Goal: Task Accomplishment & Management: Manage account settings

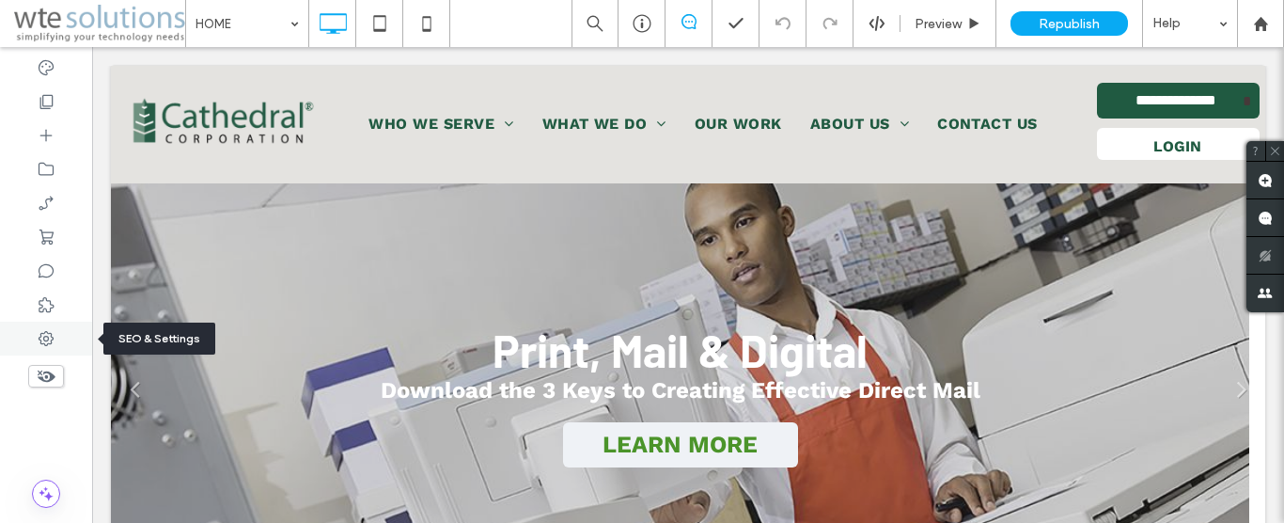
click at [50, 332] on icon at bounding box center [46, 338] width 19 height 19
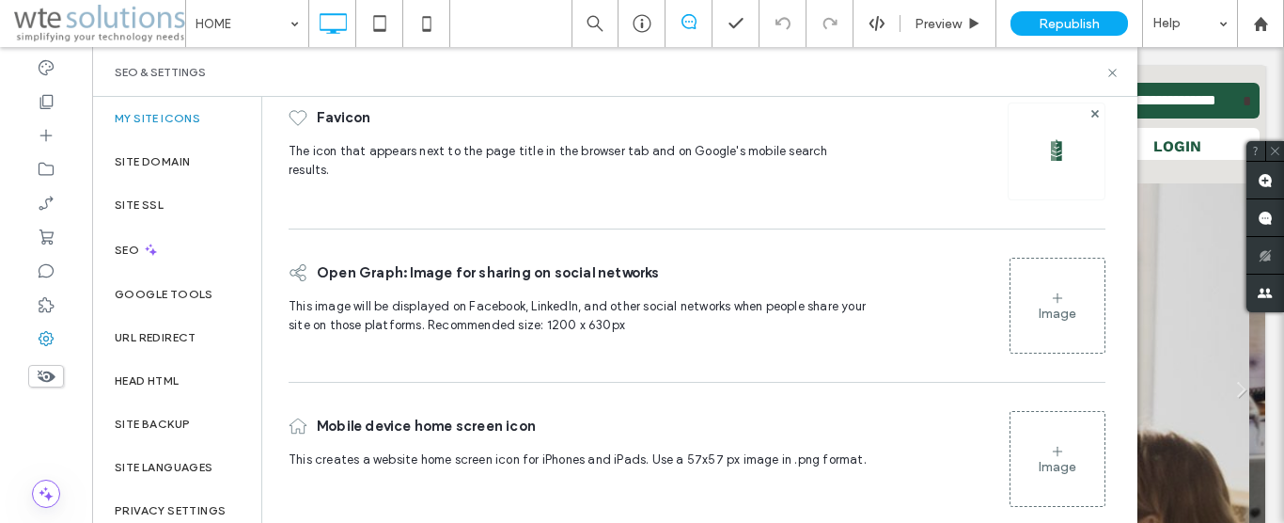
scroll to position [103, 0]
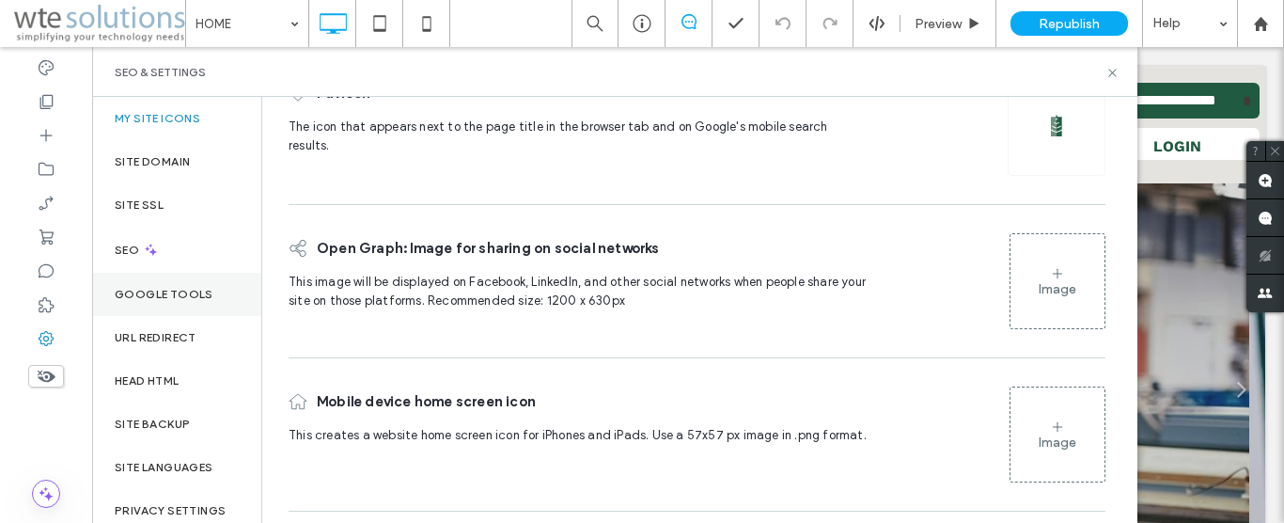
click at [139, 283] on div "Google Tools" at bounding box center [176, 294] width 169 height 43
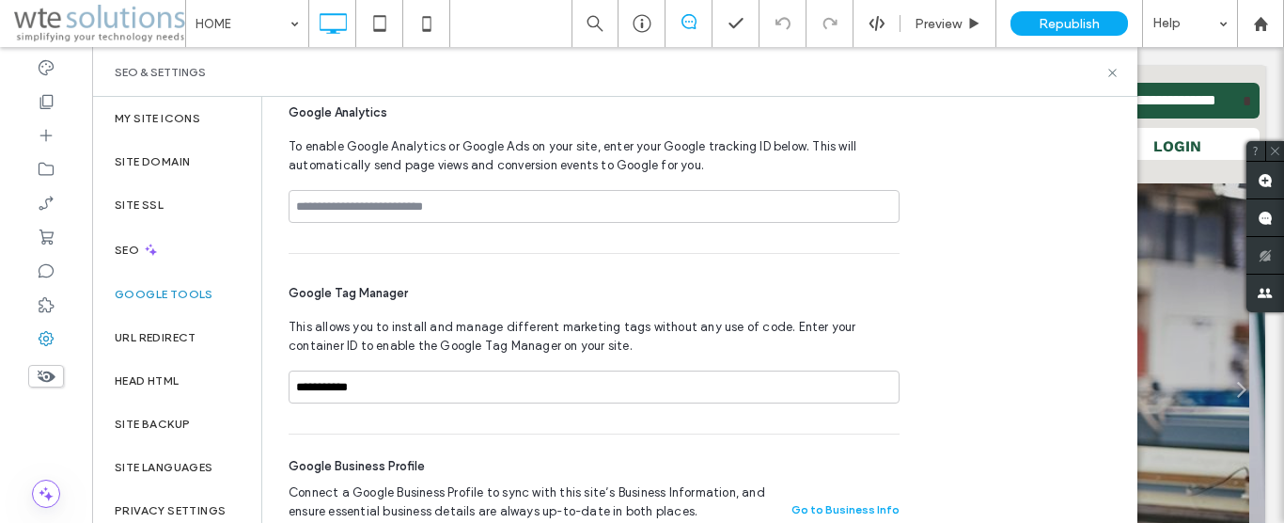
scroll to position [97, 0]
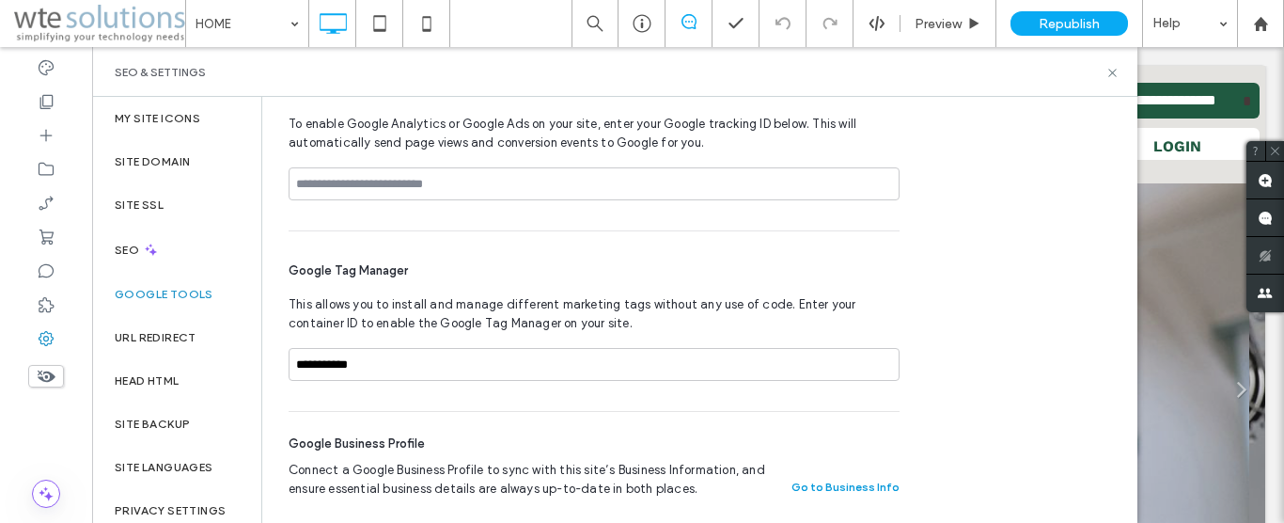
click at [860, 488] on button "Go to Business Info" at bounding box center [845, 487] width 108 height 23
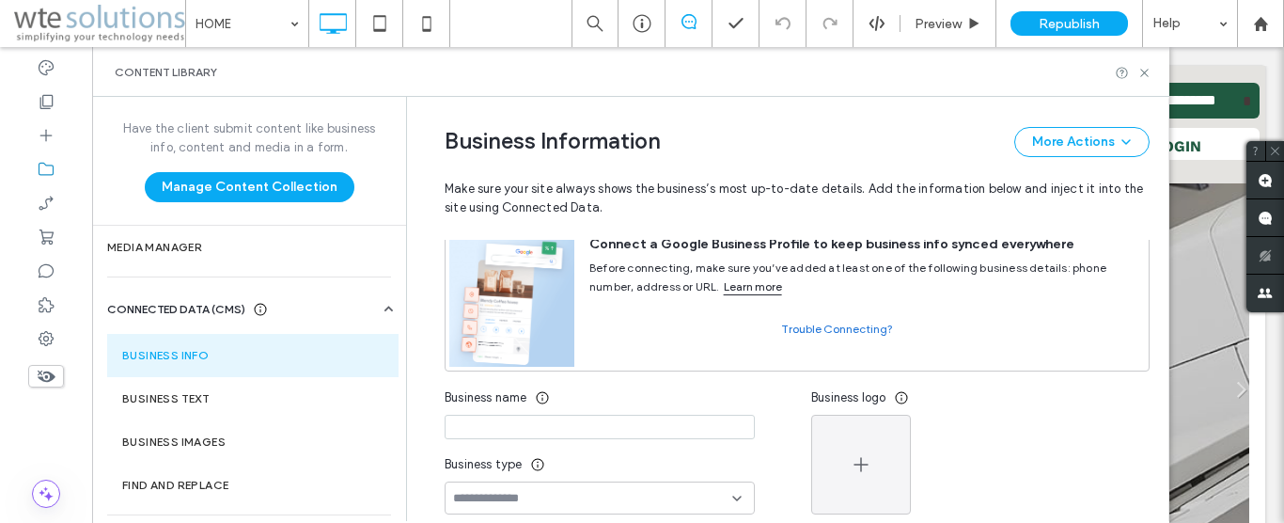
scroll to position [0, 0]
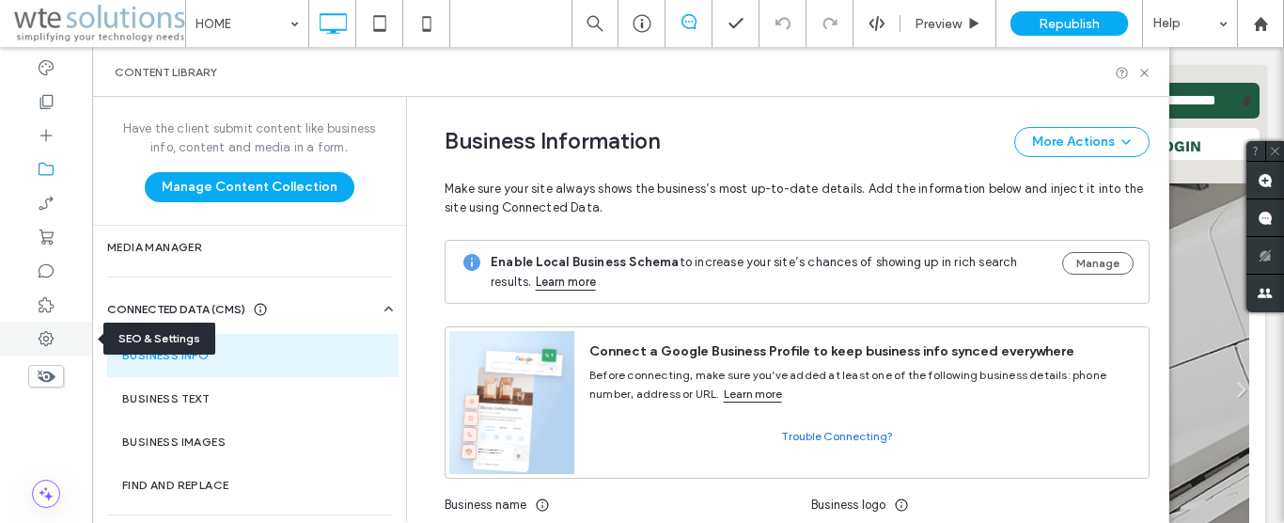
click at [57, 345] on div at bounding box center [46, 338] width 92 height 34
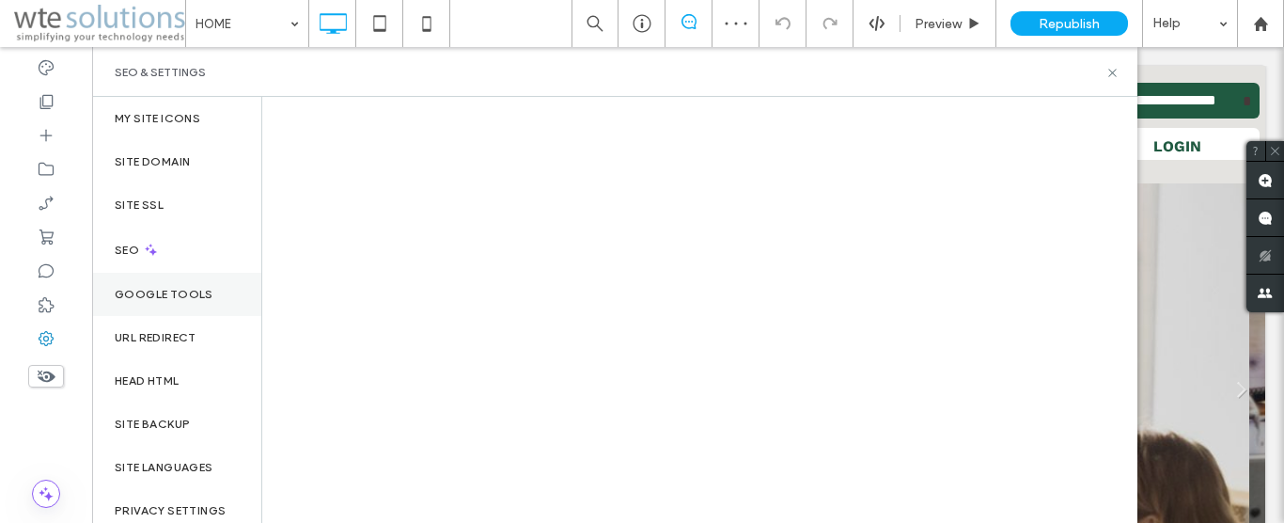
click at [159, 297] on label "Google Tools" at bounding box center [164, 294] width 99 height 13
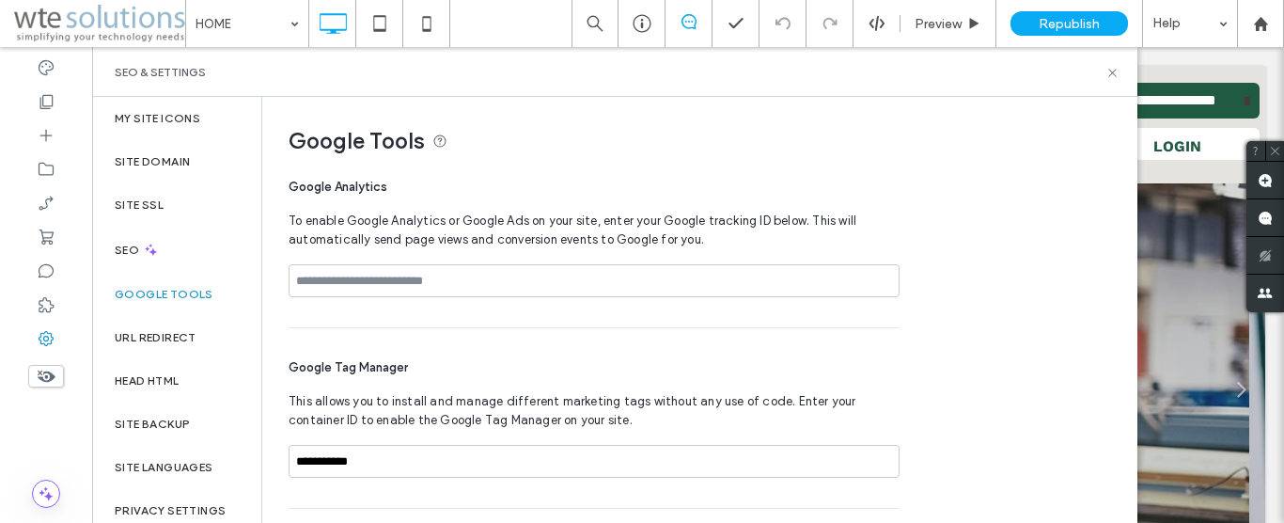
scroll to position [97, 0]
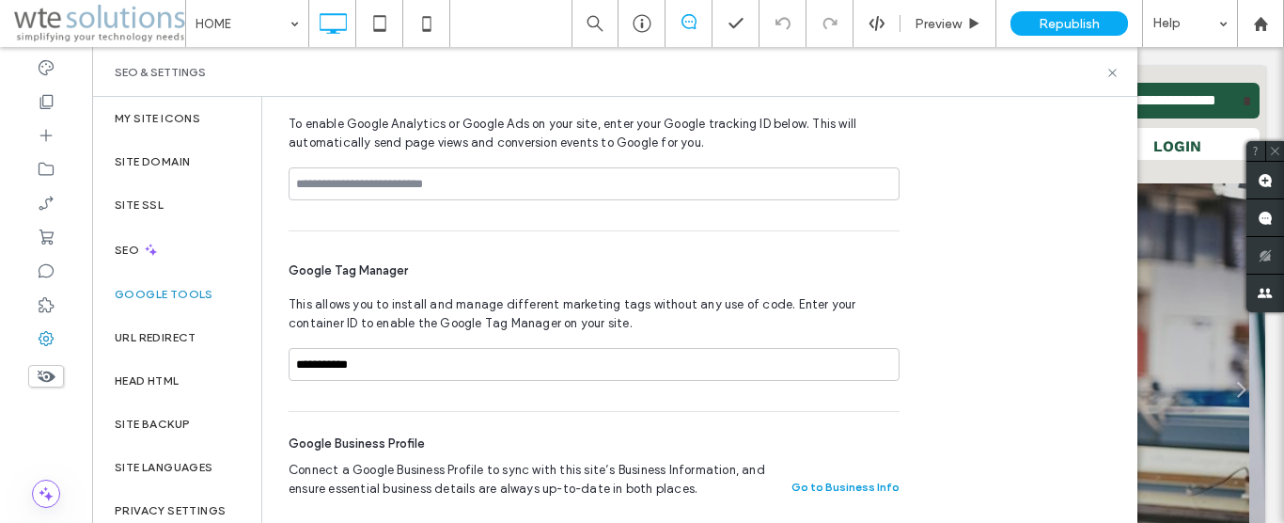
click at [870, 489] on button "Go to Business Info" at bounding box center [845, 487] width 108 height 23
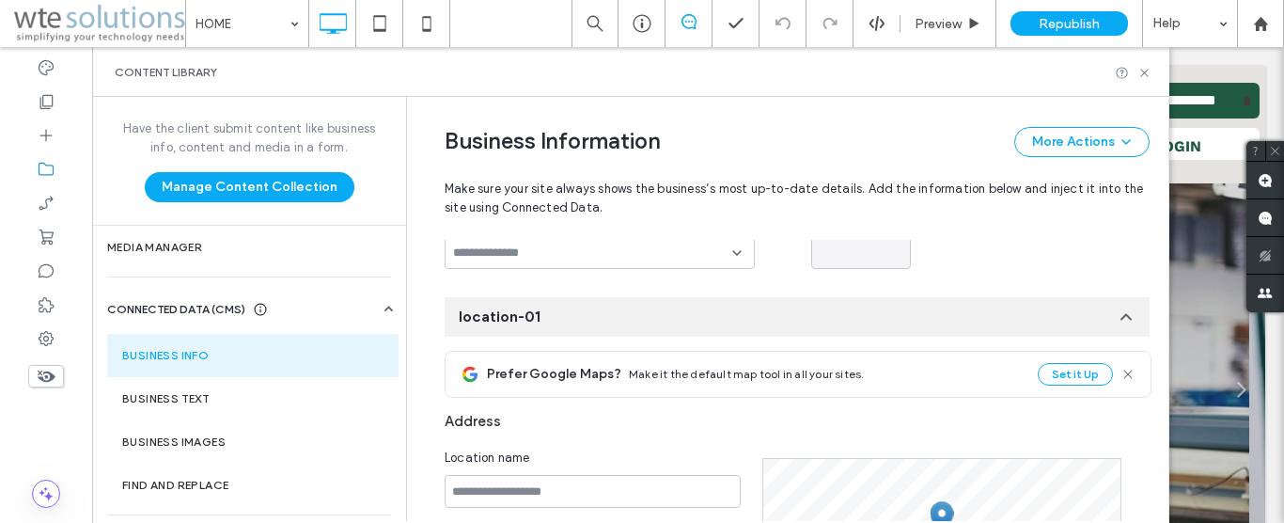
scroll to position [358, 0]
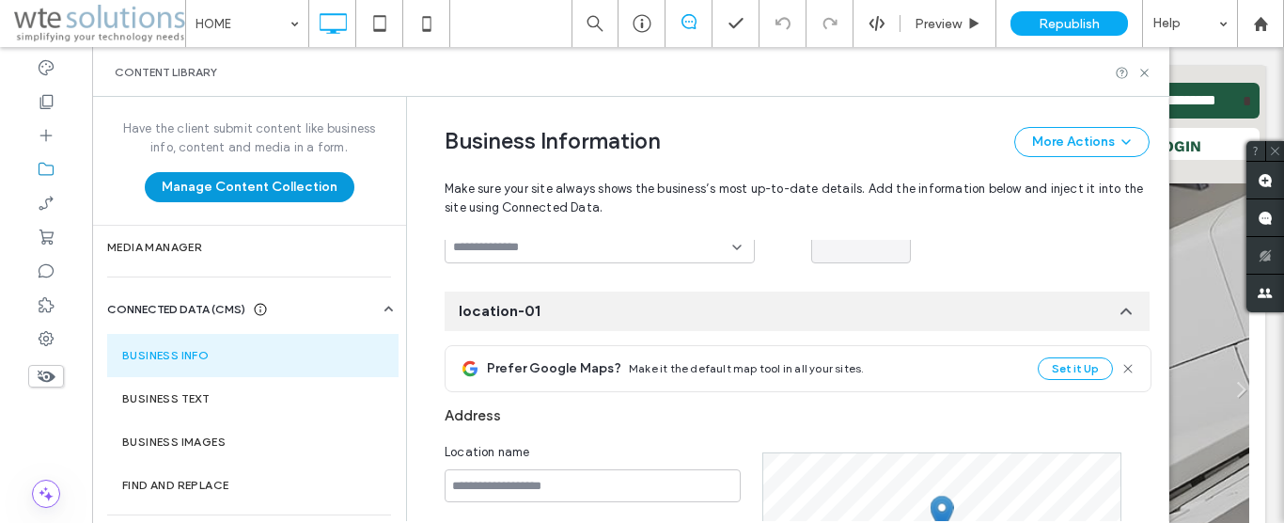
click at [216, 194] on button "Manage Content Collection" at bounding box center [250, 187] width 210 height 30
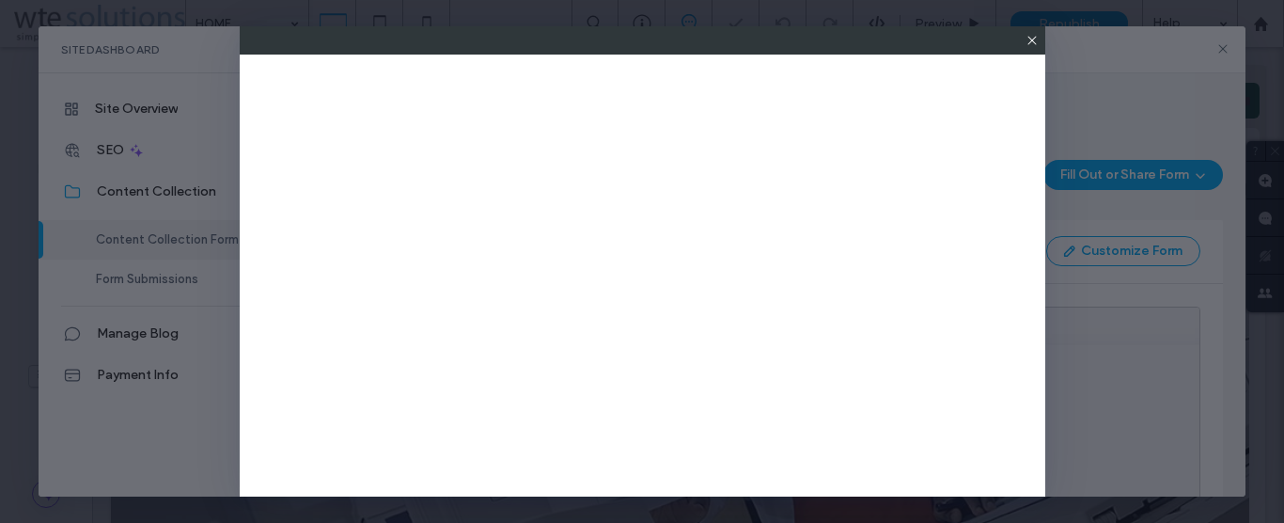
scroll to position [0, 0]
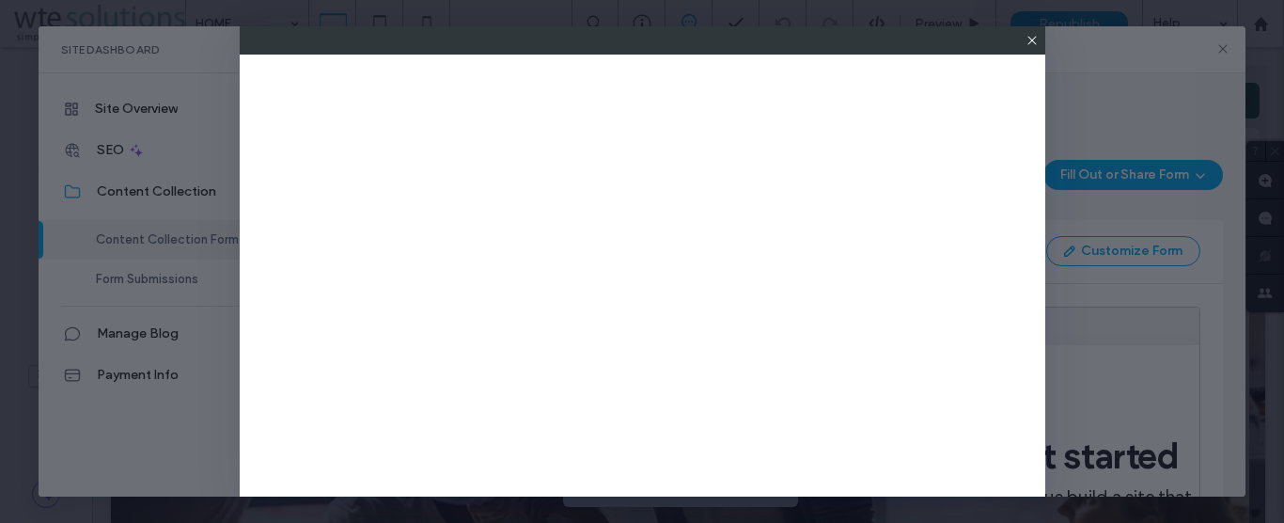
click at [1021, 36] on div at bounding box center [642, 40] width 805 height 28
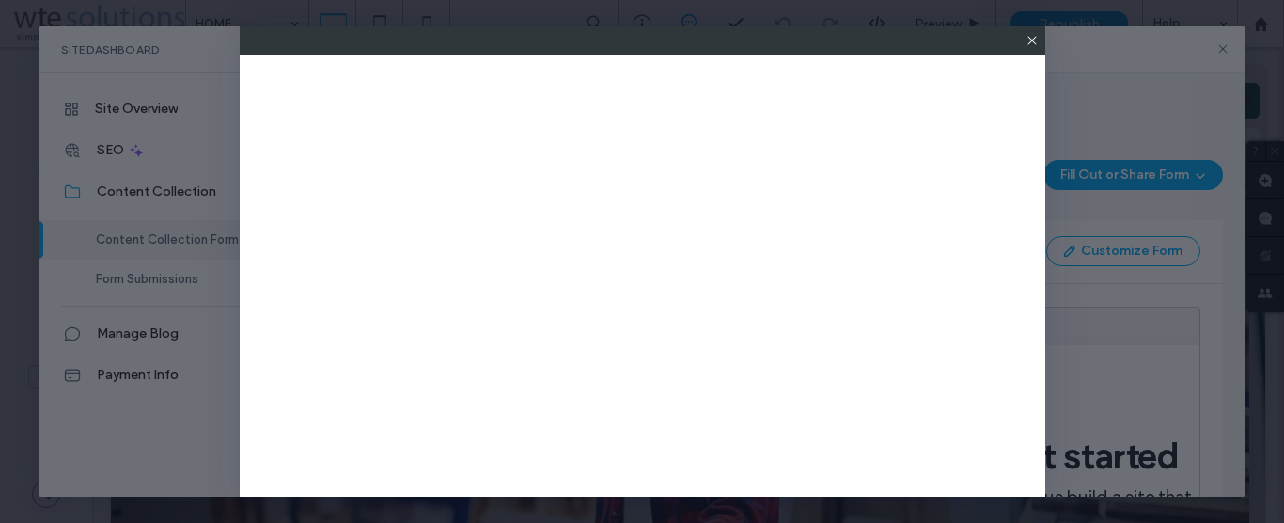
click at [1033, 41] on use at bounding box center [1031, 40] width 8 height 8
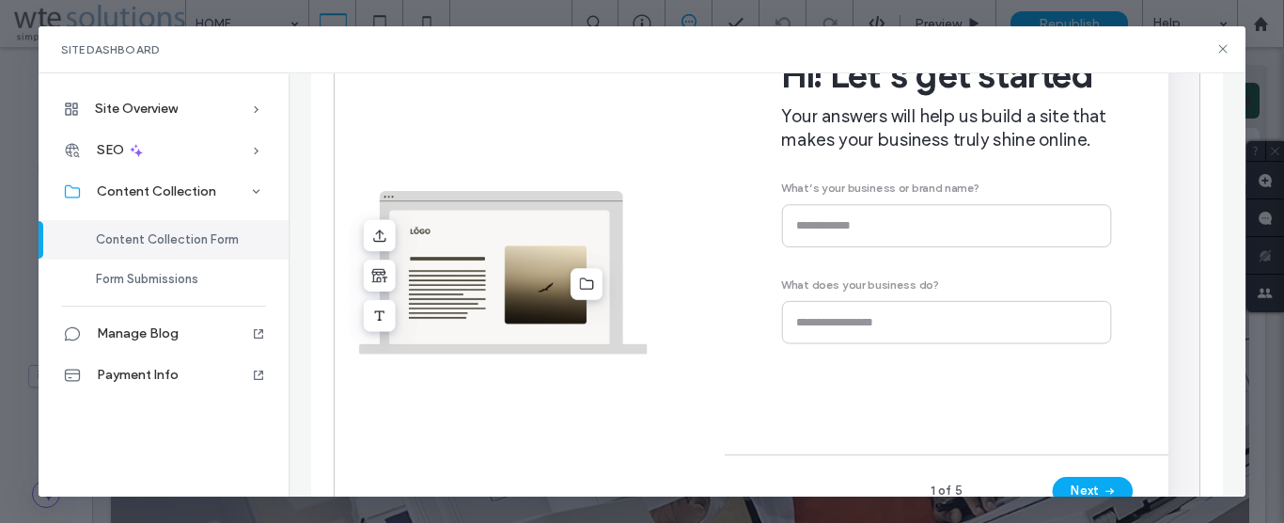
scroll to position [488, 0]
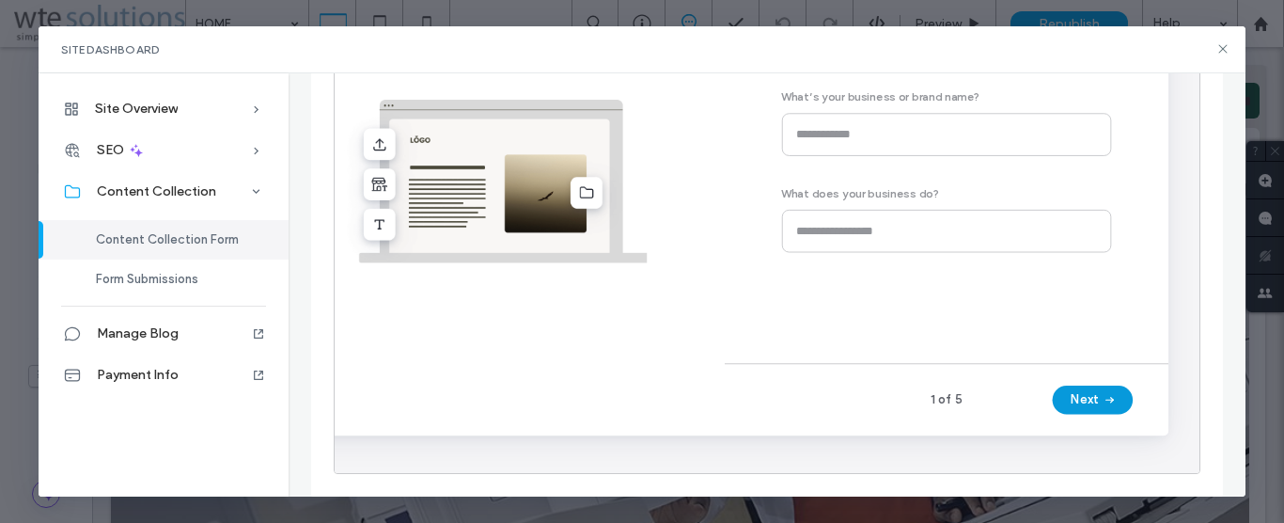
click at [1120, 432] on button "Next" at bounding box center [1134, 428] width 85 height 30
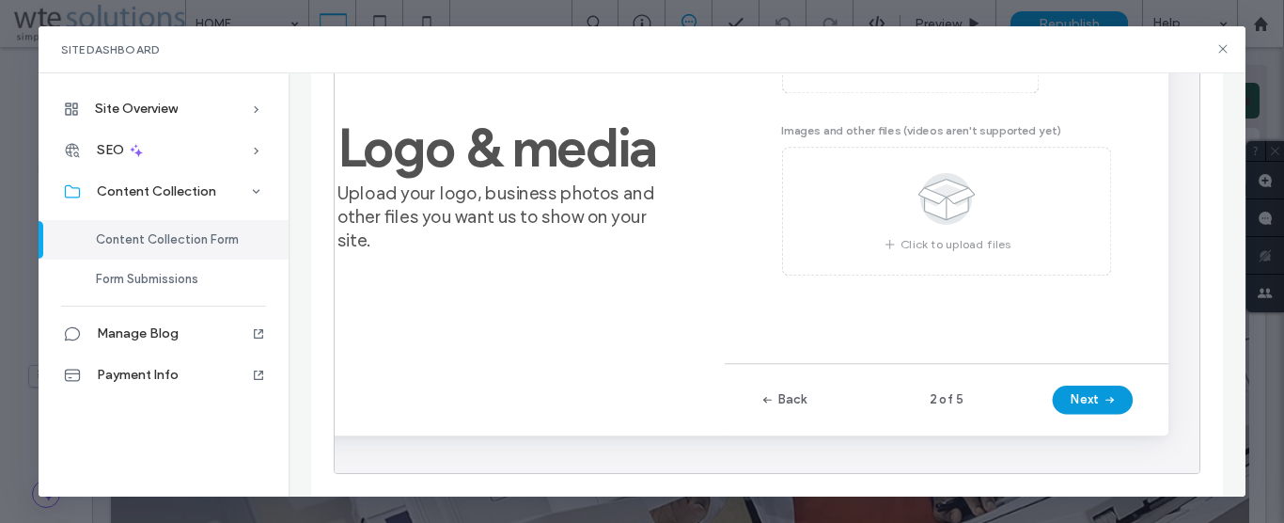
click at [1142, 421] on span "button" at bounding box center [1150, 428] width 19 height 28
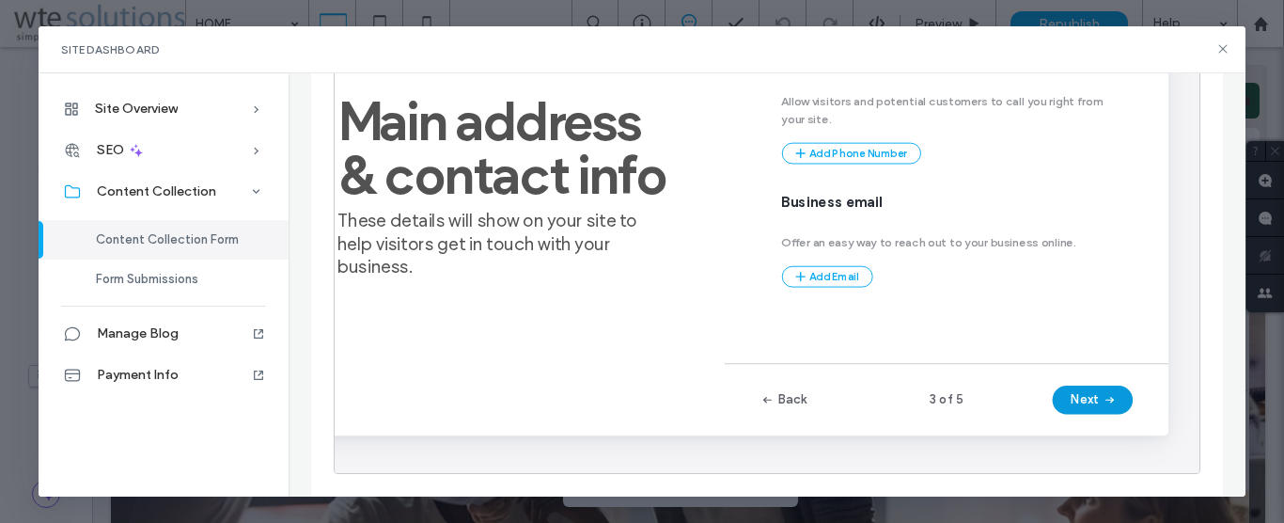
click at [1146, 431] on icon "button" at bounding box center [1152, 427] width 15 height 15
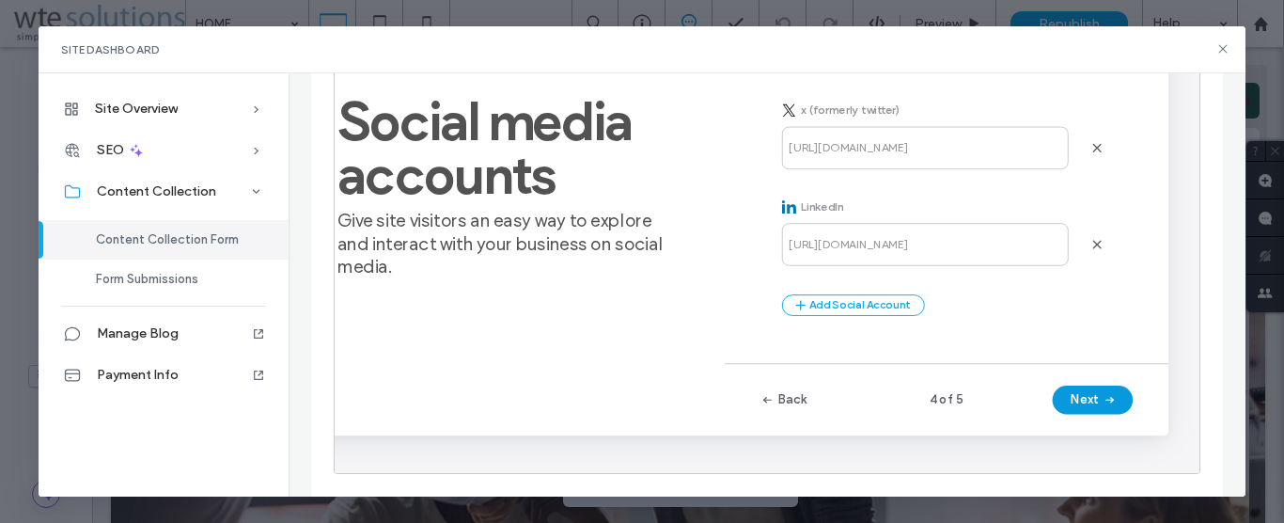
click at [1146, 431] on icon "button" at bounding box center [1152, 427] width 15 height 15
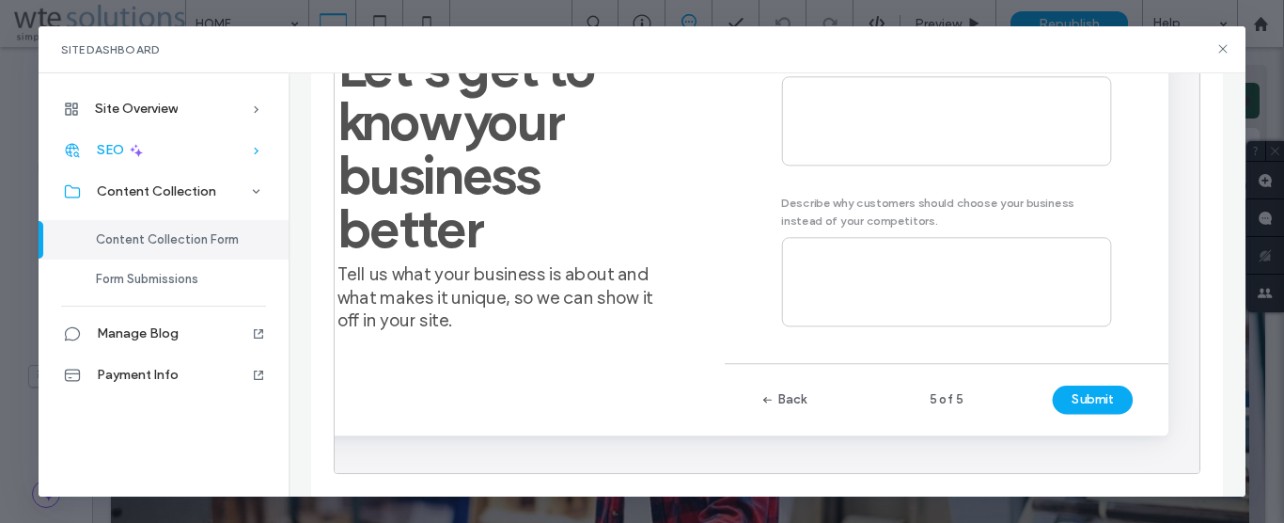
click at [99, 145] on span "SEO" at bounding box center [110, 150] width 27 height 16
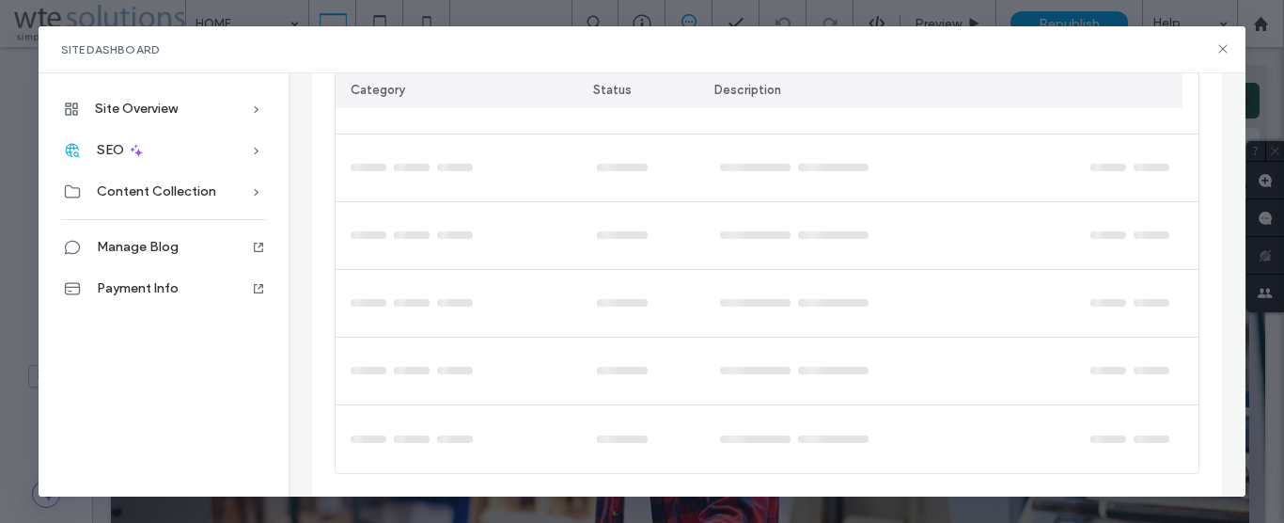
scroll to position [313, 0]
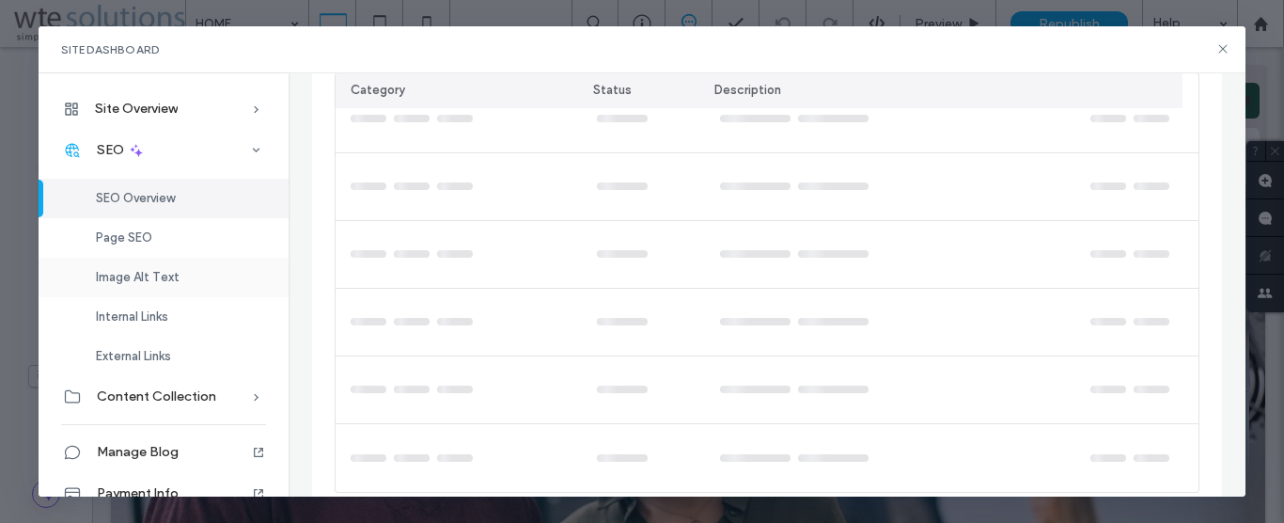
click at [144, 275] on span "Image Alt Text" at bounding box center [138, 277] width 84 height 14
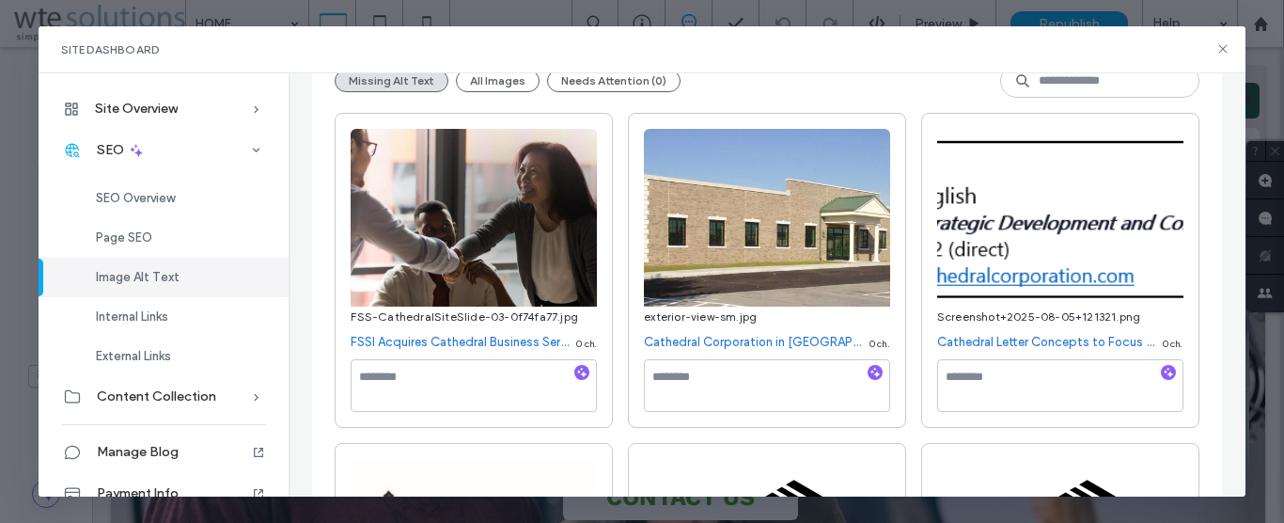
scroll to position [429, 0]
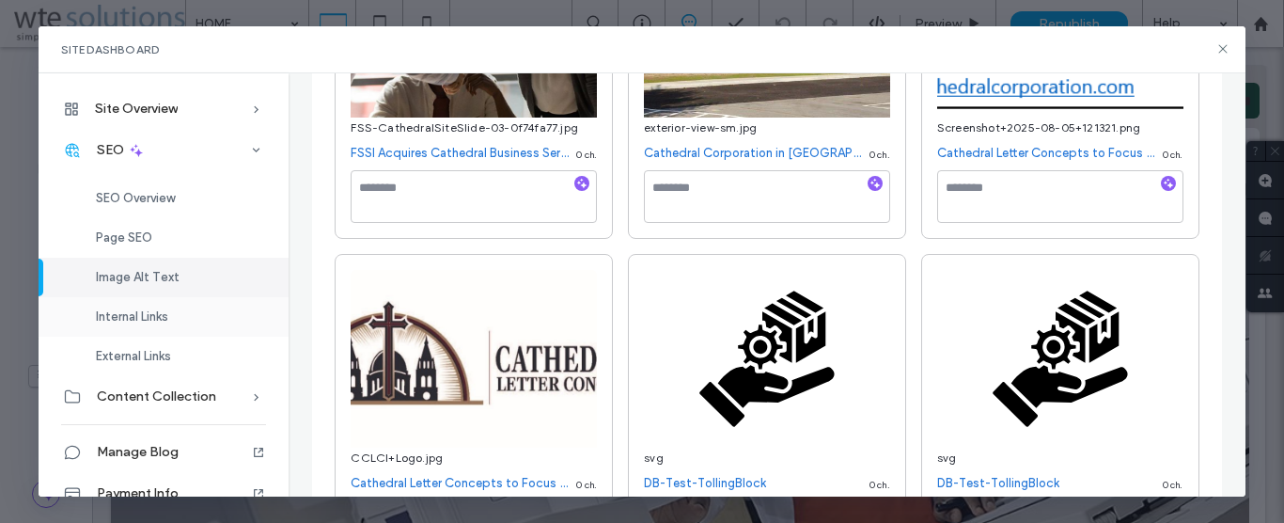
click at [144, 319] on span "Internal Links" at bounding box center [132, 316] width 72 height 14
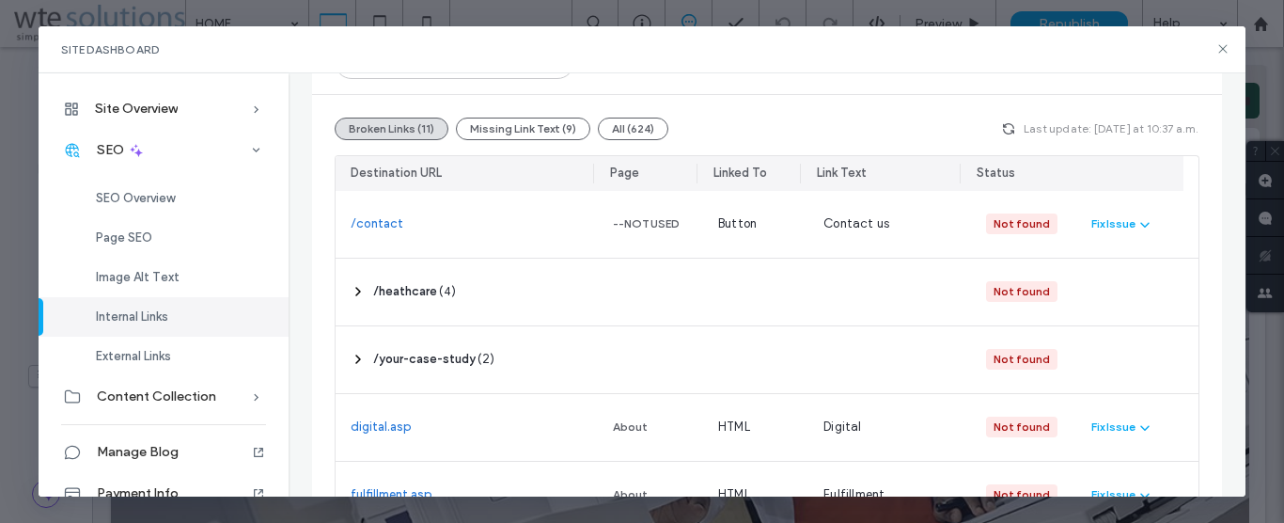
scroll to position [214, 0]
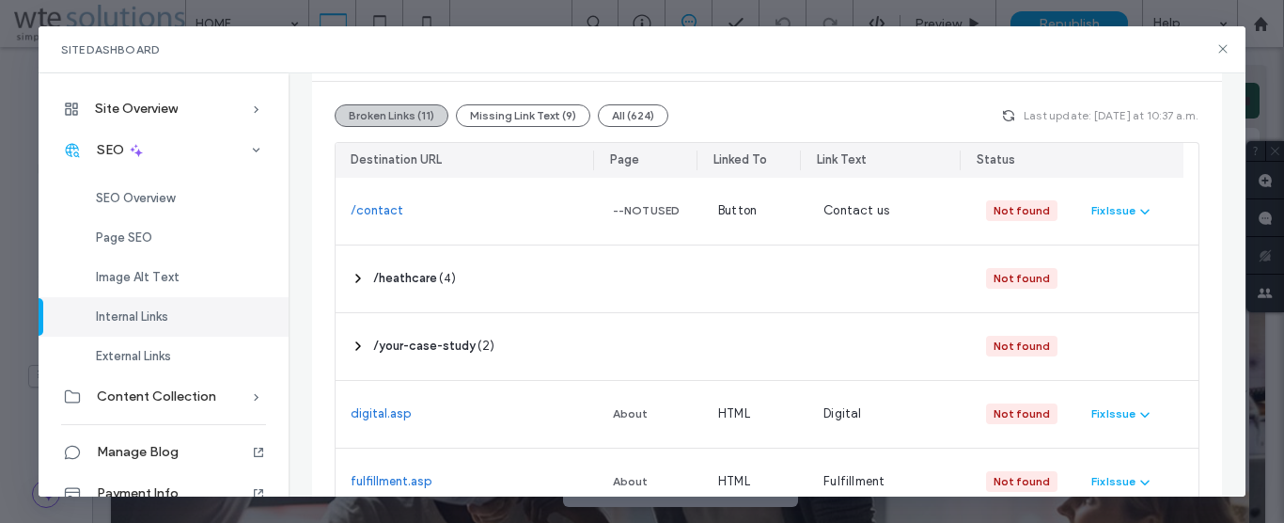
click at [390, 115] on button "Broken Links (11)" at bounding box center [392, 115] width 114 height 23
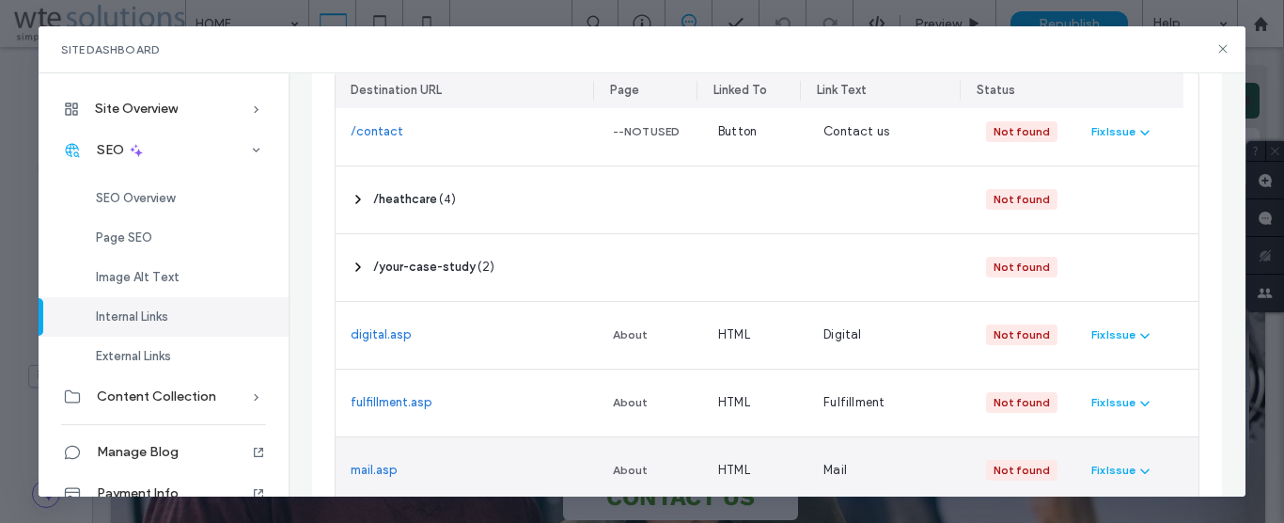
scroll to position [286, 0]
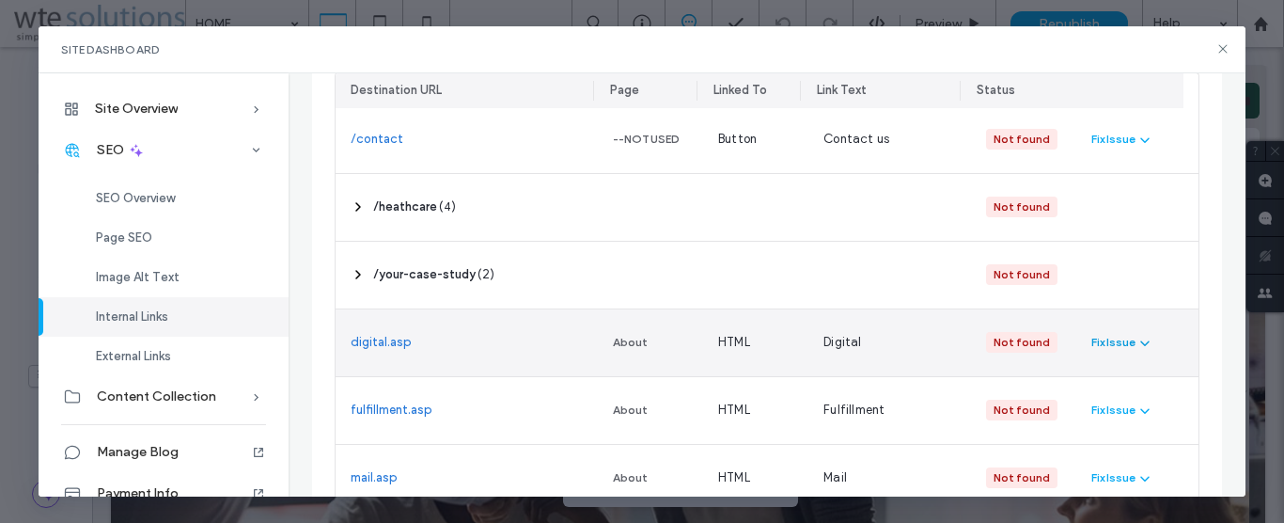
click at [1137, 347] on icon "button" at bounding box center [1144, 342] width 15 height 15
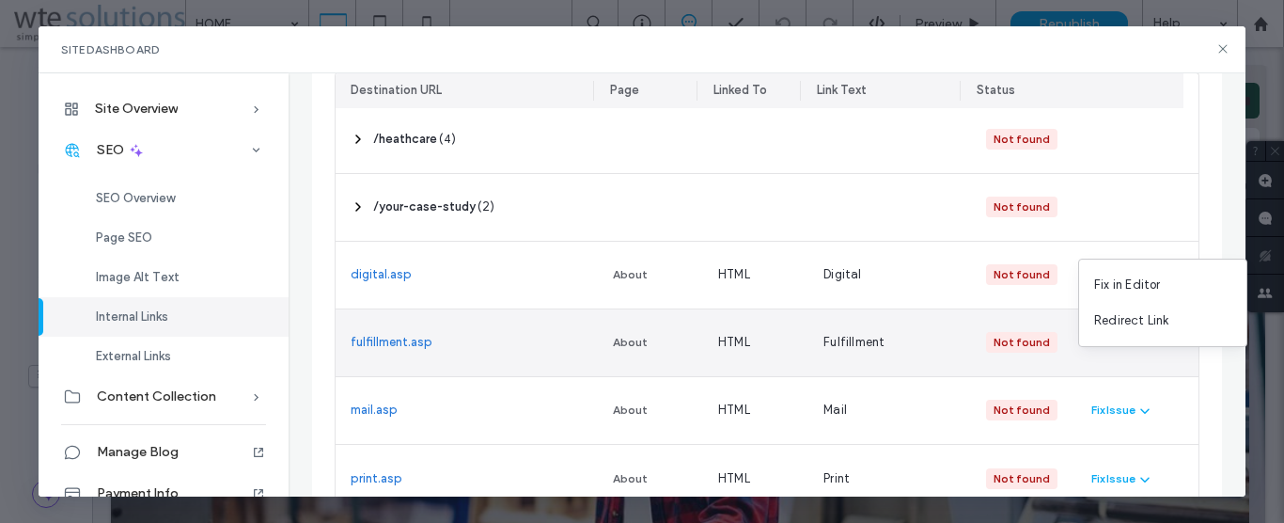
scroll to position [393, 0]
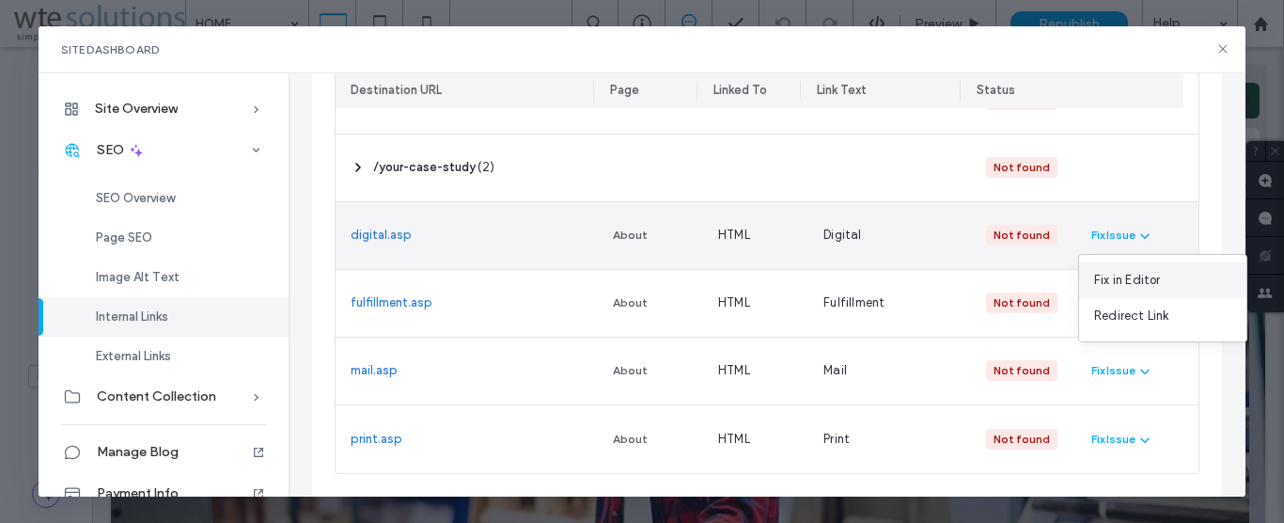
click at [1113, 285] on span "Fix in Editor" at bounding box center [1127, 280] width 67 height 19
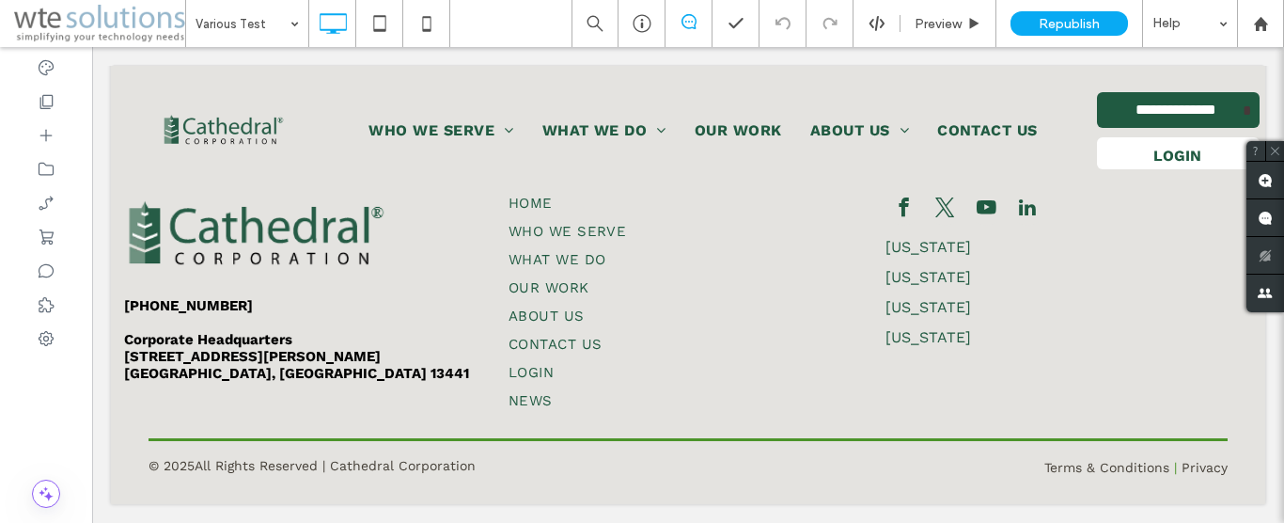
scroll to position [6806, 0]
click at [50, 98] on icon at bounding box center [46, 101] width 19 height 19
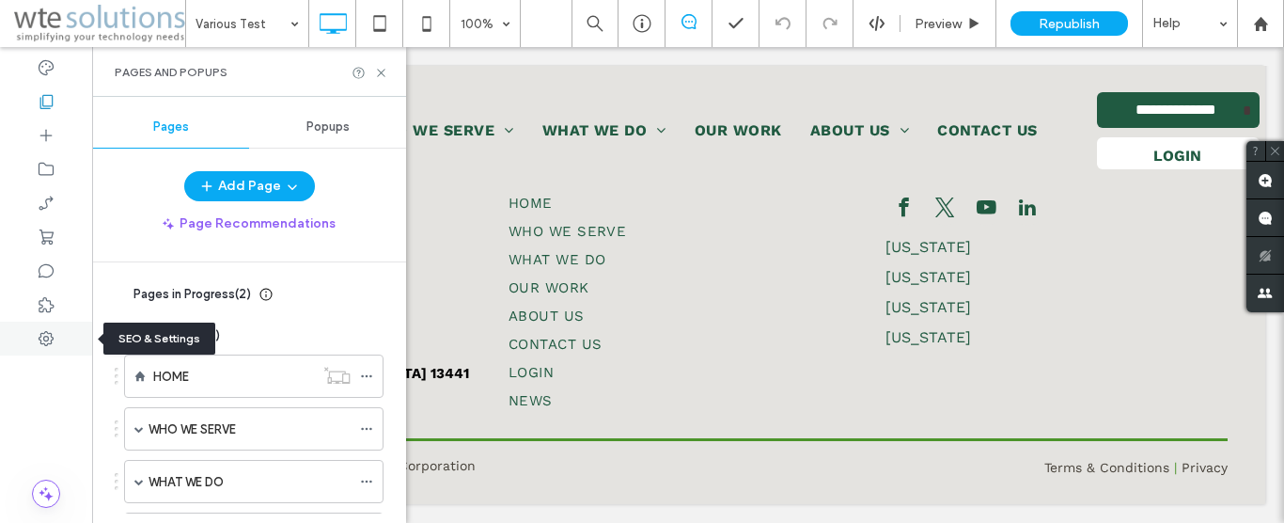
click at [42, 326] on div at bounding box center [46, 338] width 92 height 34
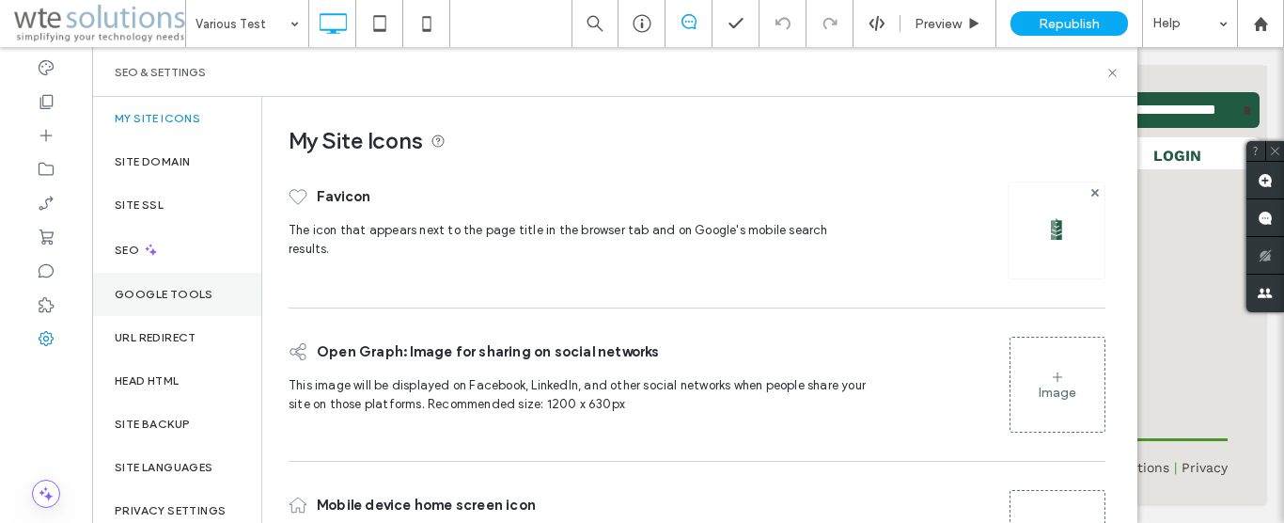
click at [131, 289] on label "Google Tools" at bounding box center [164, 294] width 99 height 13
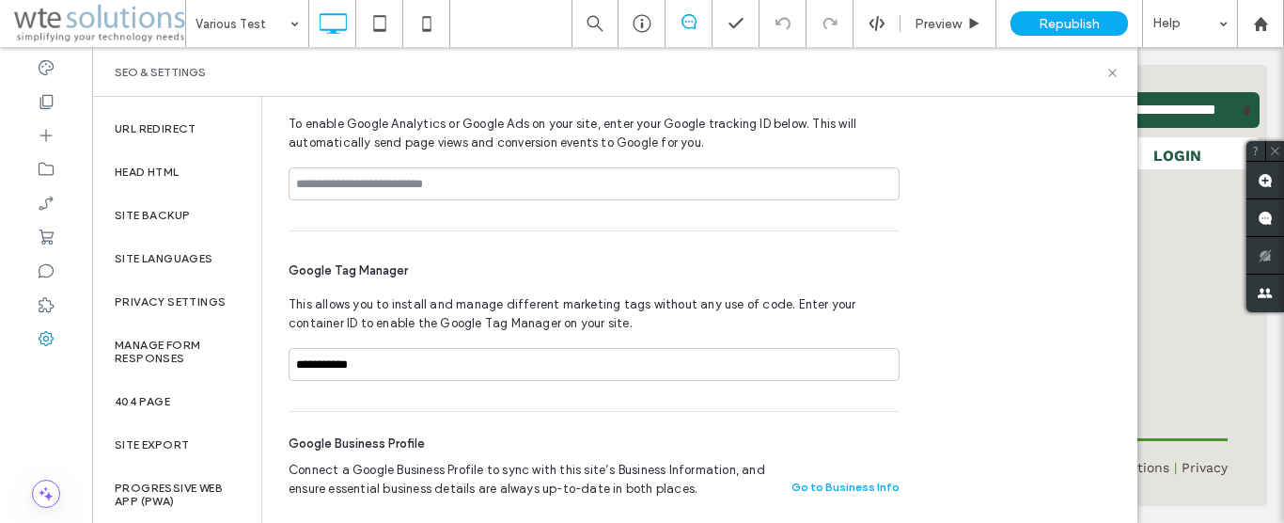
scroll to position [0, 0]
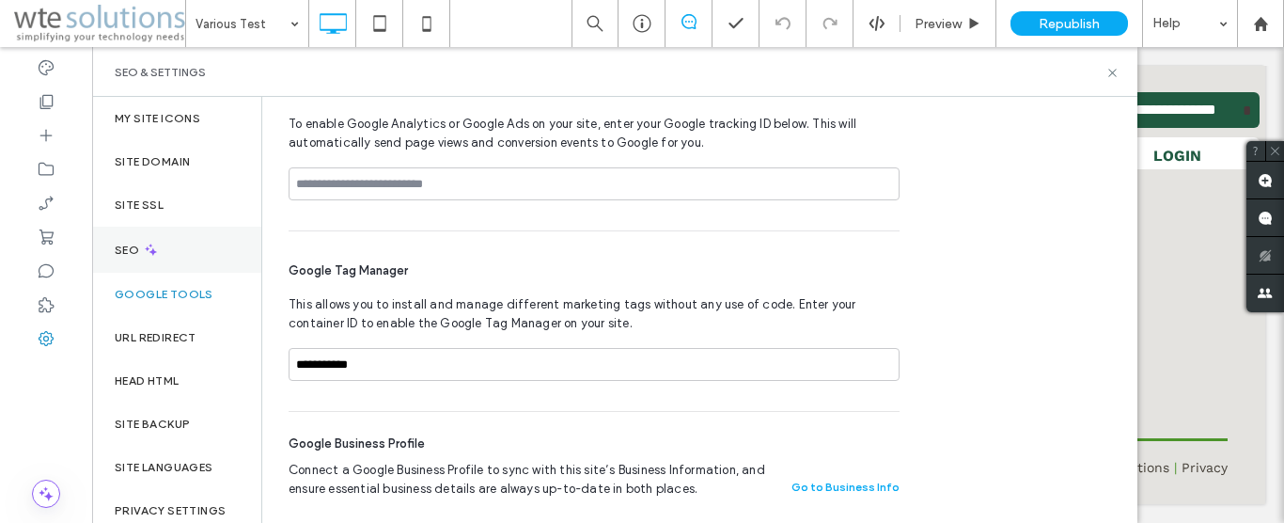
click at [124, 248] on label "SEO" at bounding box center [129, 249] width 28 height 13
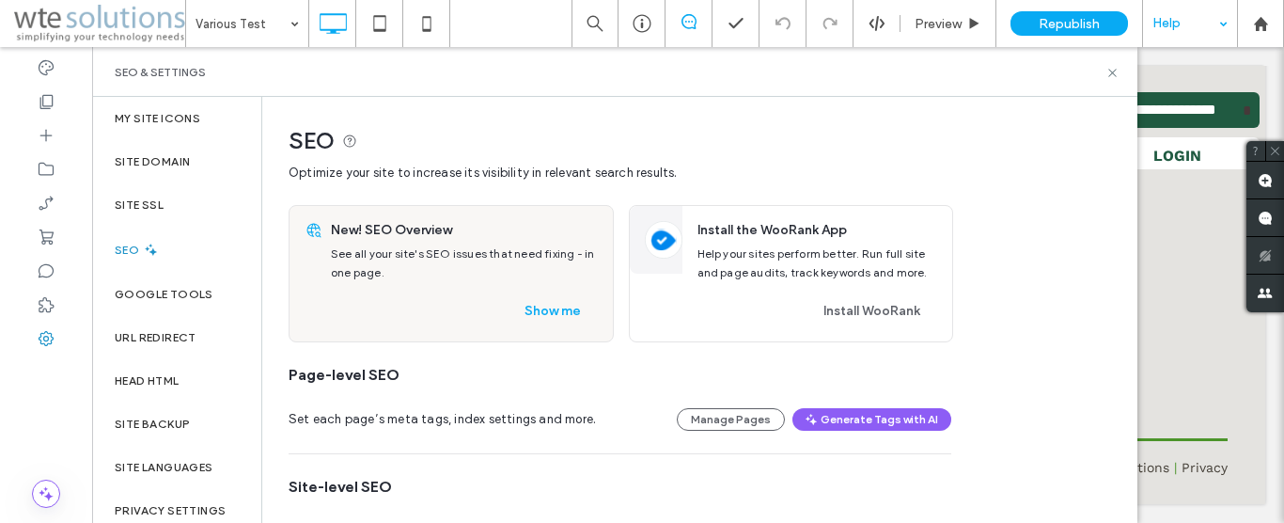
click at [1221, 23] on div at bounding box center [1190, 23] width 94 height 47
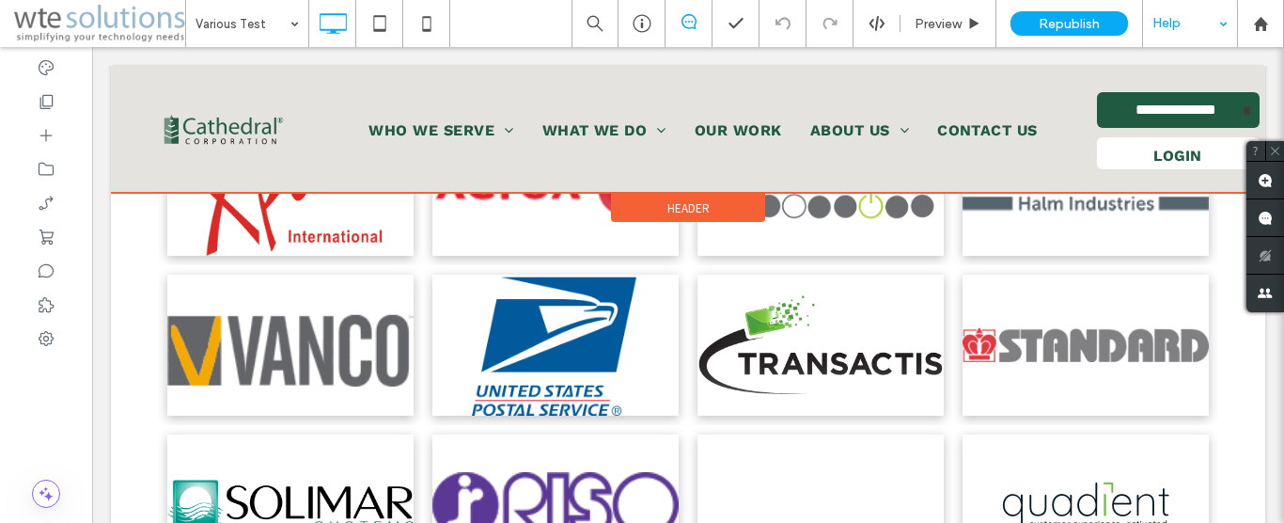
scroll to position [5943, 0]
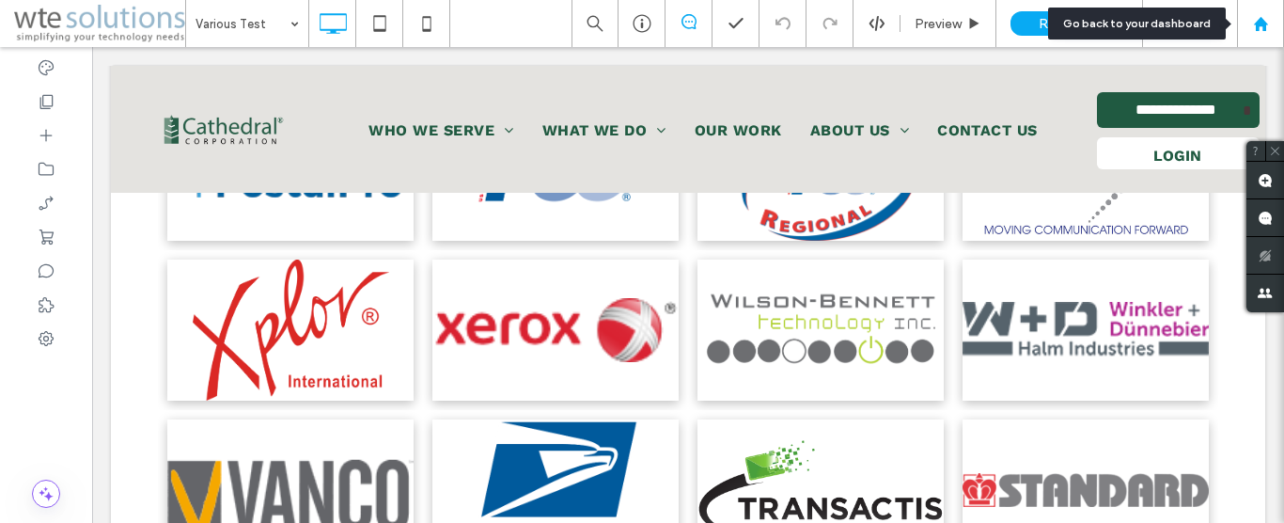
click at [1255, 27] on icon at bounding box center [1261, 24] width 16 height 16
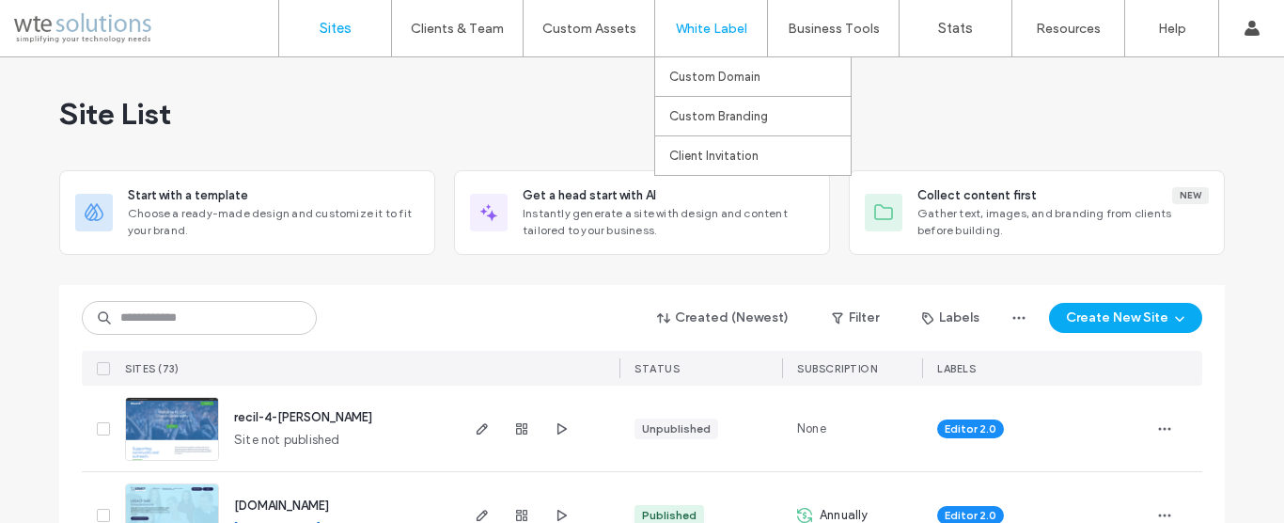
click at [447, 74] on label "Client Management" at bounding box center [461, 77] width 110 height 14
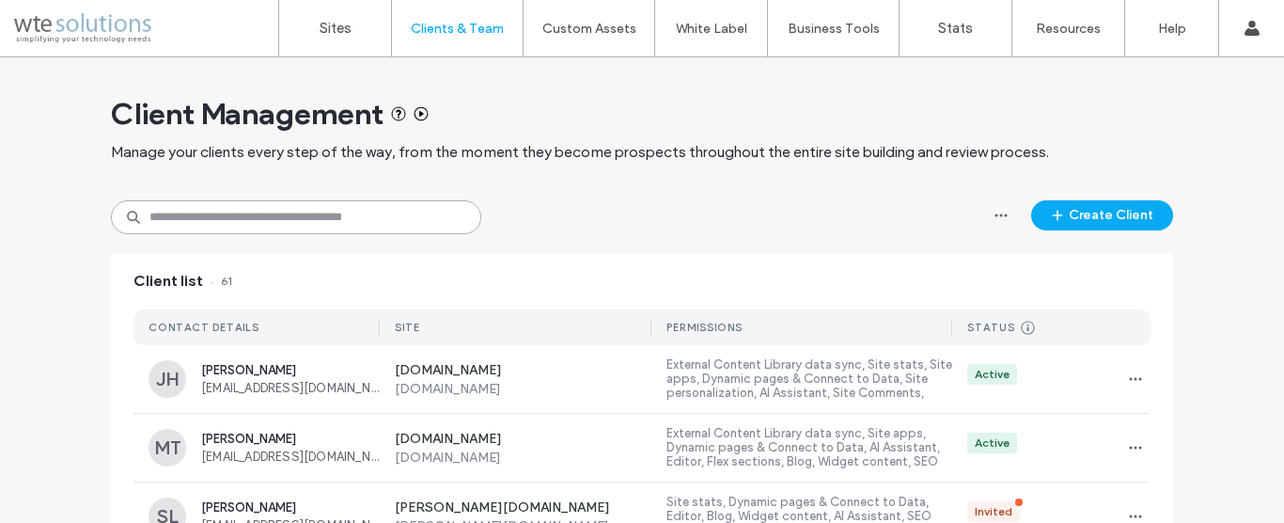
click at [291, 223] on input at bounding box center [296, 217] width 370 height 34
type input "*******"
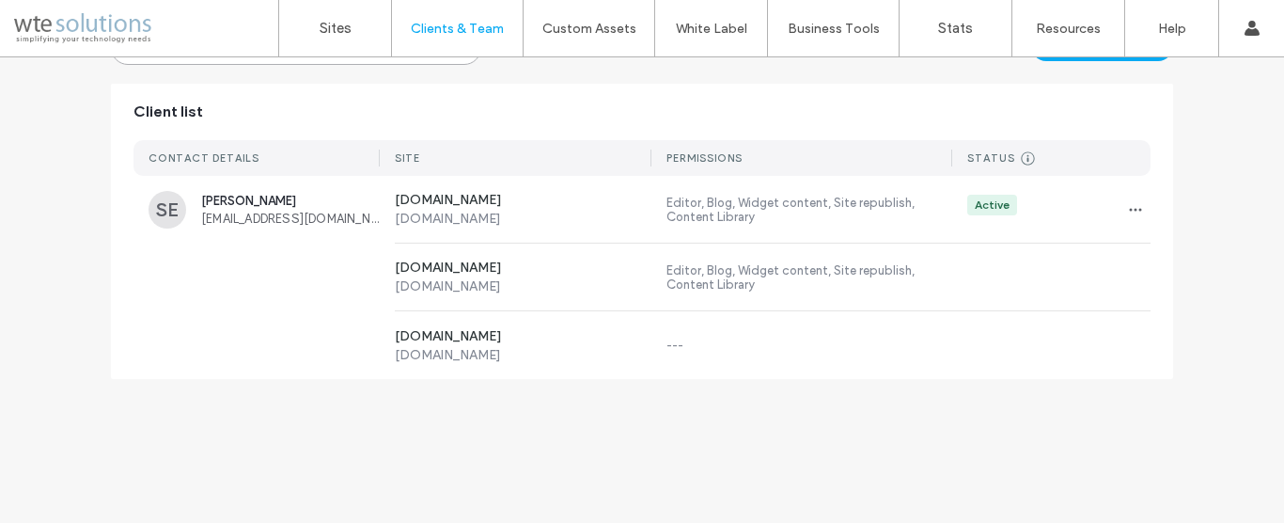
scroll to position [85, 0]
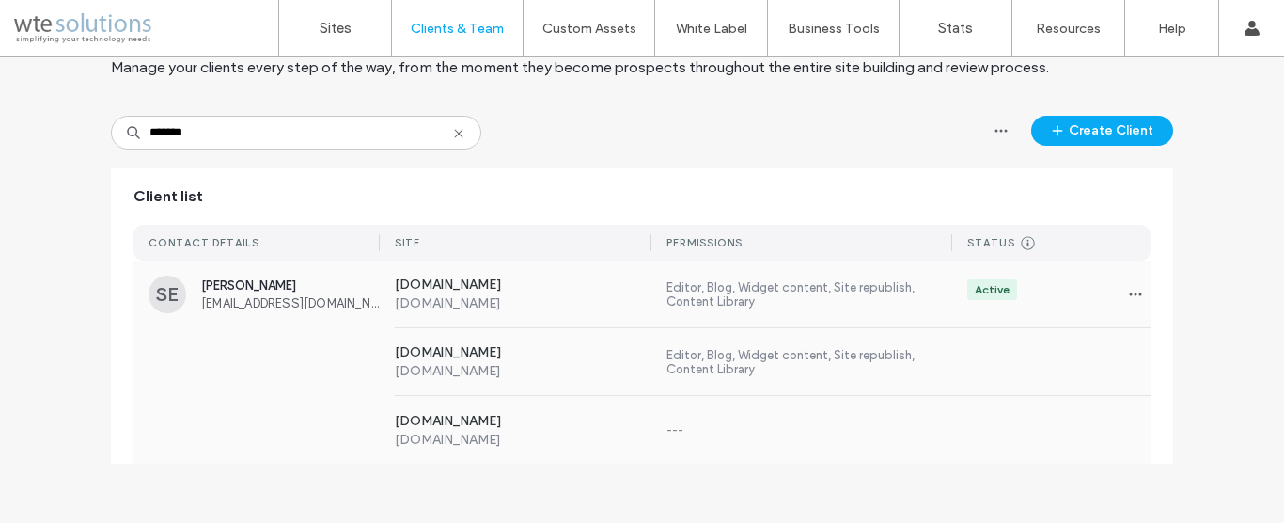
click at [866, 288] on label "Editor, Blog, Widget content, Site republish, Content Library" at bounding box center [809, 294] width 286 height 28
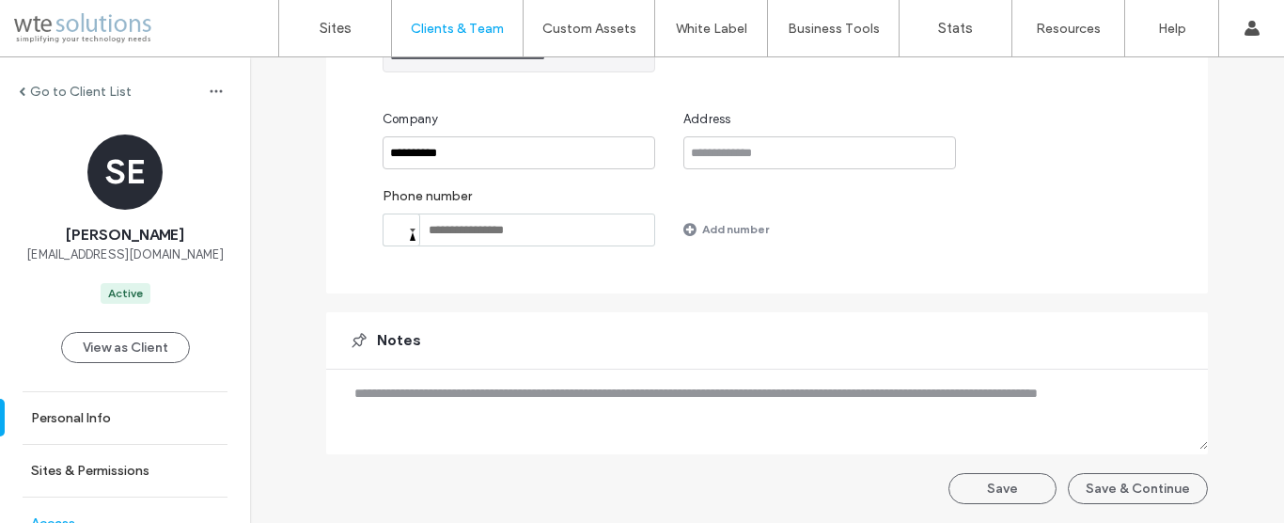
scroll to position [26, 0]
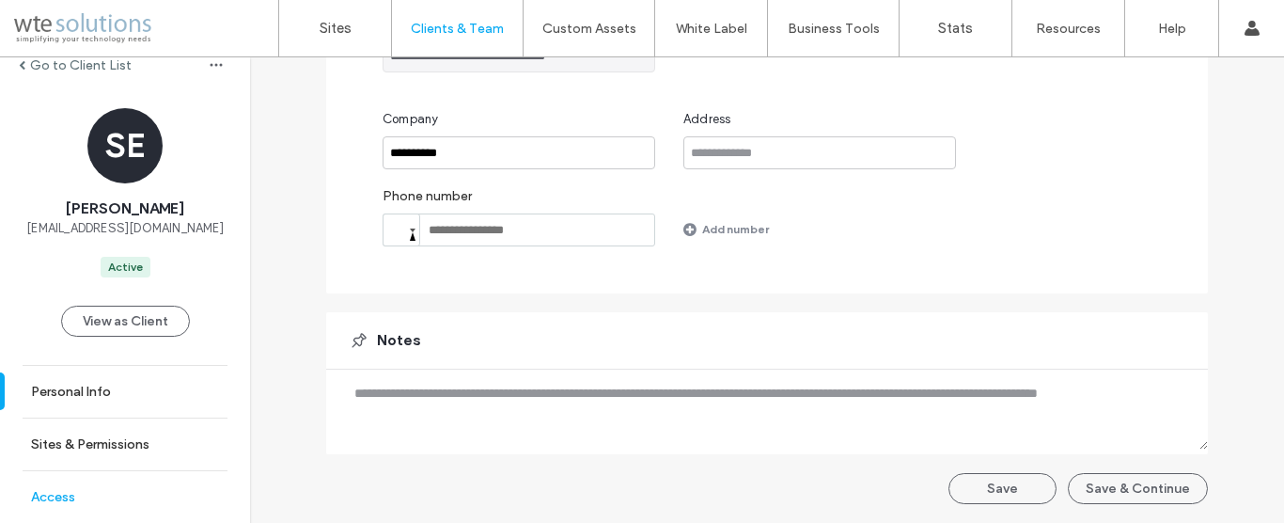
click at [83, 476] on link "Access" at bounding box center [125, 497] width 250 height 52
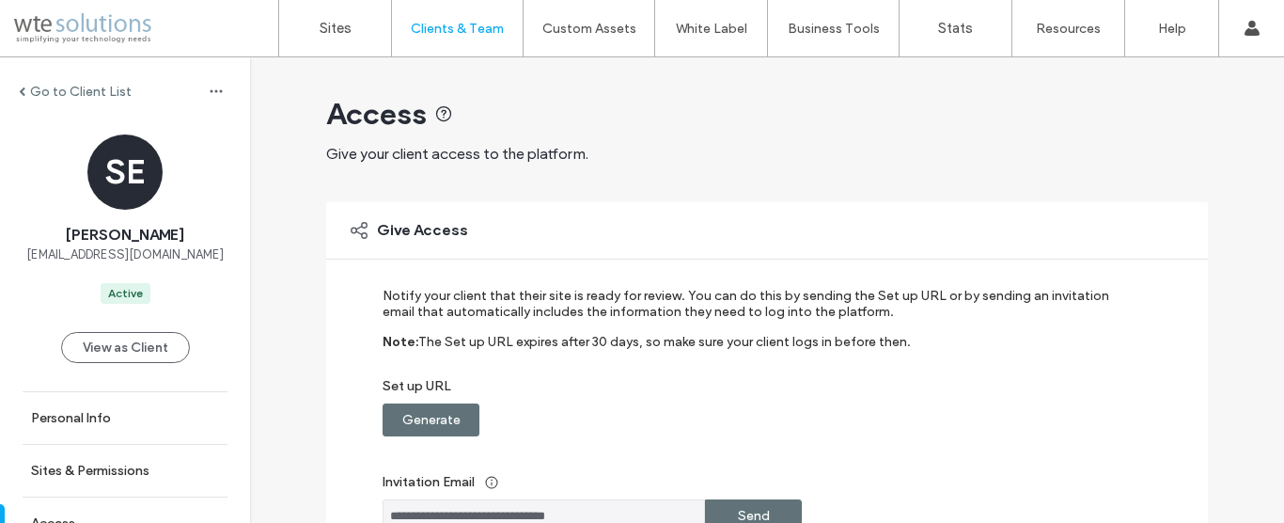
scroll to position [26, 0]
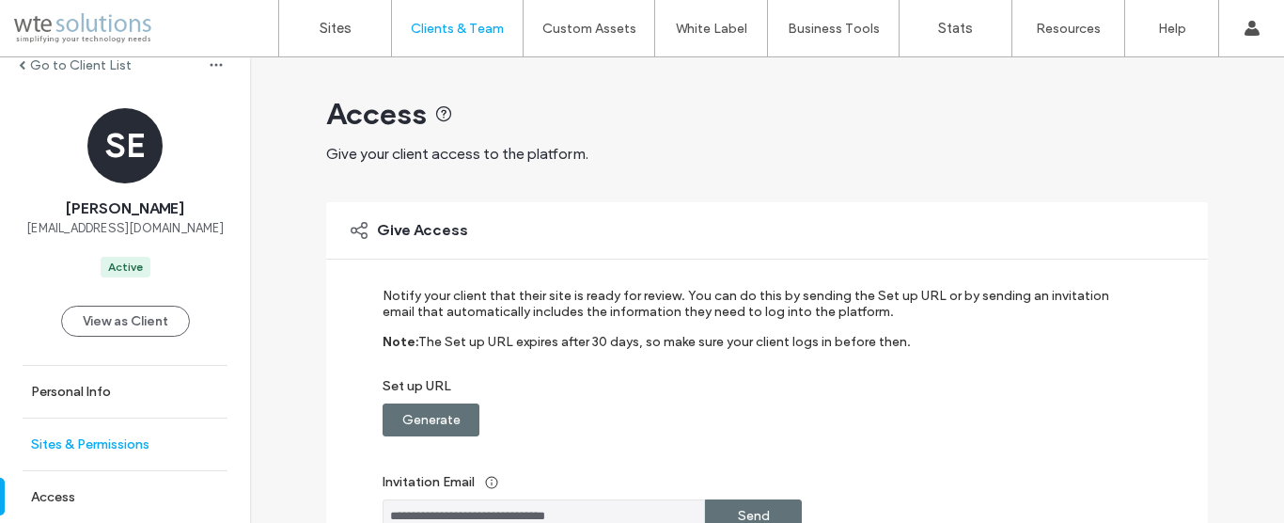
click at [91, 446] on label "Sites & Permissions" at bounding box center [90, 444] width 118 height 16
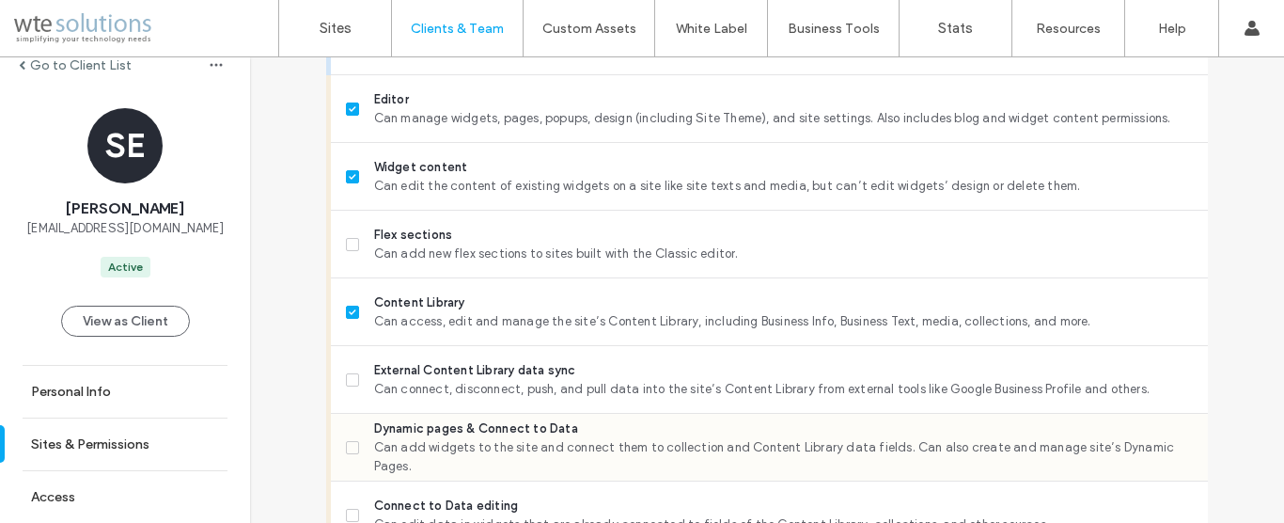
scroll to position [930, 0]
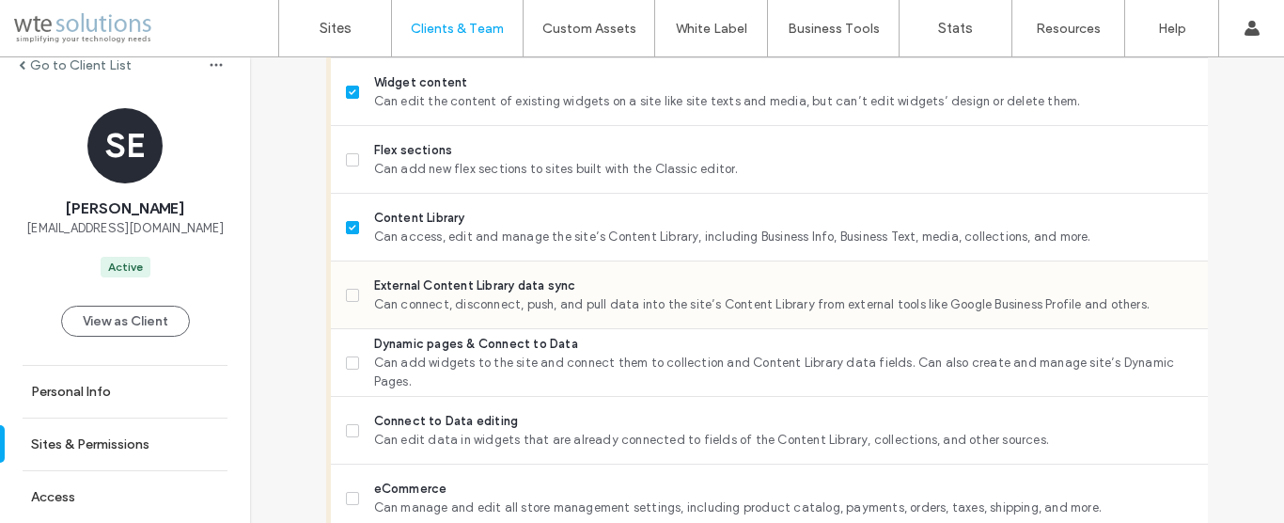
click at [351, 309] on label "External Content Library data sync Can connect, disconnect, push, and pull data…" at bounding box center [769, 295] width 847 height 38
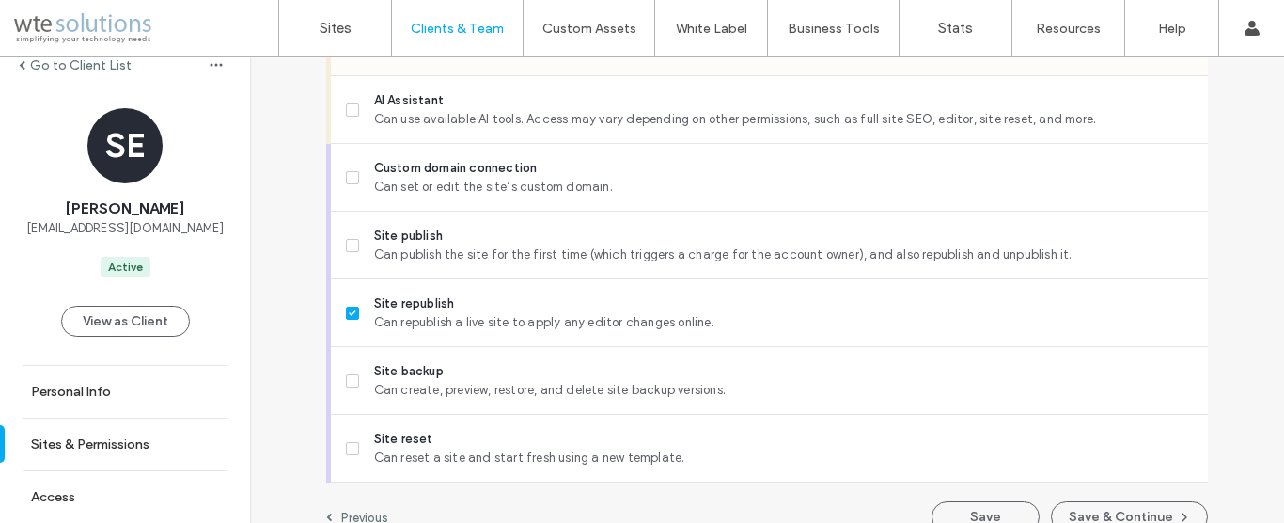
scroll to position [1861, 0]
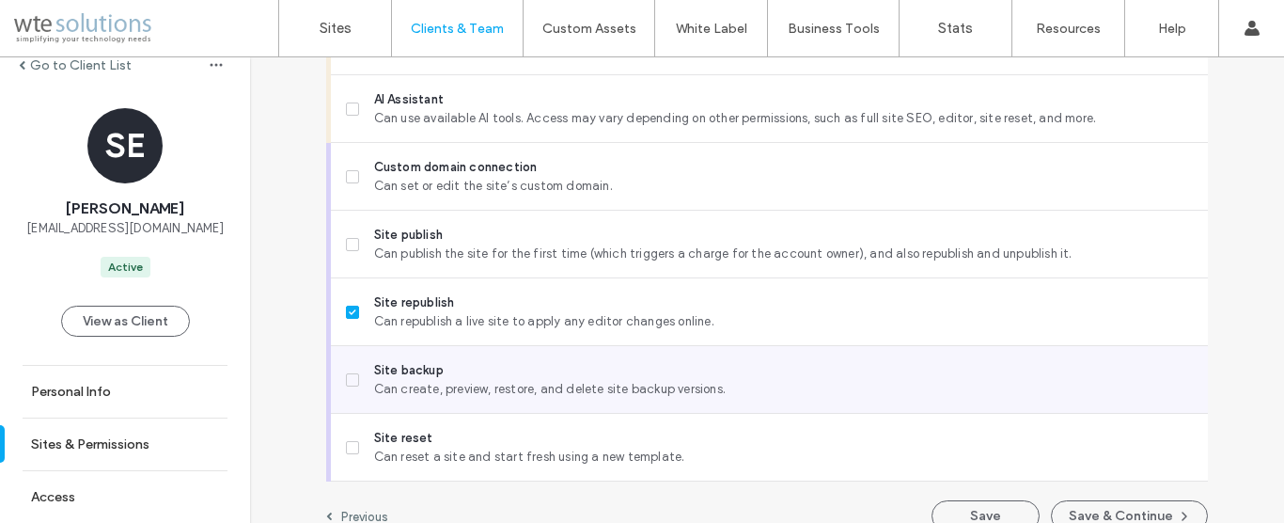
click at [349, 380] on icon at bounding box center [352, 380] width 7 height 6
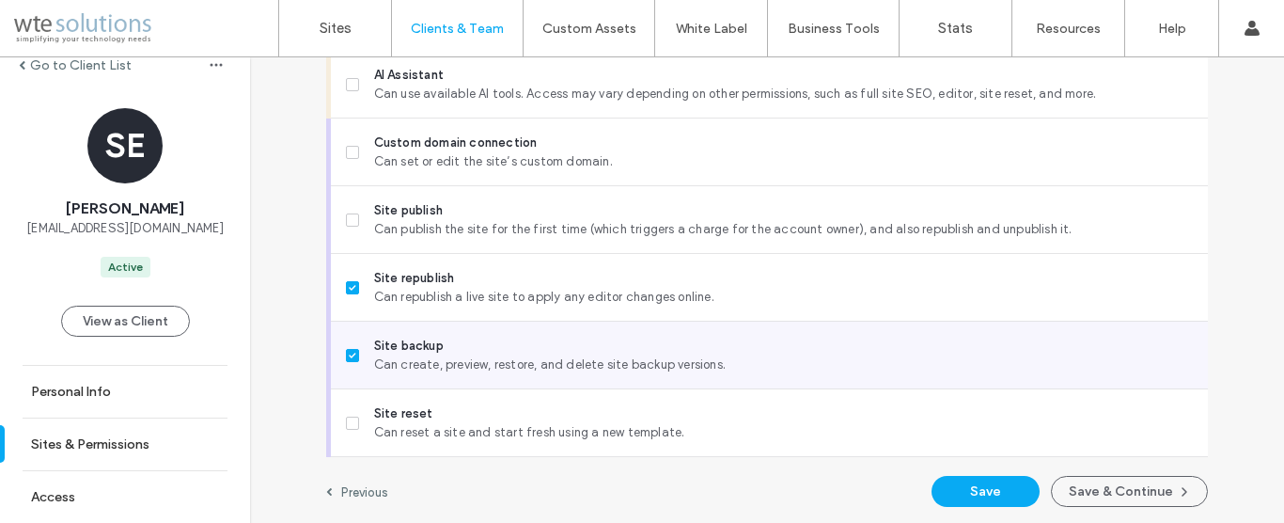
scroll to position [1888, 0]
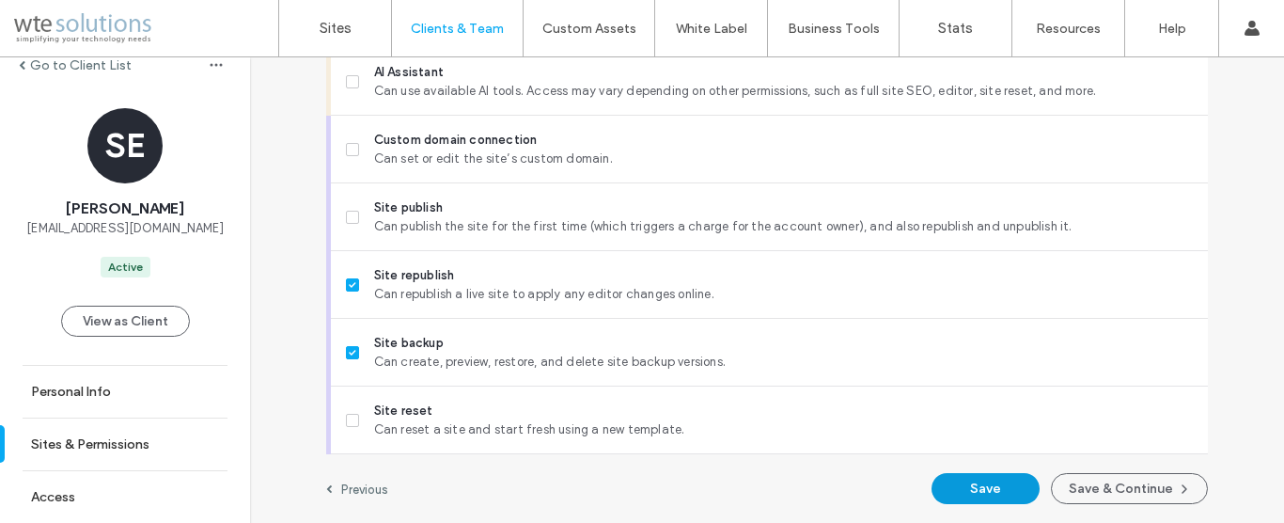
click at [1001, 488] on button "Save" at bounding box center [985, 488] width 108 height 31
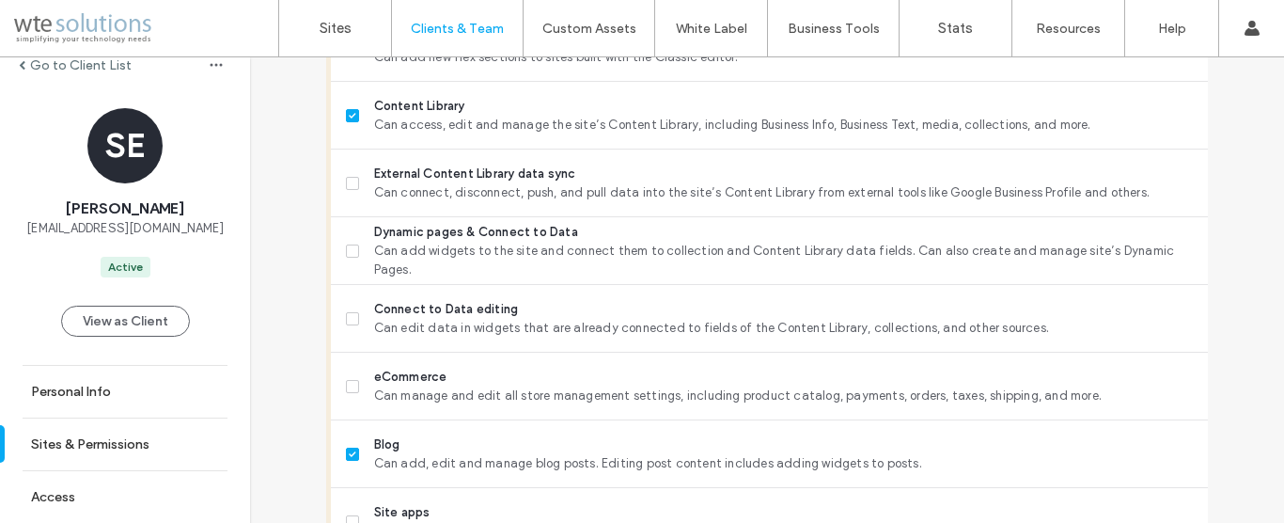
scroll to position [958, 0]
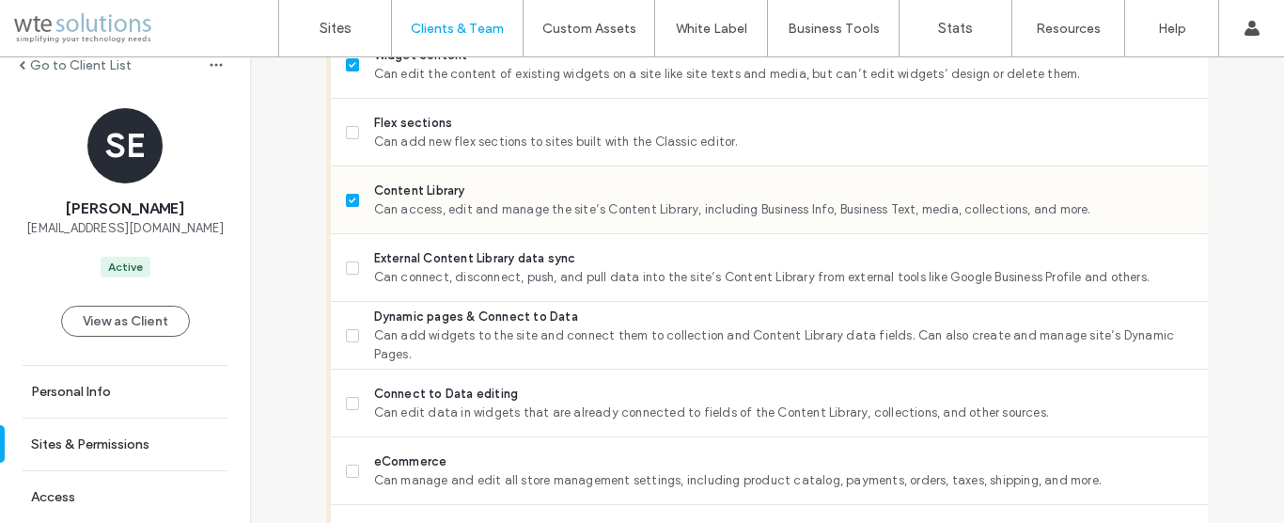
click at [635, 166] on div "Content Library Can access, edit and manage the site’s Content Library, includi…" at bounding box center [777, 199] width 862 height 67
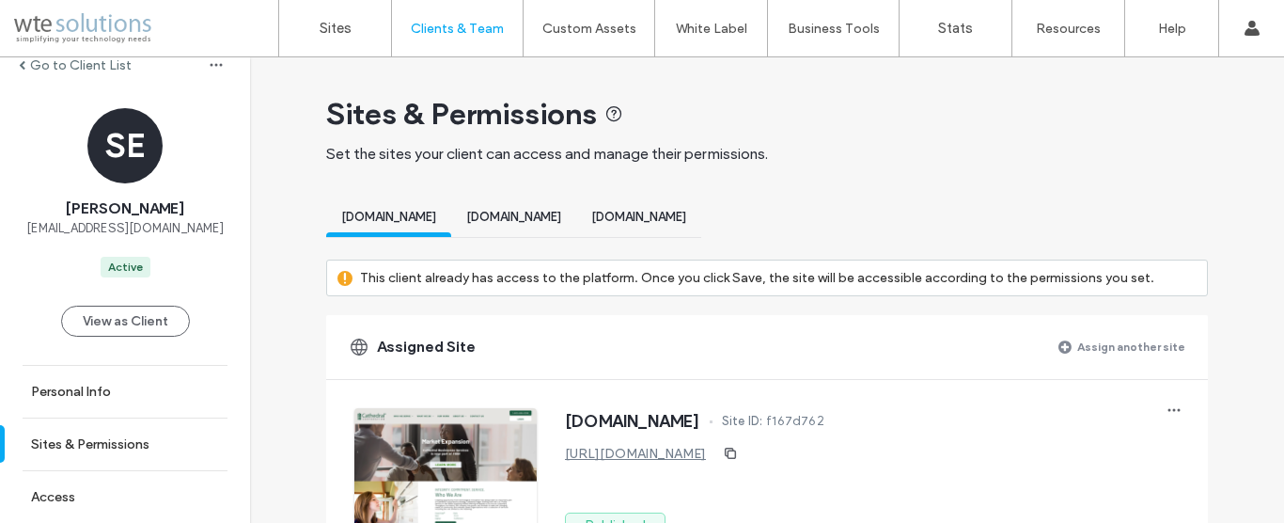
click at [561, 218] on span "www.cathedralstewardship.com" at bounding box center [513, 217] width 95 height 14
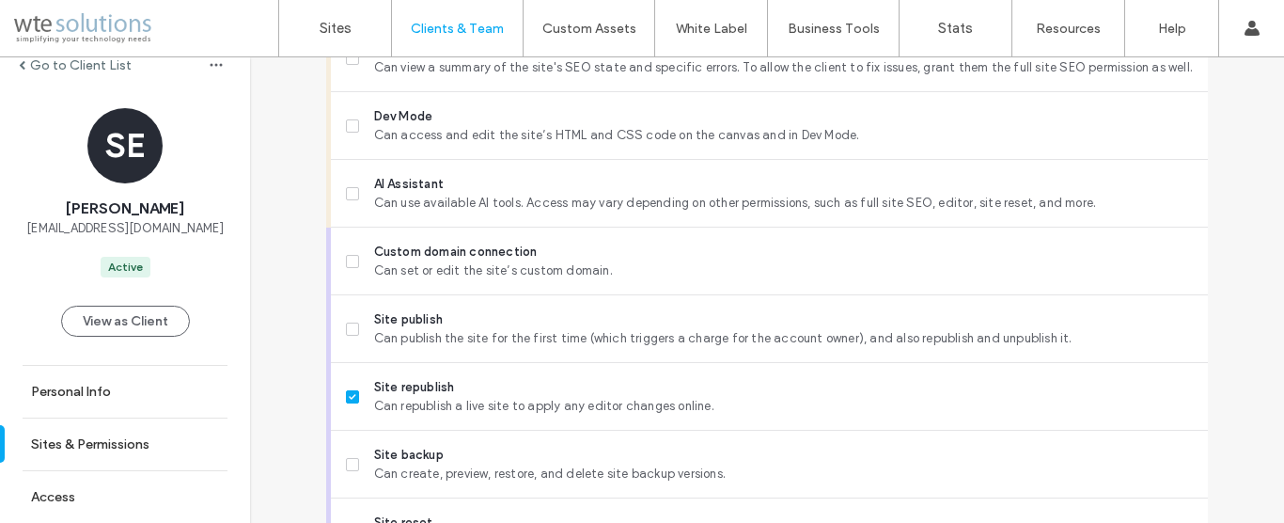
scroll to position [1861, 0]
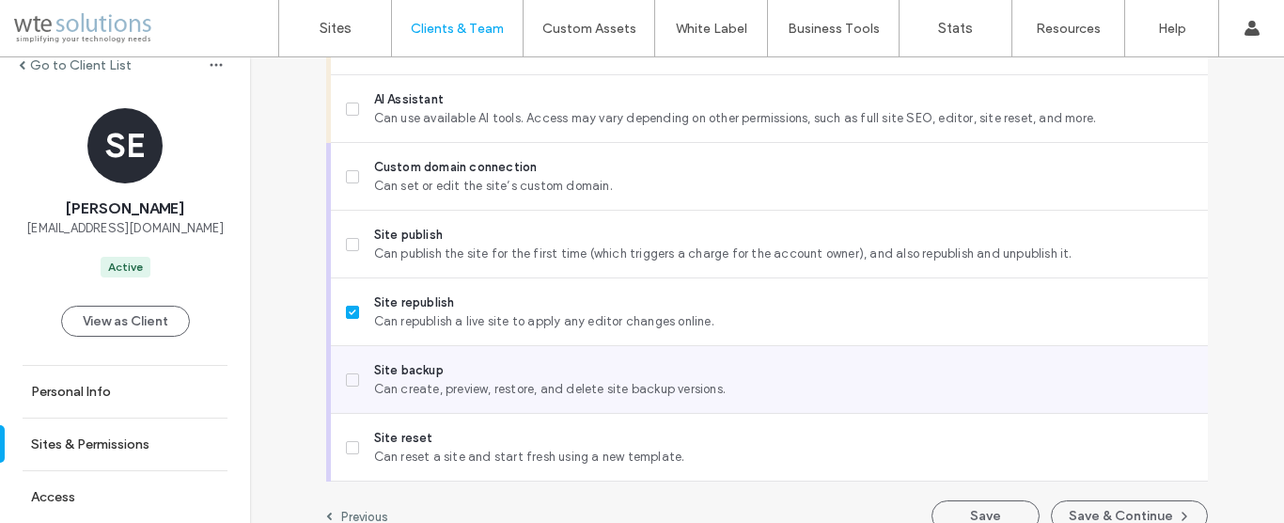
click at [335, 377] on div "Site backup Can create, preview, restore, and delete site backup versions." at bounding box center [769, 380] width 877 height 68
click at [349, 380] on icon at bounding box center [353, 380] width 8 height 6
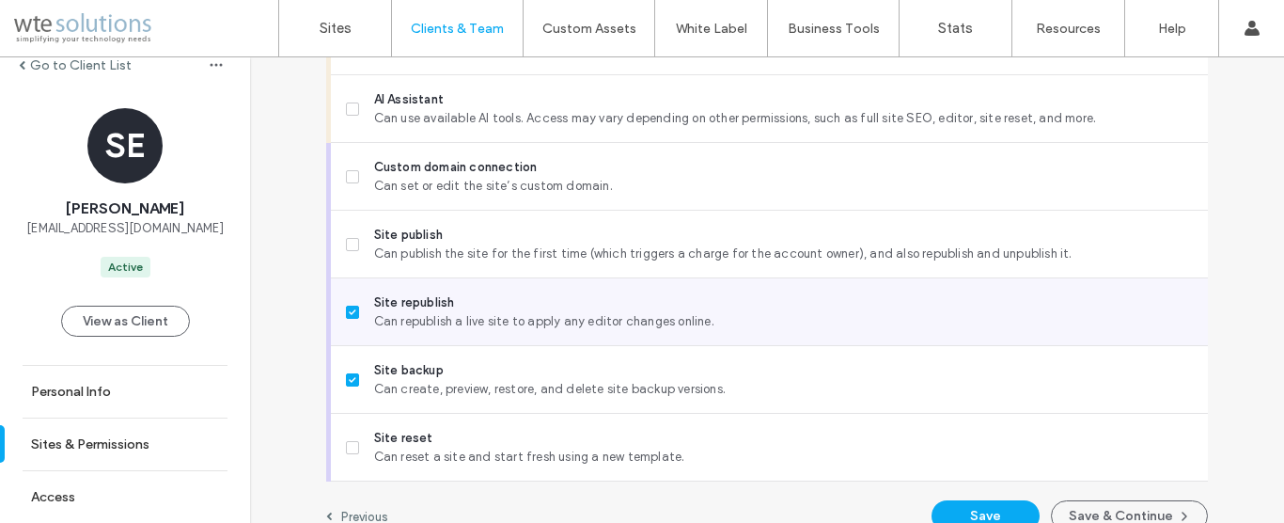
scroll to position [1888, 0]
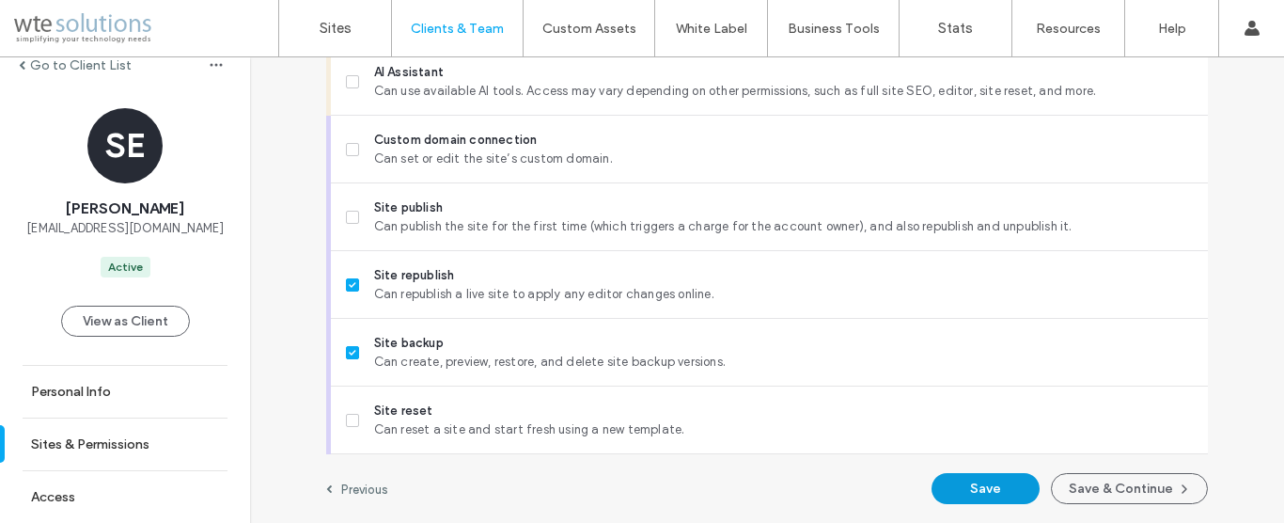
click at [952, 489] on button "Save" at bounding box center [985, 488] width 108 height 31
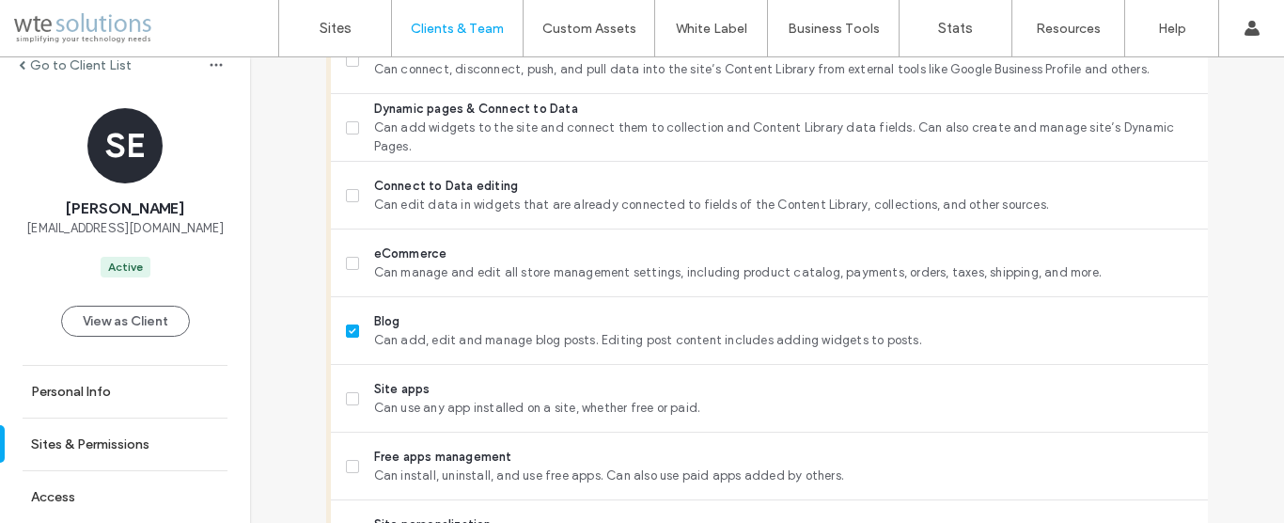
scroll to position [1042, 0]
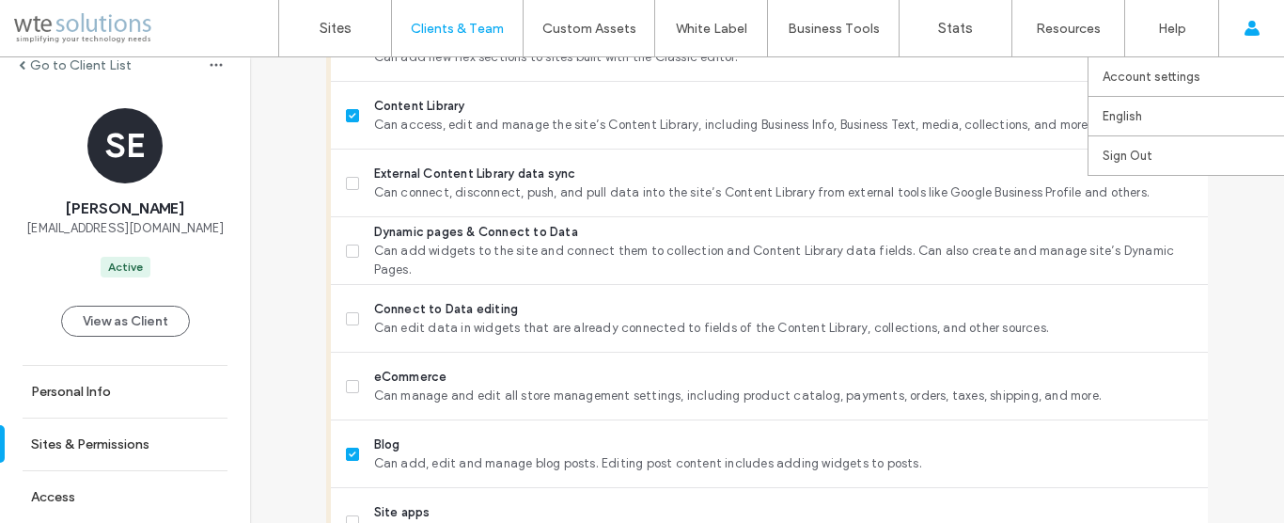
click at [1258, 37] on span at bounding box center [1251, 28] width 15 height 56
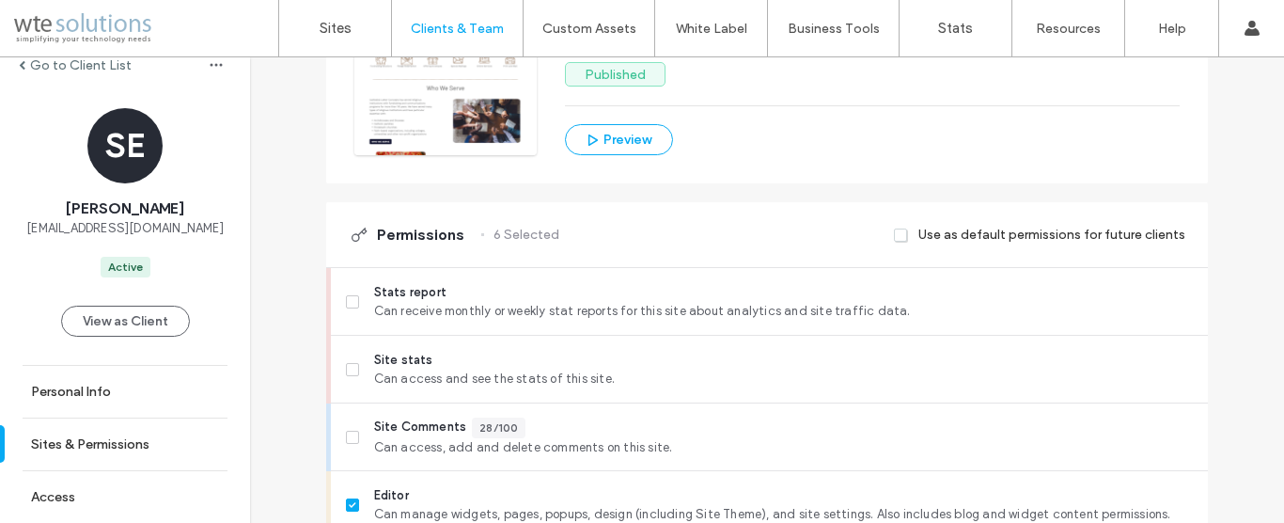
scroll to position [0, 0]
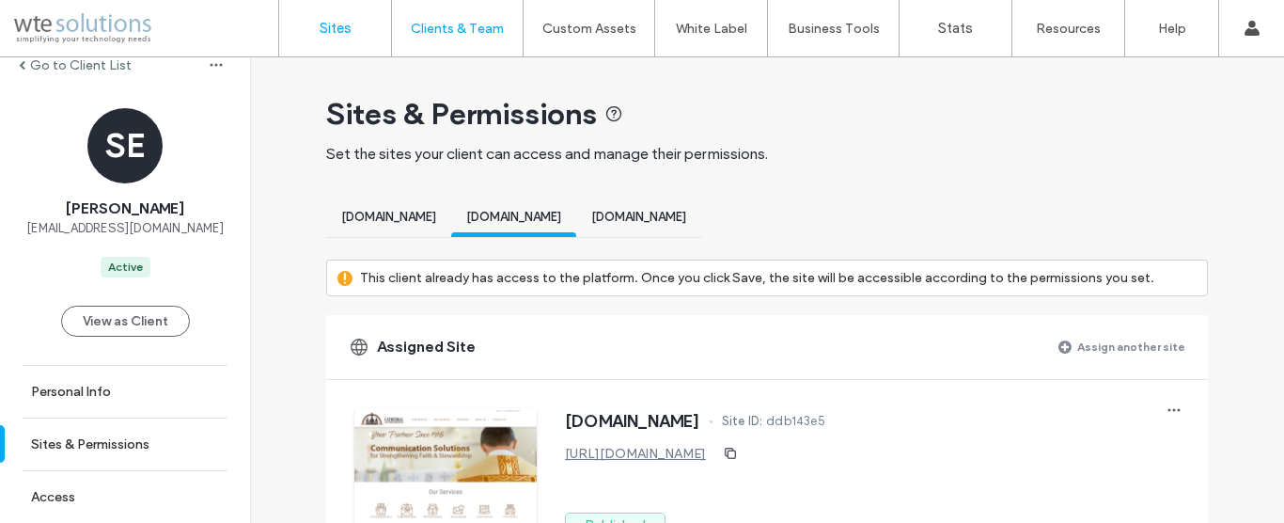
click at [342, 35] on label "Sites" at bounding box center [336, 28] width 32 height 17
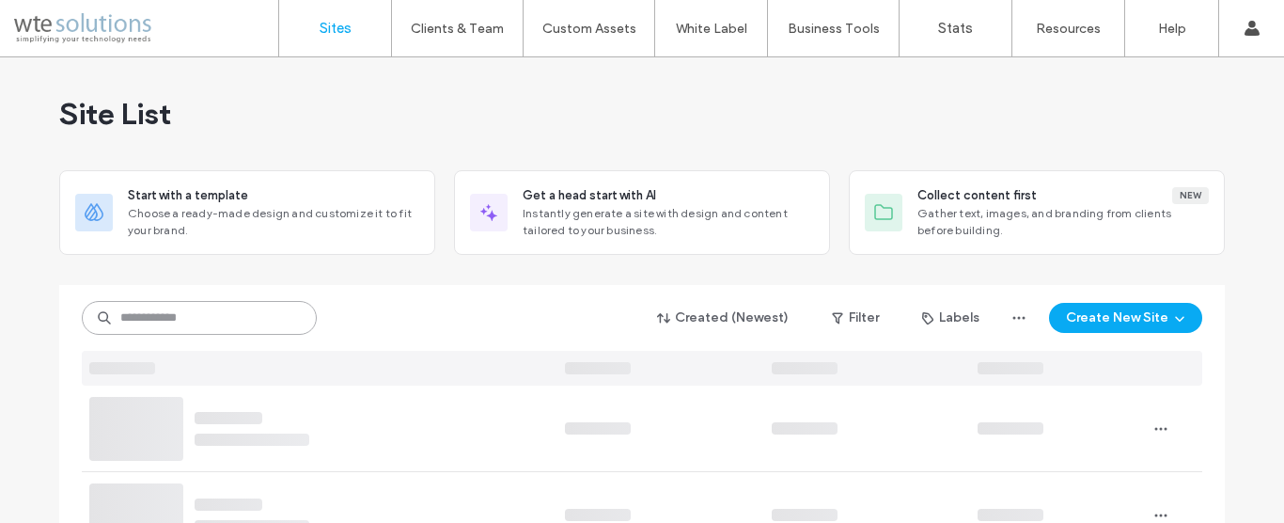
click at [171, 323] on input at bounding box center [199, 318] width 235 height 34
click at [175, 322] on input "****" at bounding box center [199, 318] width 235 height 34
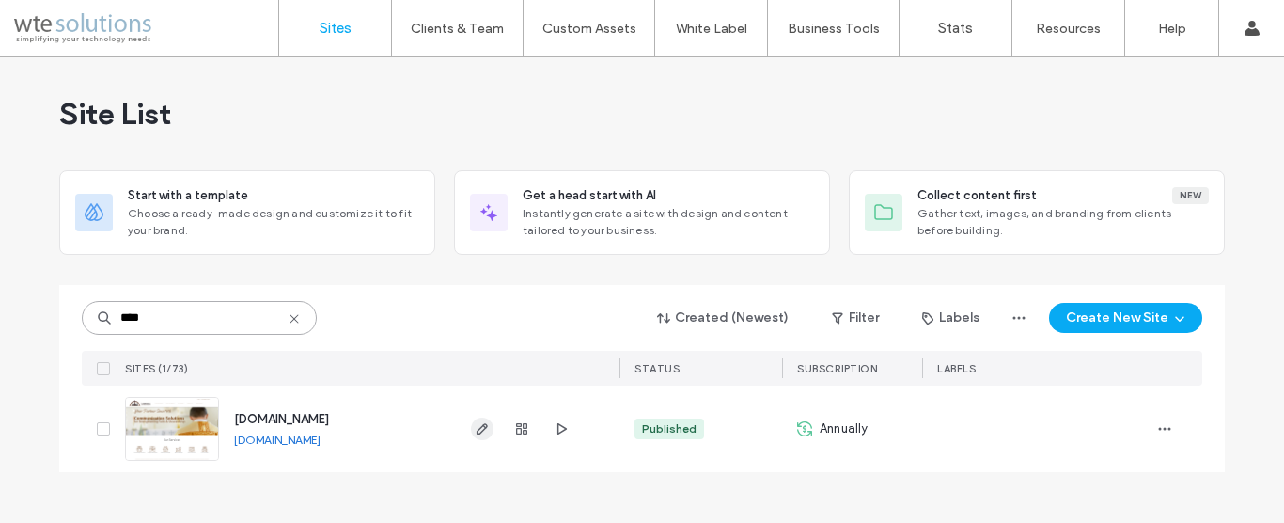
type input "****"
click at [486, 434] on icon "button" at bounding box center [482, 428] width 15 height 15
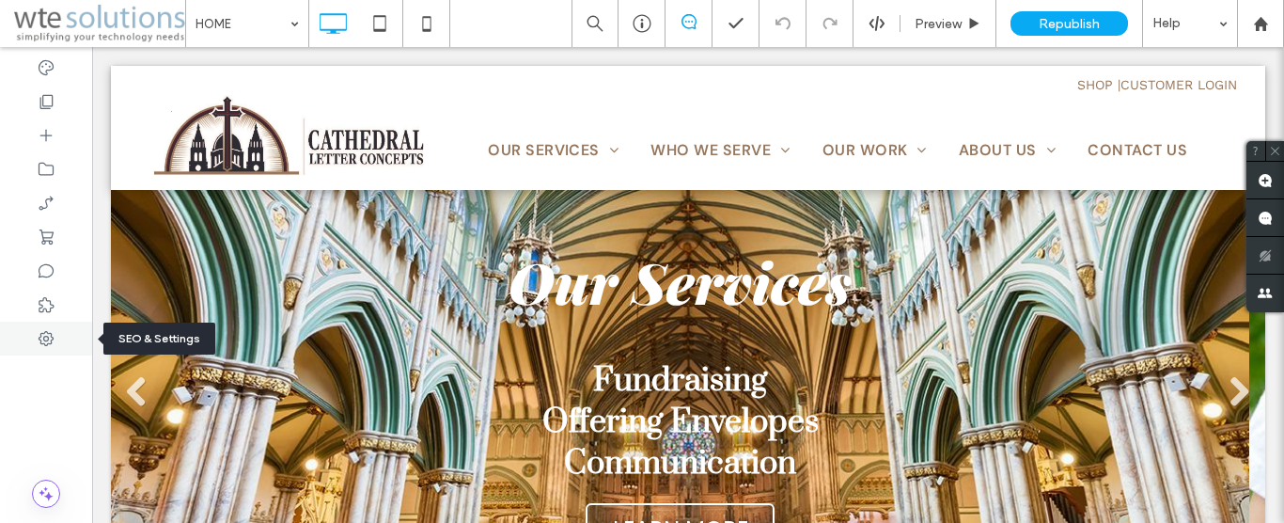
click at [35, 332] on div at bounding box center [46, 338] width 92 height 34
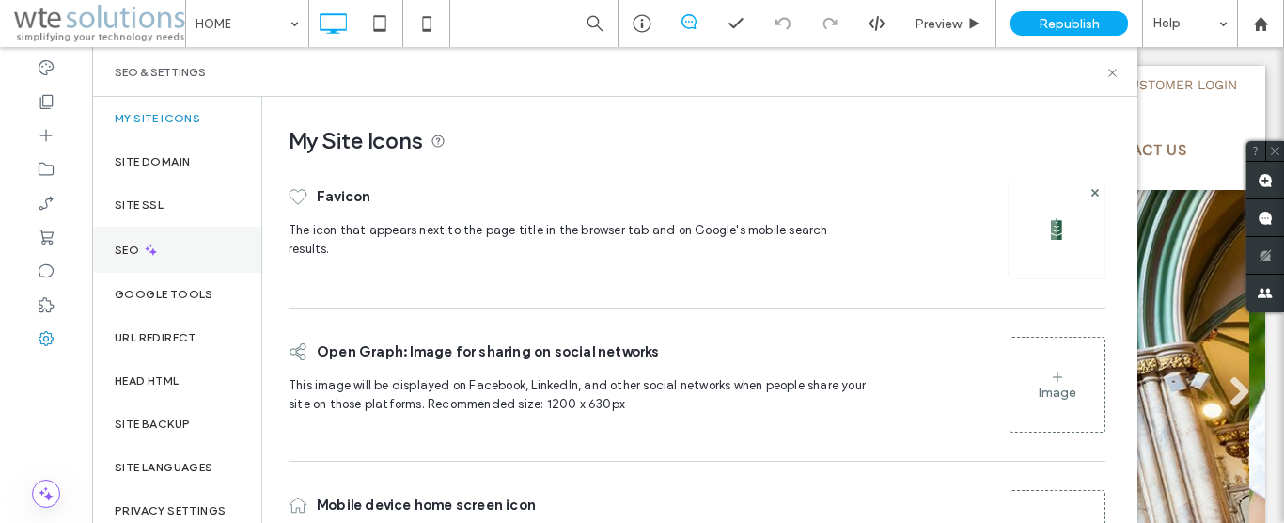
click at [144, 248] on icon at bounding box center [151, 250] width 16 height 16
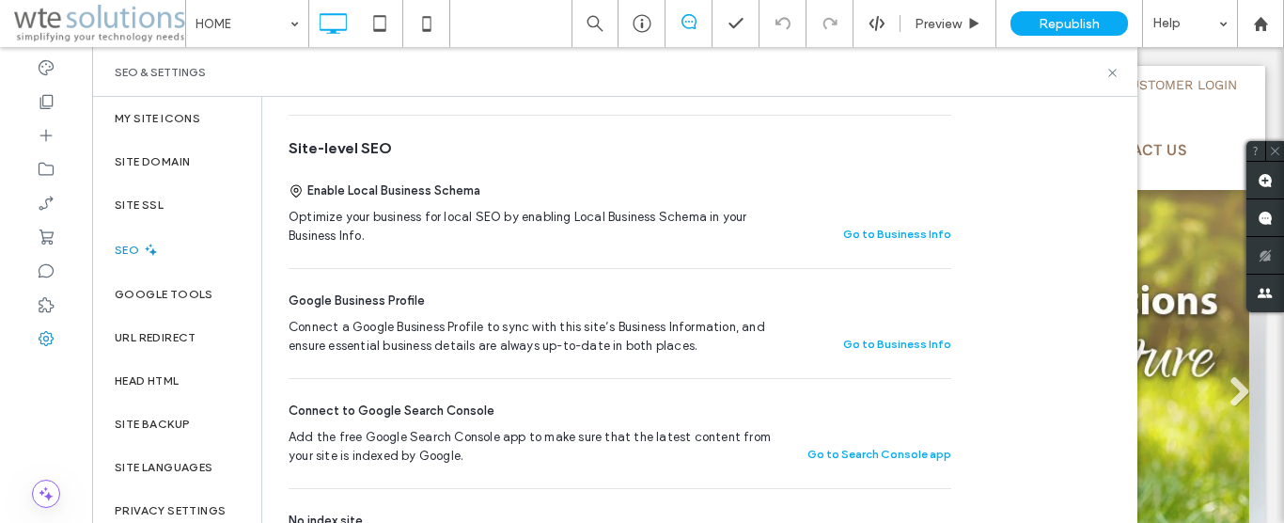
scroll to position [321, 0]
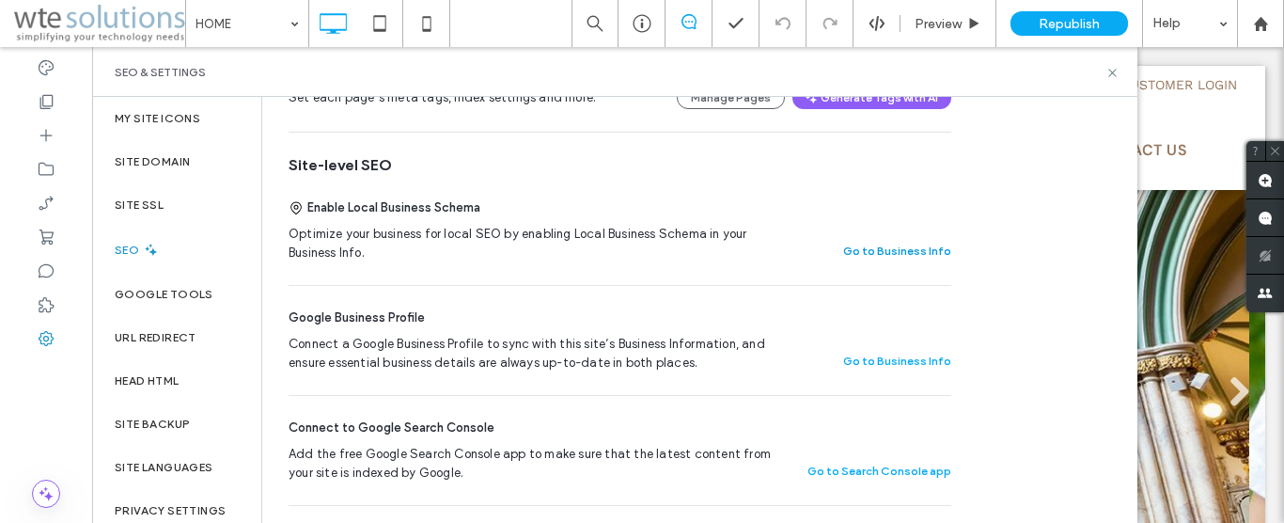
click at [915, 251] on button "Go to Business Info" at bounding box center [897, 251] width 108 height 23
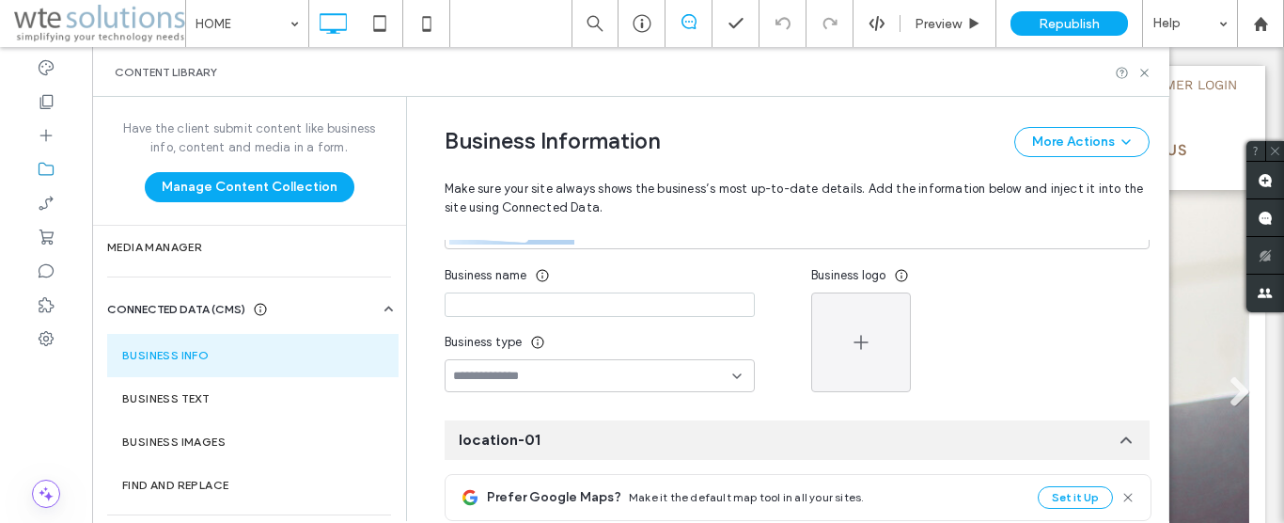
scroll to position [0, 0]
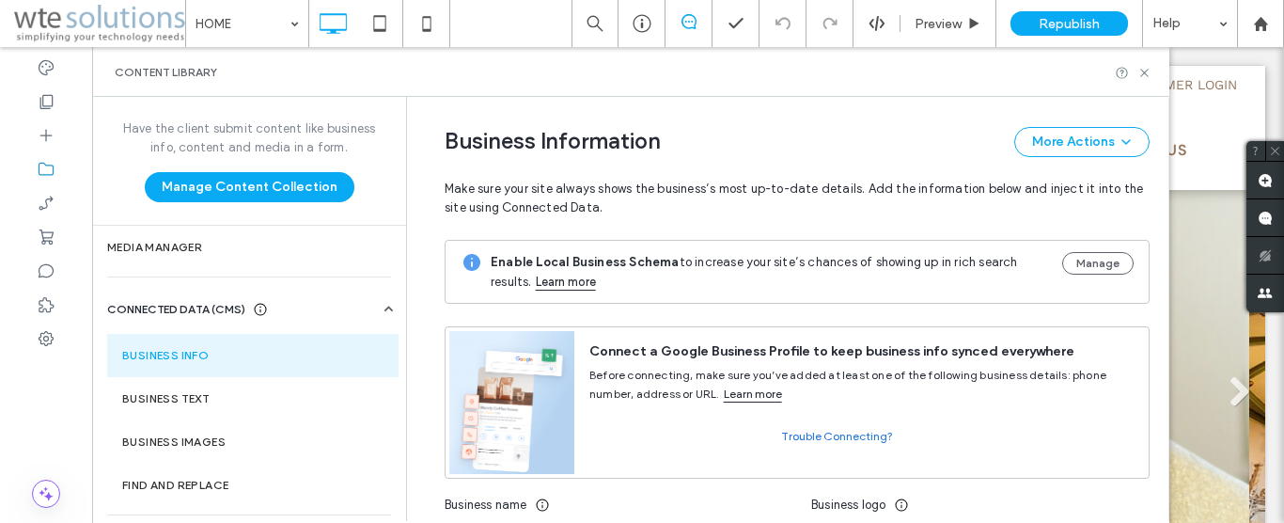
click at [536, 284] on link "Learn more" at bounding box center [566, 282] width 60 height 19
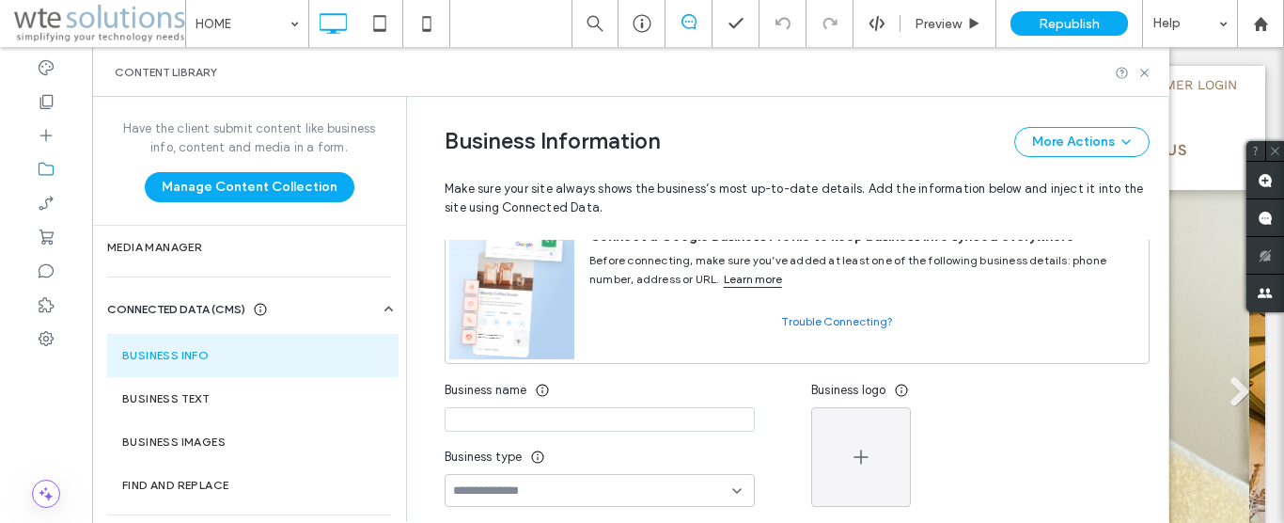
scroll to position [214, 0]
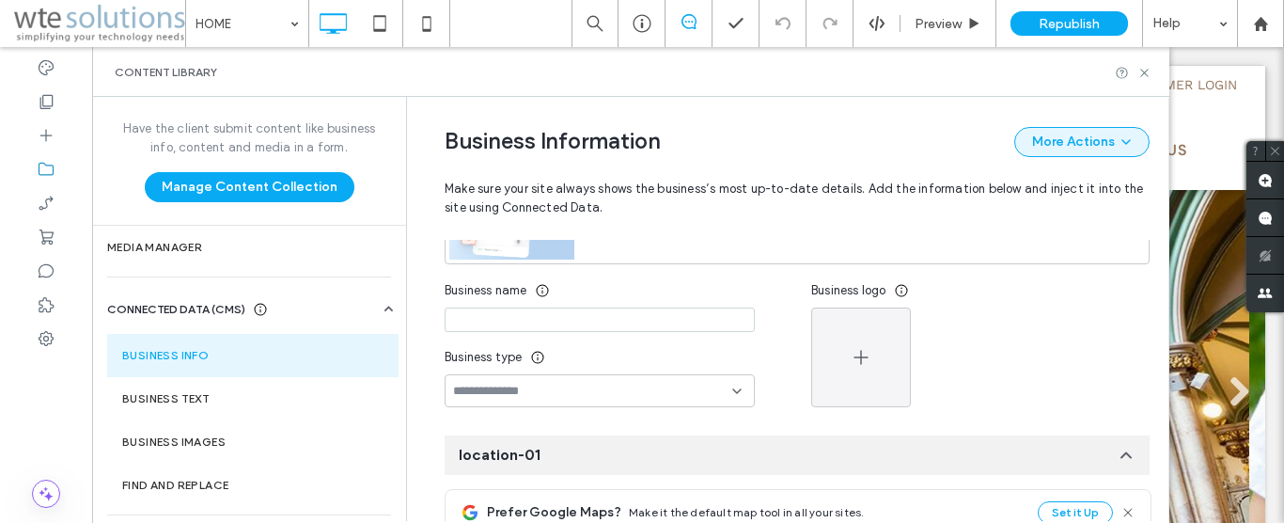
click at [1106, 135] on button "More Actions" at bounding box center [1081, 142] width 135 height 30
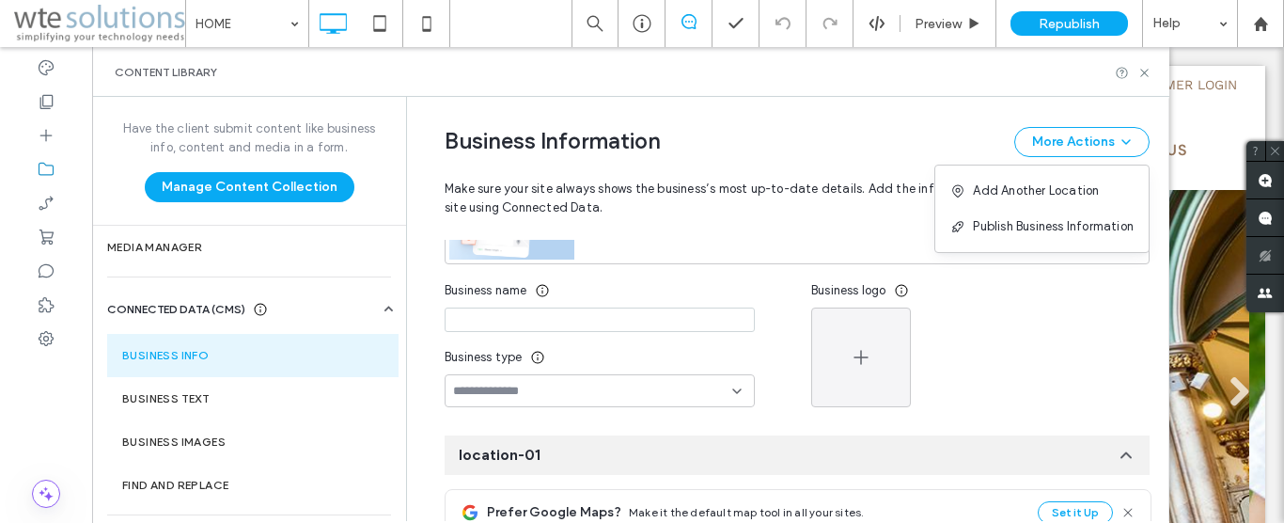
click at [709, 146] on div "Business Information More Actions" at bounding box center [797, 142] width 705 height 30
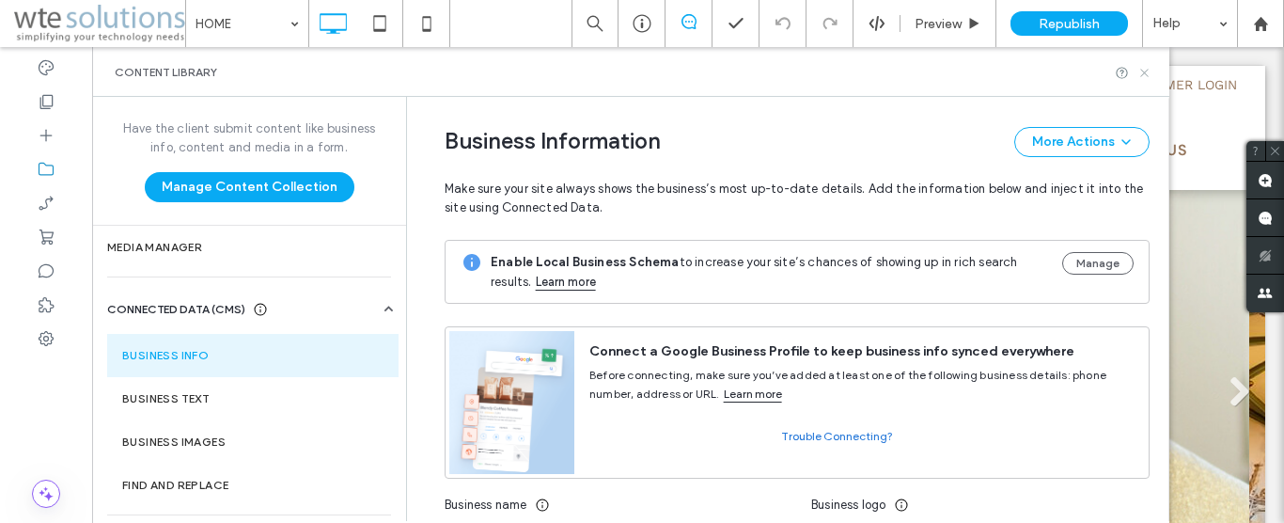
click at [1143, 71] on icon at bounding box center [1144, 73] width 14 height 14
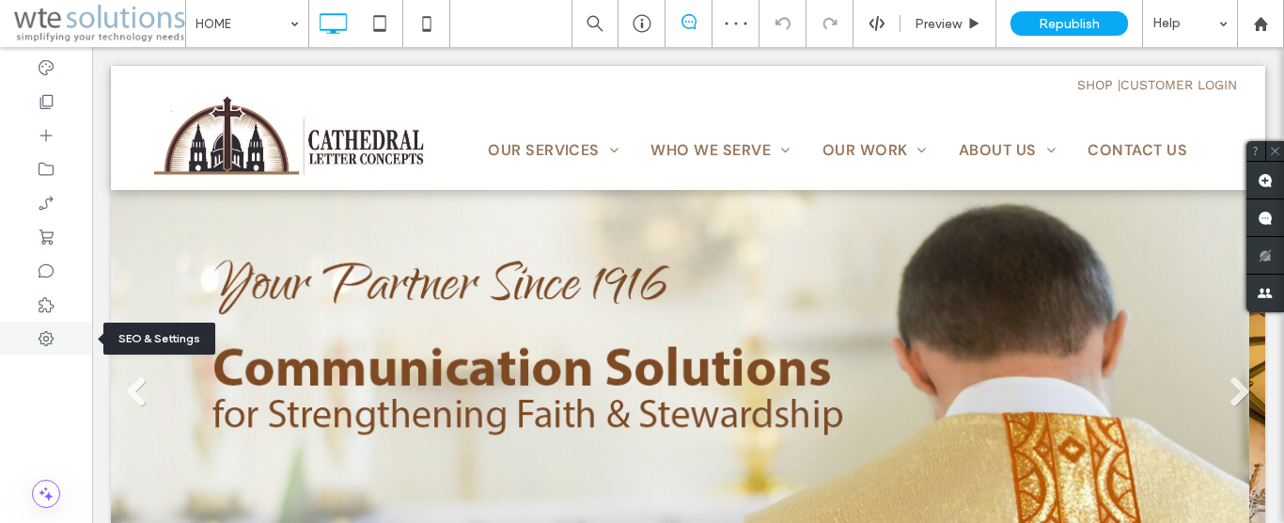
click at [48, 334] on use at bounding box center [46, 338] width 15 height 15
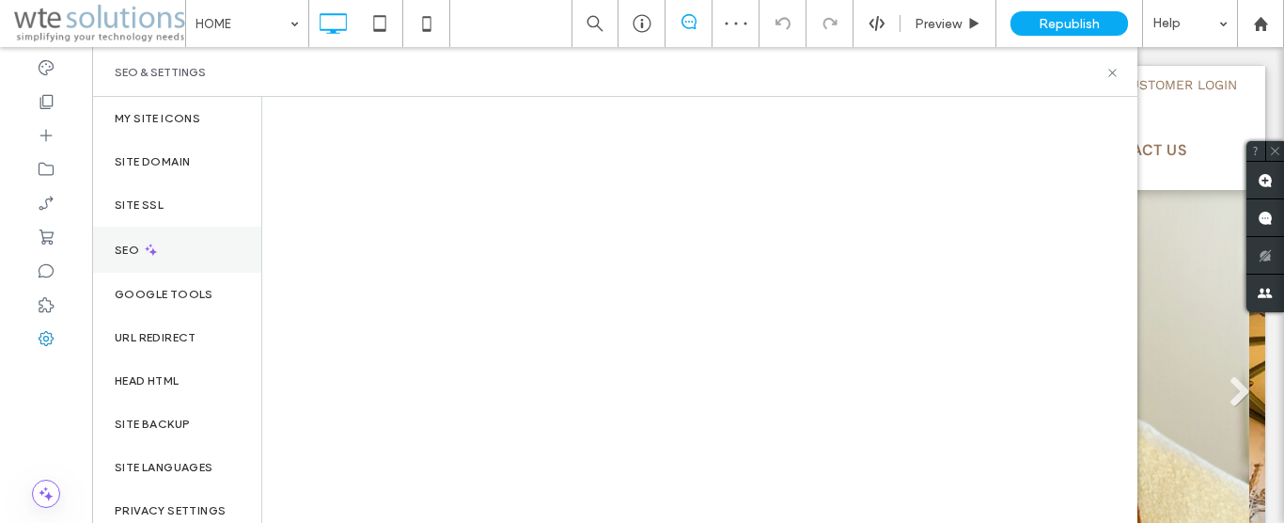
click at [124, 248] on label "SEO" at bounding box center [129, 249] width 28 height 13
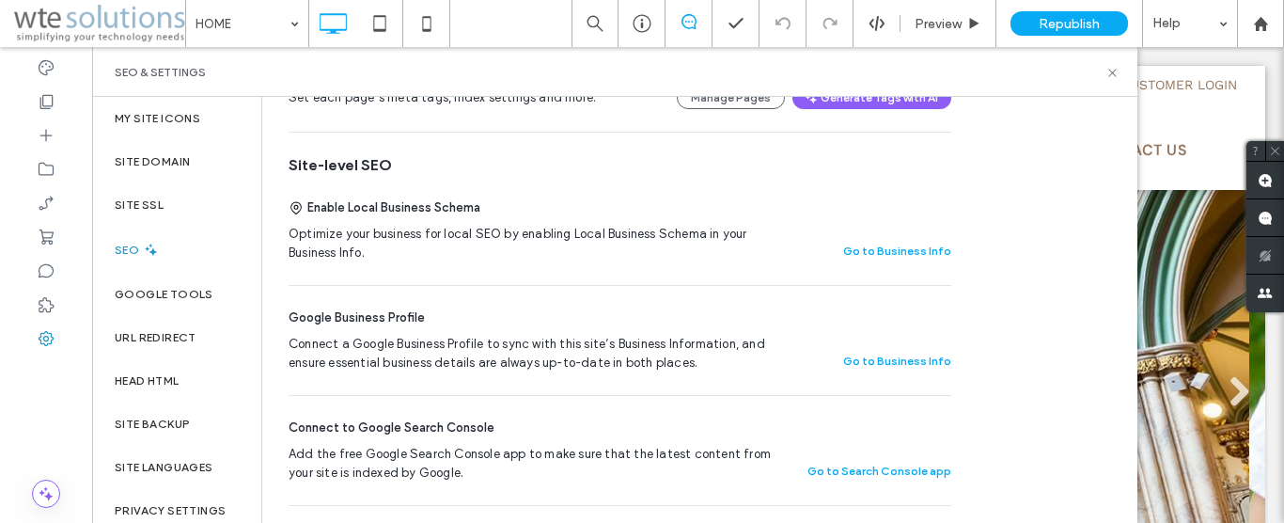
scroll to position [429, 0]
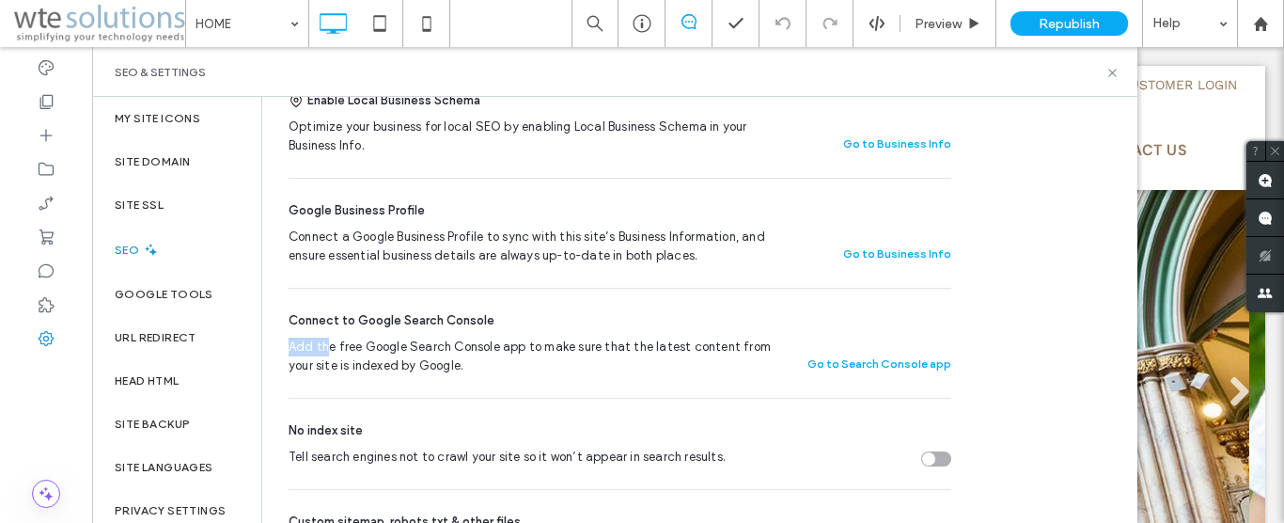
drag, startPoint x: 490, startPoint y: 314, endPoint x: 287, endPoint y: 315, distance: 203.0
click at [510, 311] on div "Connect to Google Search Console" at bounding box center [620, 320] width 663 height 19
click at [508, 320] on div "Connect to Google Search Console" at bounding box center [620, 320] width 663 height 19
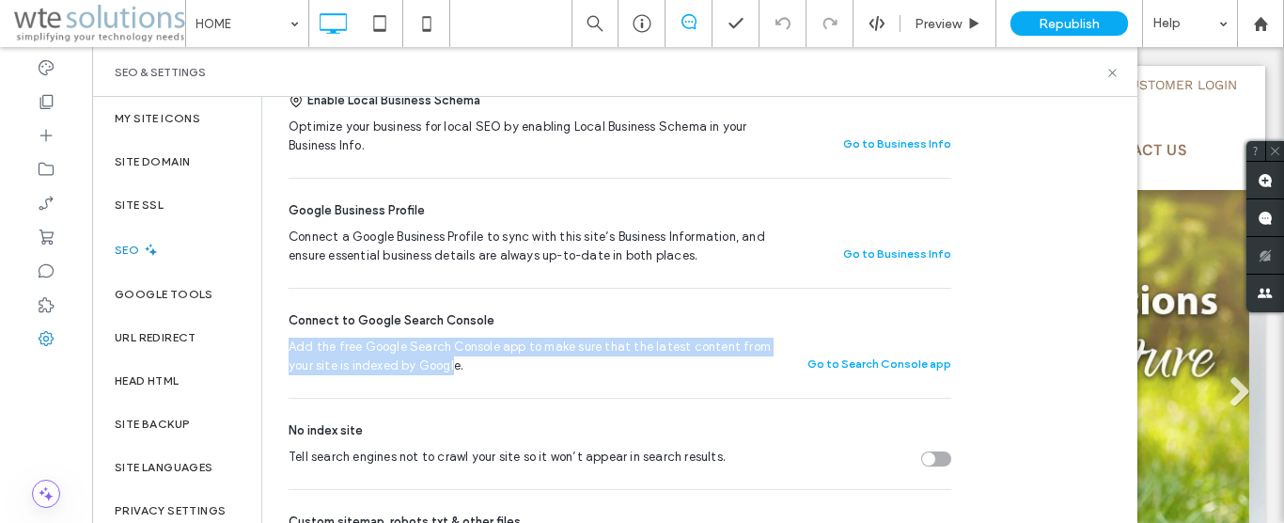
drag, startPoint x: 453, startPoint y: 367, endPoint x: 284, endPoint y: 350, distance: 170.0
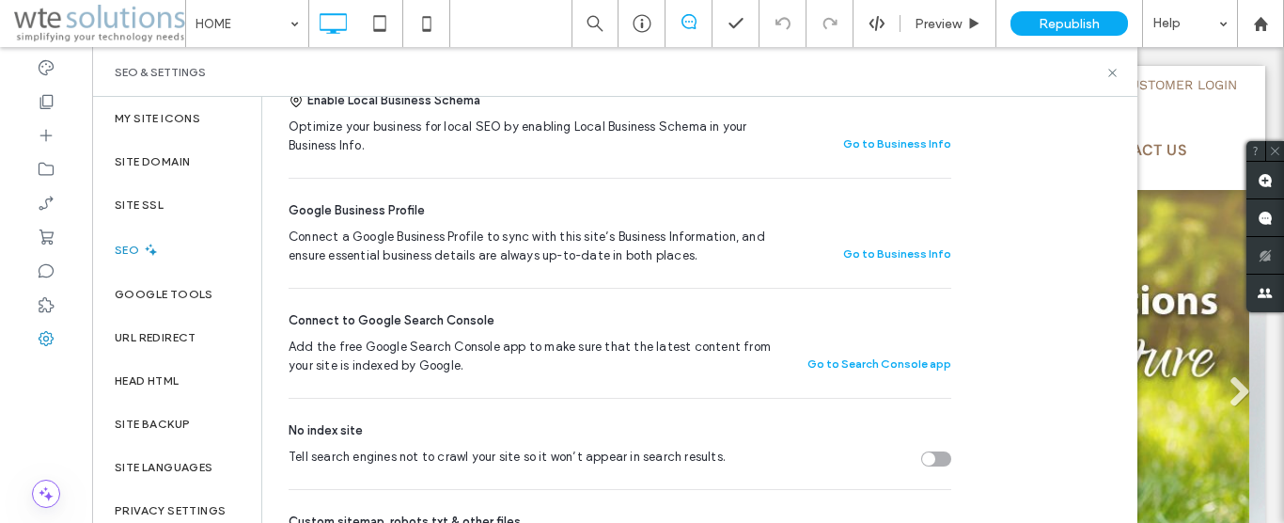
click at [501, 361] on span "Add the free Google Search Console app to make sure that the latest content fro…" at bounding box center [530, 356] width 483 height 38
click at [318, 318] on span "Connect to Google Search Console" at bounding box center [392, 320] width 206 height 19
click at [353, 320] on span "Connect to Google Search Console" at bounding box center [392, 320] width 206 height 19
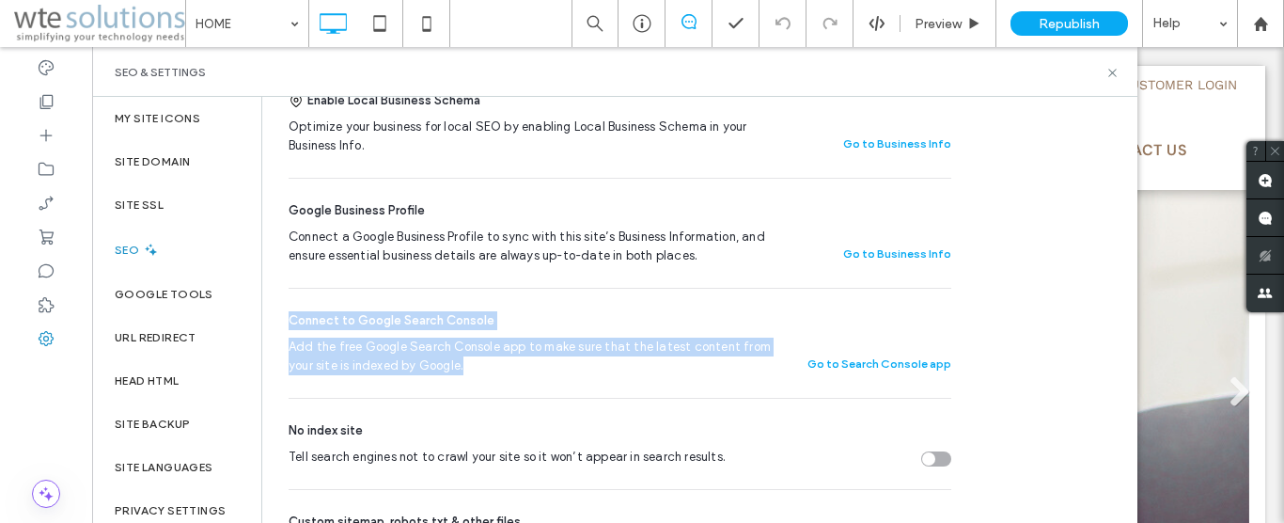
drag, startPoint x: 291, startPoint y: 319, endPoint x: 465, endPoint y: 360, distance: 178.7
click at [465, 360] on div "Connect to Google Search Console Add the free Google Search Console app to make…" at bounding box center [620, 343] width 663 height 109
copy div "Connect to Google Search Console Add the free Google Search Console app to make…"
click at [900, 368] on button "Go to Search Console app" at bounding box center [879, 363] width 144 height 23
click at [900, 365] on button "Go to Search Console app" at bounding box center [879, 363] width 144 height 23
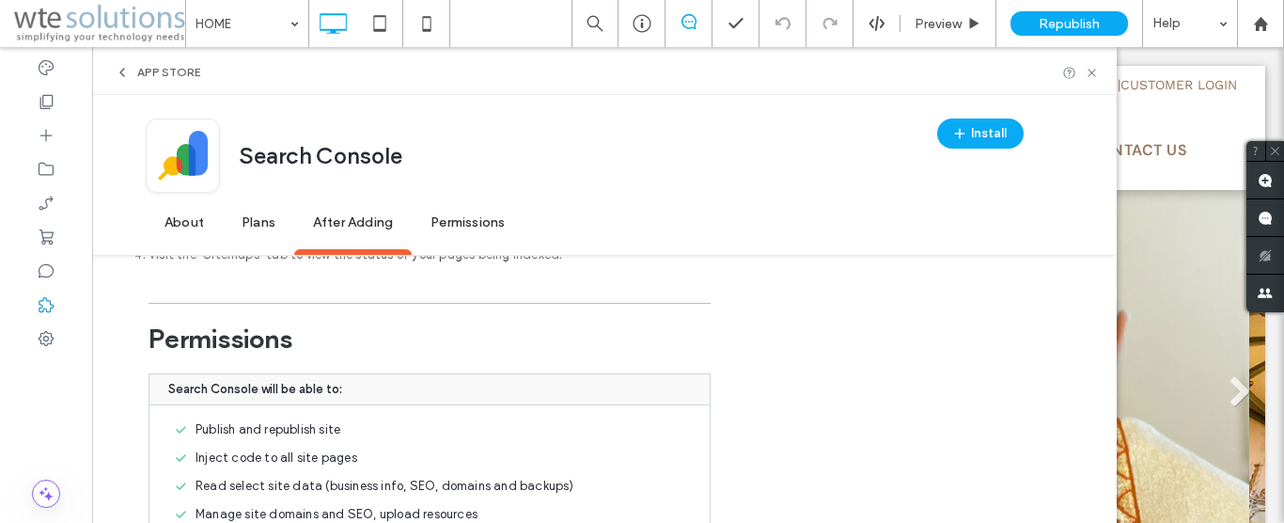
scroll to position [1507, 0]
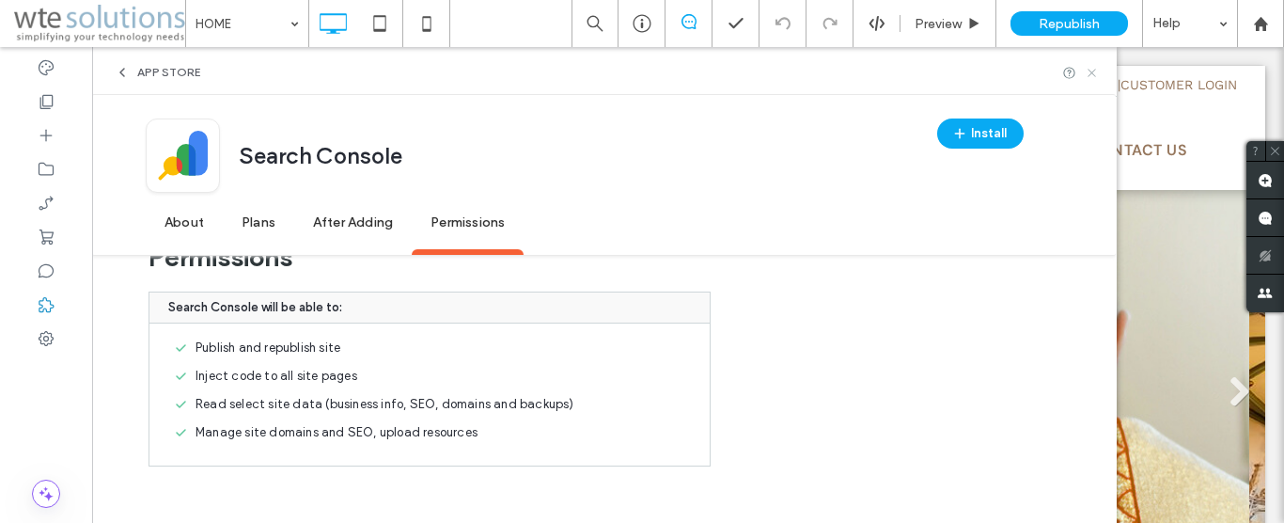
click at [1092, 70] on icon at bounding box center [1092, 73] width 14 height 14
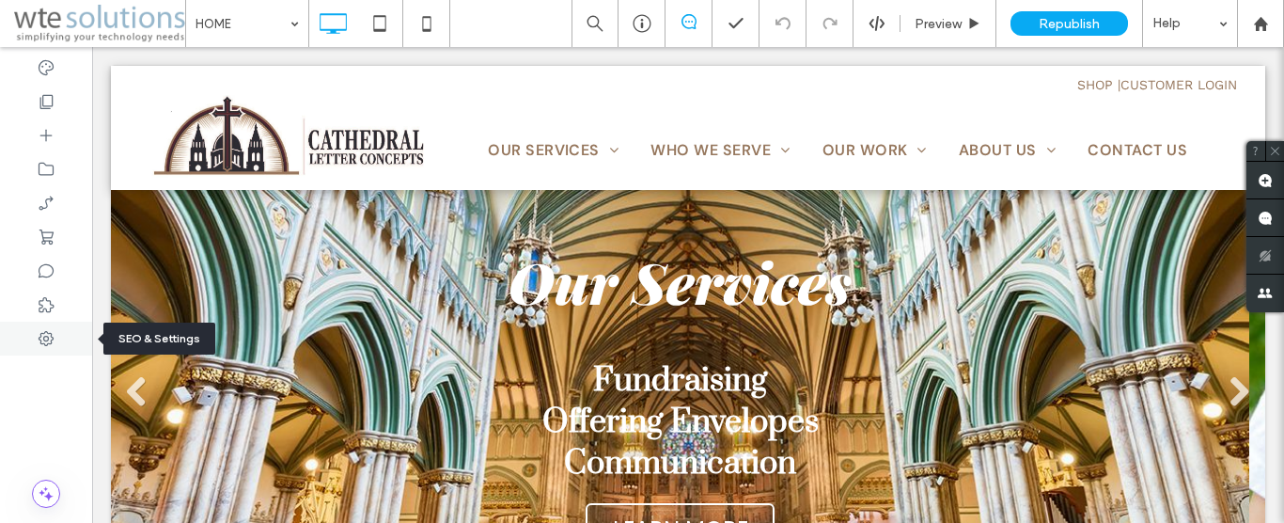
click at [37, 334] on icon at bounding box center [46, 338] width 19 height 19
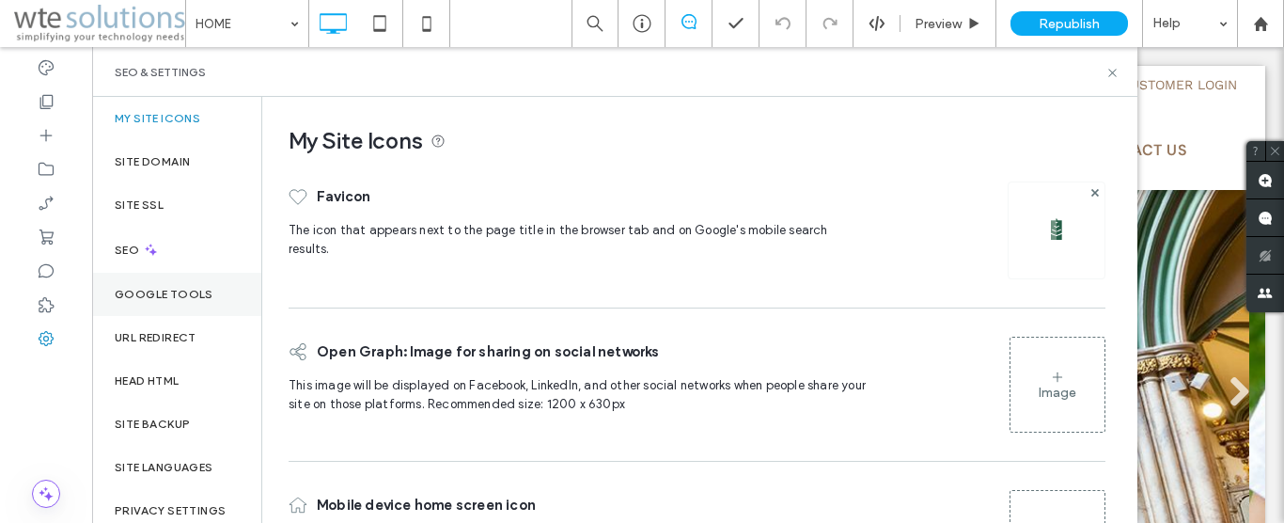
click at [144, 294] on label "Google Tools" at bounding box center [164, 294] width 99 height 13
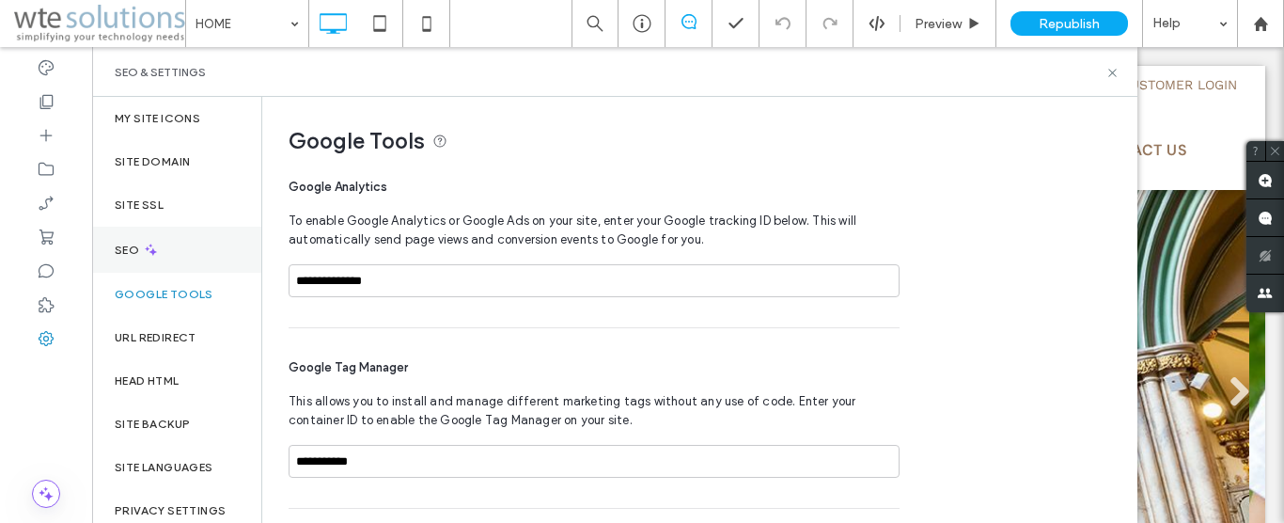
click at [122, 249] on label "SEO" at bounding box center [129, 249] width 28 height 13
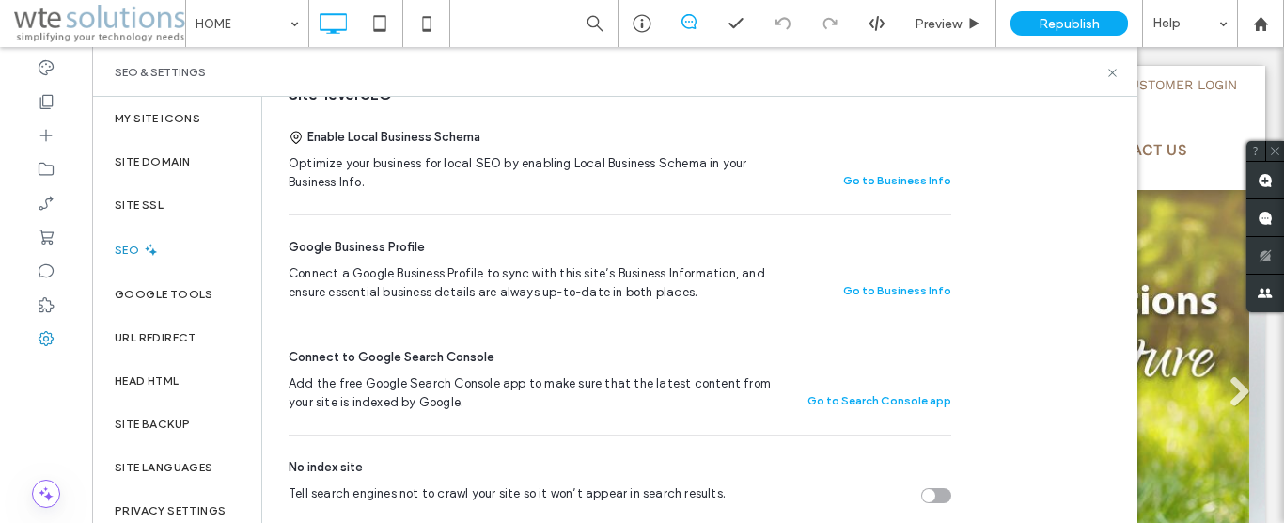
scroll to position [429, 0]
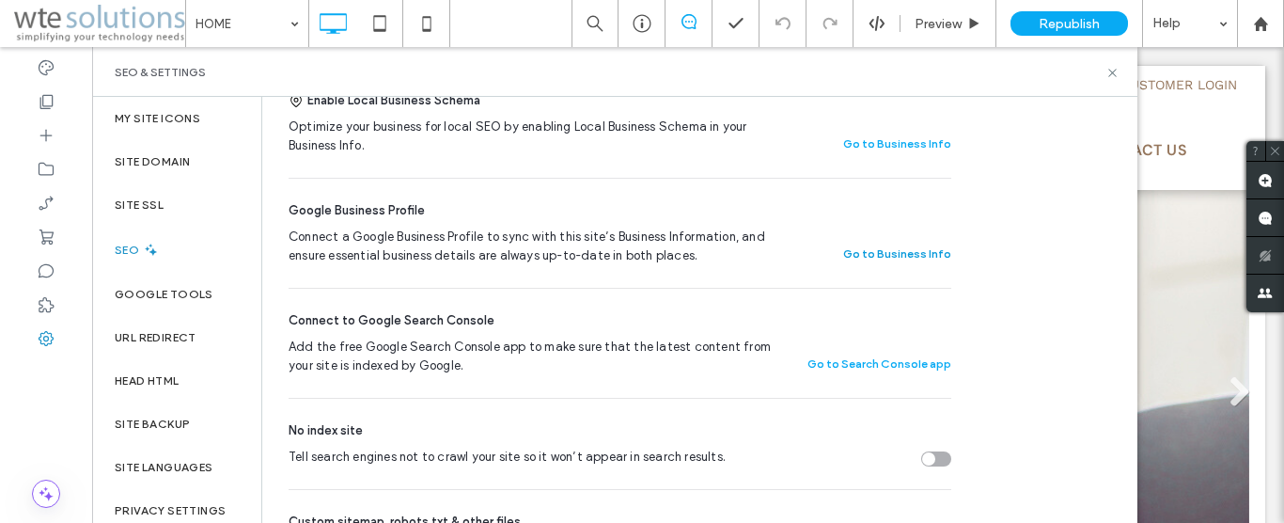
click at [909, 251] on button "Go to Business Info" at bounding box center [897, 253] width 108 height 23
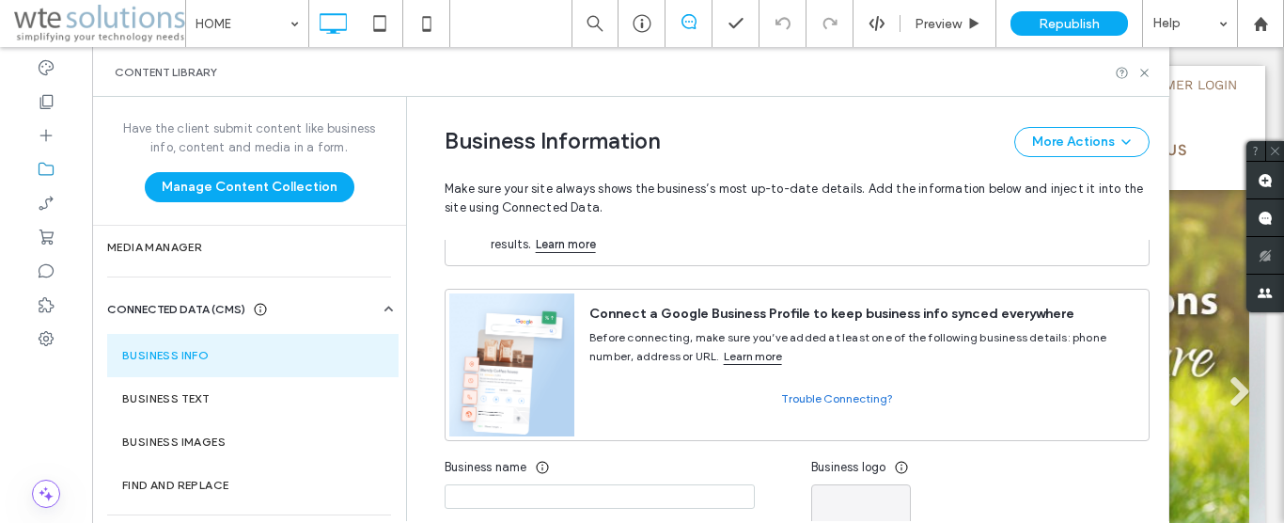
scroll to position [0, 0]
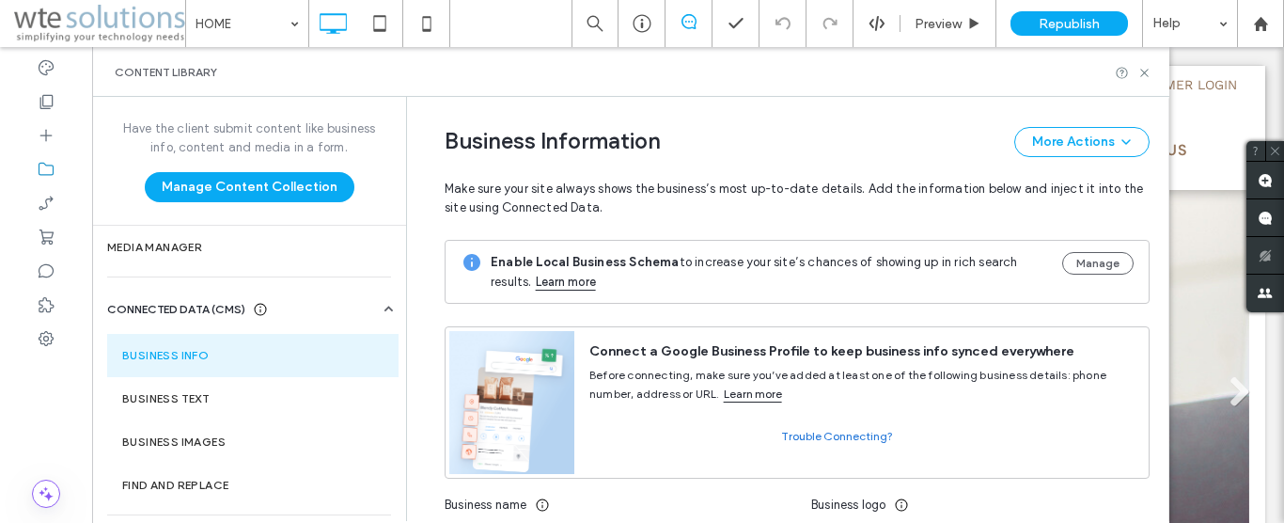
click at [742, 398] on link "Learn more" at bounding box center [753, 393] width 58 height 15
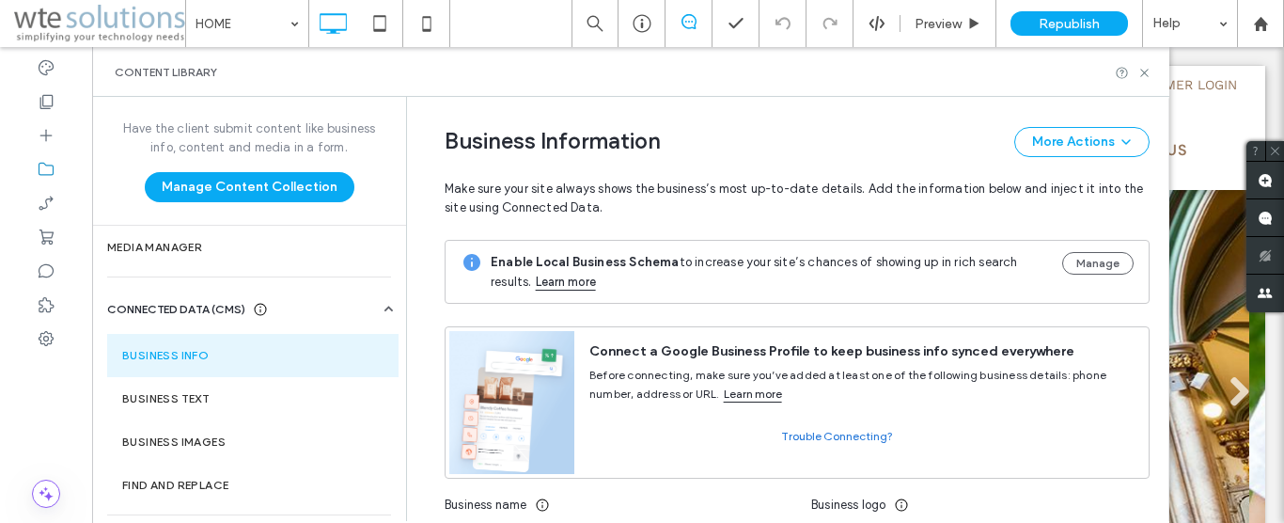
drag, startPoint x: 1042, startPoint y: 350, endPoint x: 182, endPoint y: 3, distance: 927.2
click at [683, 351] on div "Connect a Google Business Profile to keep business info synced everywhere" at bounding box center [861, 351] width 544 height 19
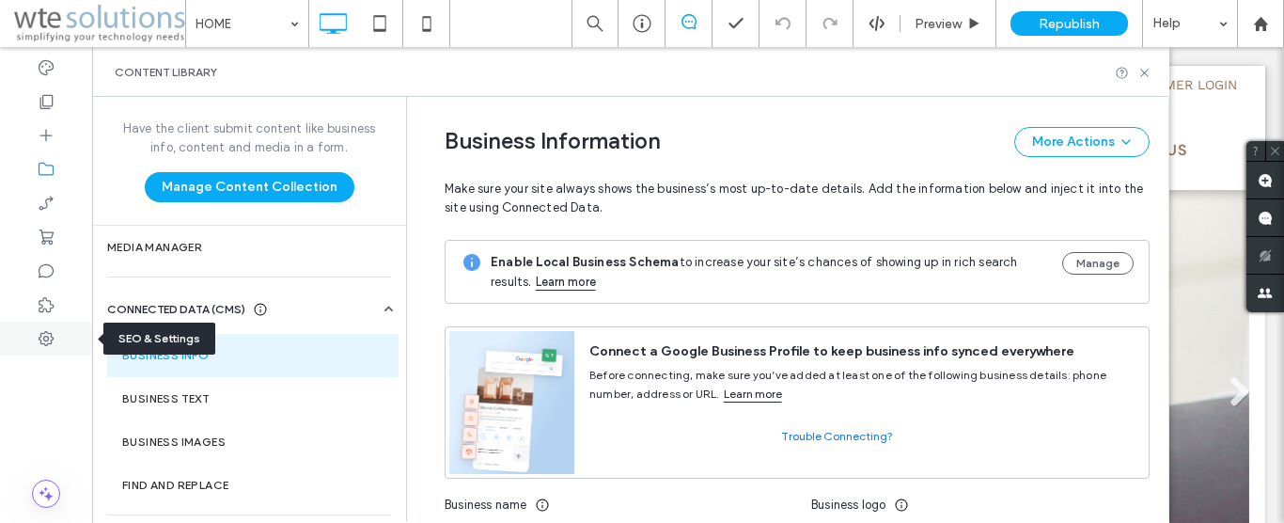
click at [45, 331] on icon at bounding box center [46, 338] width 19 height 19
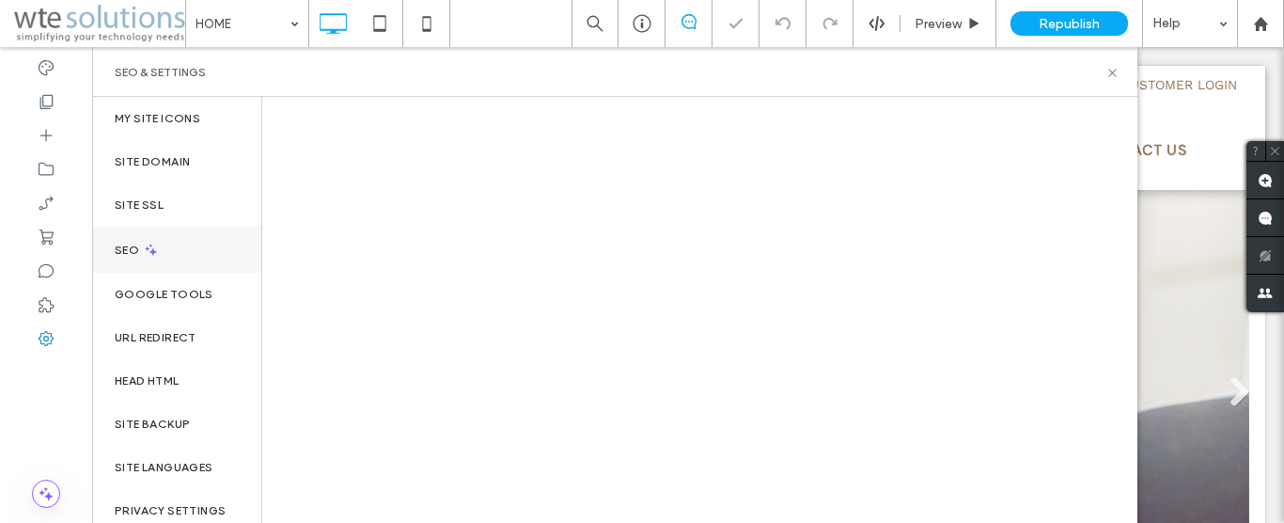
click at [137, 251] on label "SEO" at bounding box center [129, 249] width 28 height 13
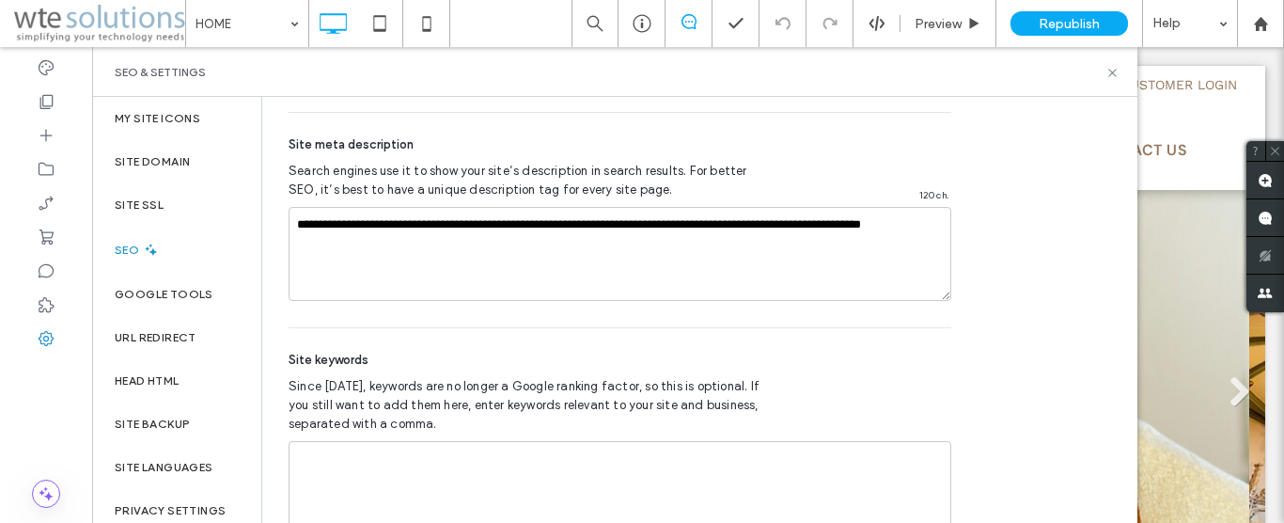
scroll to position [1179, 0]
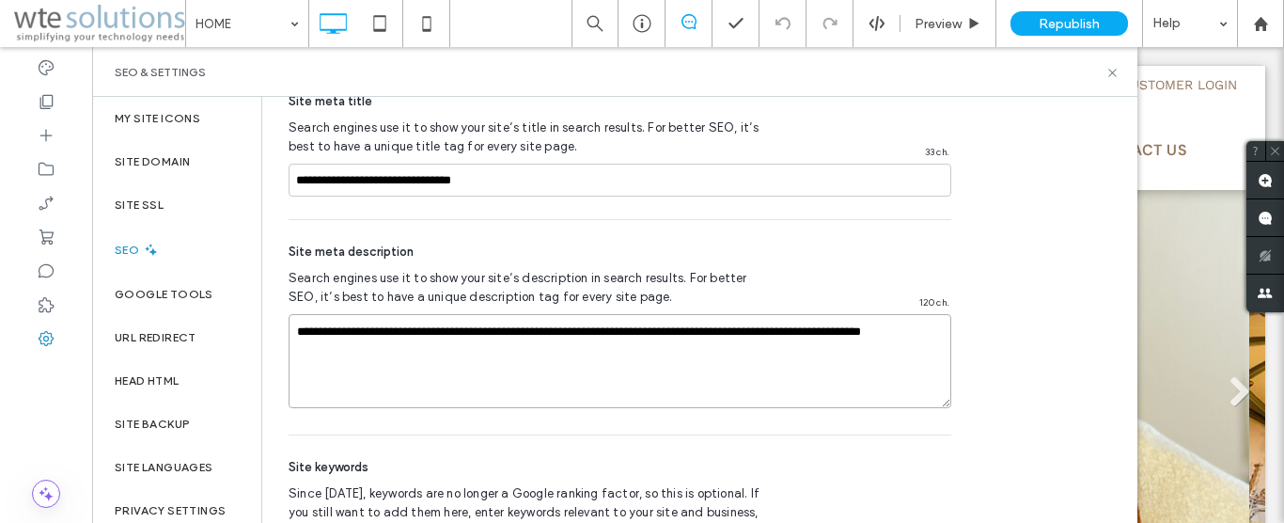
click at [554, 319] on textarea "**********" at bounding box center [620, 361] width 663 height 94
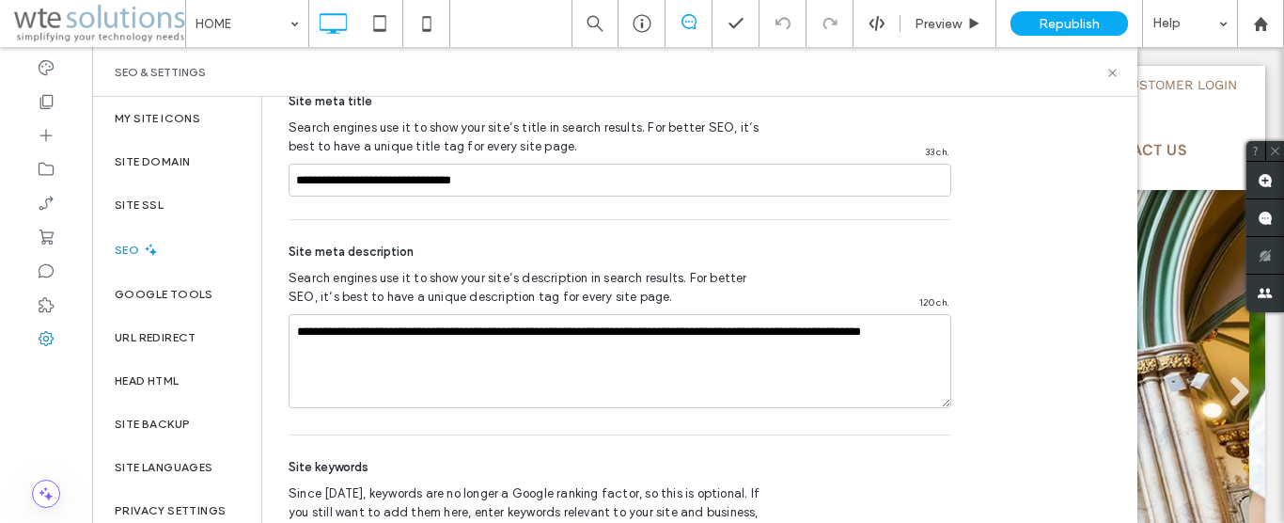
click at [544, 251] on div "Site meta description" at bounding box center [620, 251] width 663 height 19
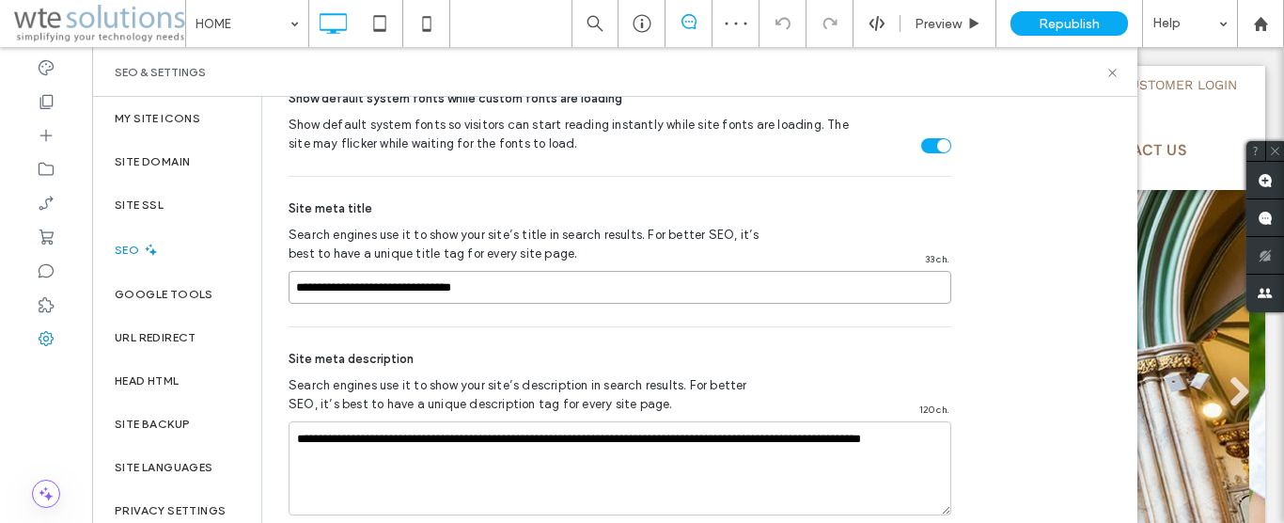
click at [346, 271] on input "**********" at bounding box center [620, 287] width 663 height 33
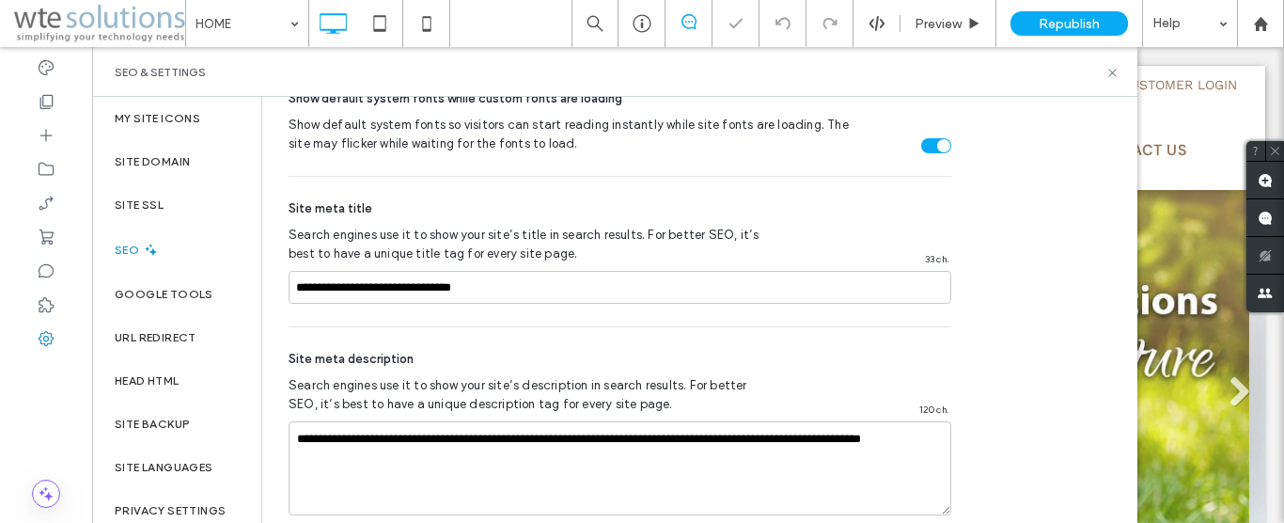
click at [517, 328] on div "**********" at bounding box center [620, 434] width 663 height 214
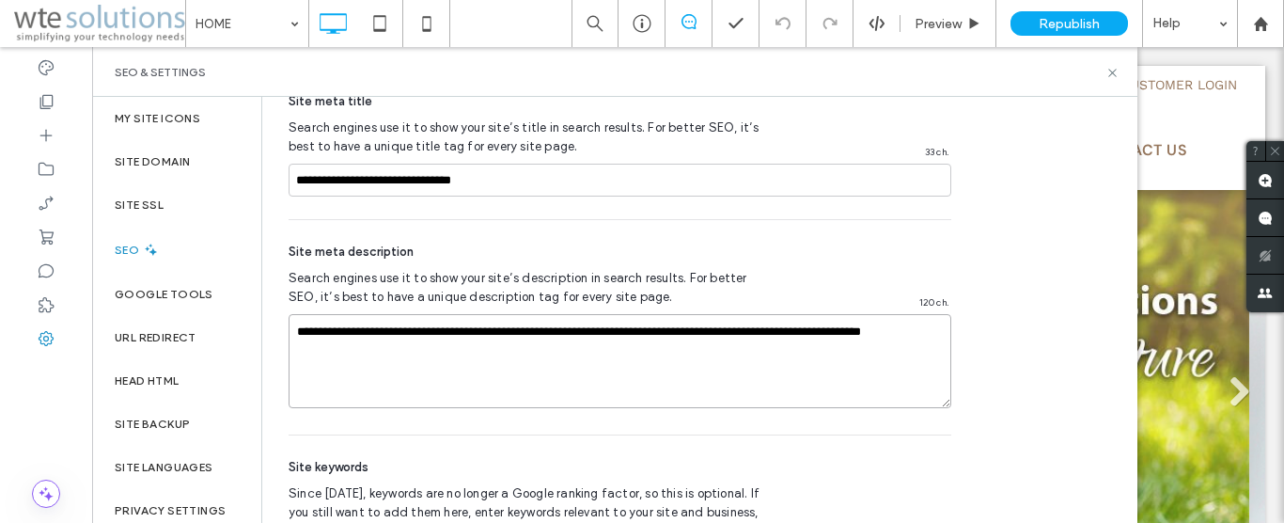
drag, startPoint x: 363, startPoint y: 357, endPoint x: 409, endPoint y: 356, distance: 46.1
click at [298, 332] on textarea "**********" at bounding box center [620, 361] width 663 height 94
click at [414, 358] on textarea "**********" at bounding box center [620, 361] width 663 height 94
click at [394, 367] on textarea "**********" at bounding box center [620, 361] width 663 height 94
click at [398, 367] on textarea "**********" at bounding box center [620, 361] width 663 height 94
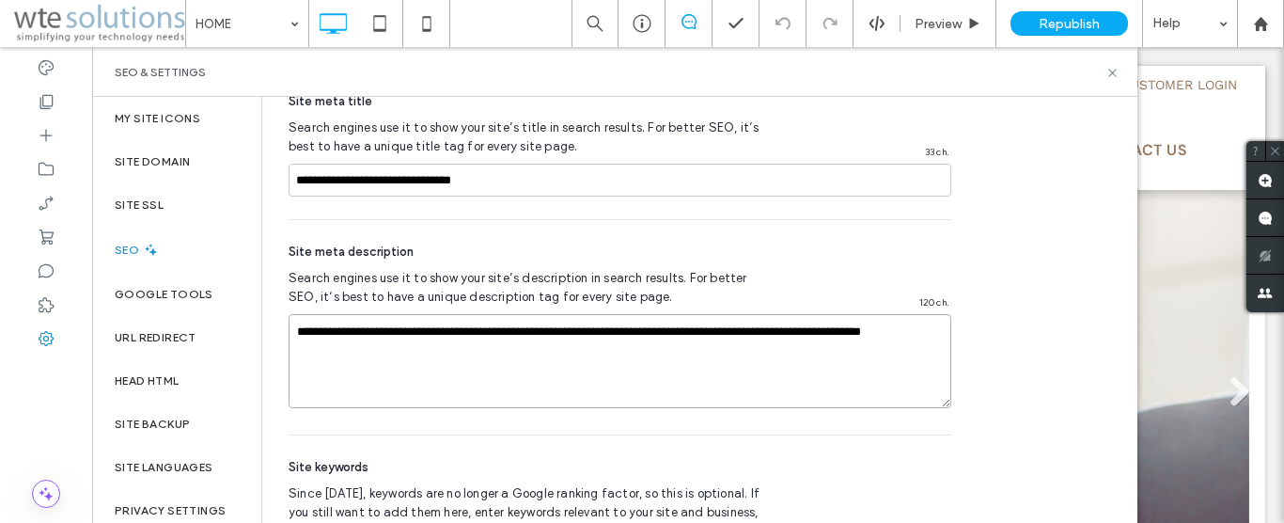
click at [398, 367] on textarea "**********" at bounding box center [620, 361] width 663 height 94
click at [355, 352] on textarea "**********" at bounding box center [620, 361] width 663 height 94
drag, startPoint x: 365, startPoint y: 350, endPoint x: 278, endPoint y: 326, distance: 89.6
click at [289, 326] on textarea "**********" at bounding box center [620, 361] width 663 height 94
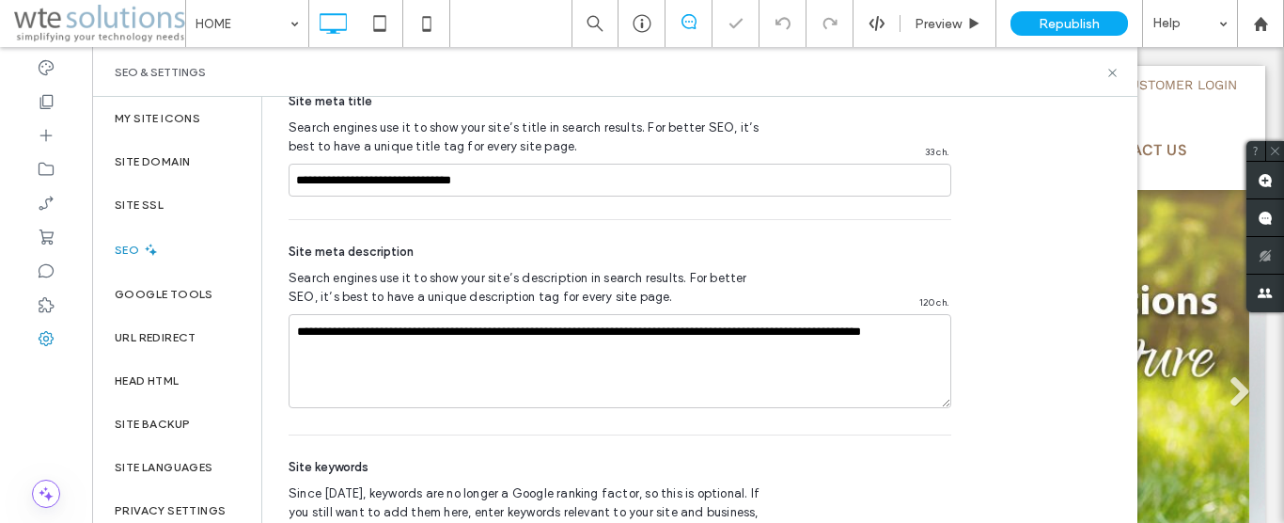
click at [294, 242] on div "**********" at bounding box center [620, 327] width 663 height 214
click at [294, 242] on span "Site meta description" at bounding box center [351, 251] width 125 height 19
click at [290, 246] on span "Site meta description" at bounding box center [351, 251] width 125 height 19
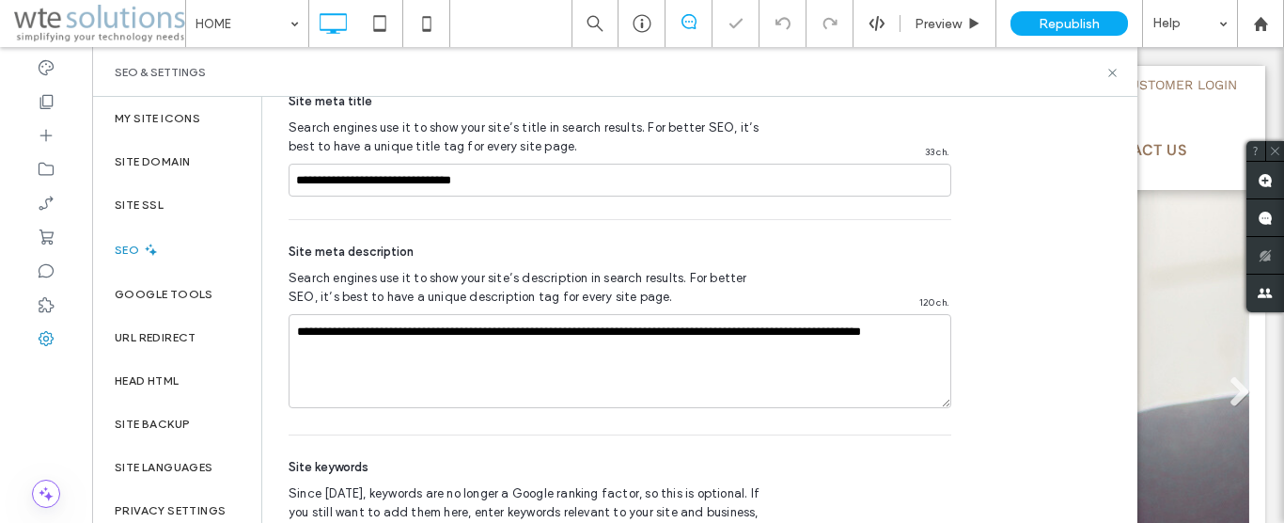
click at [290, 246] on span "Site meta description" at bounding box center [351, 251] width 125 height 19
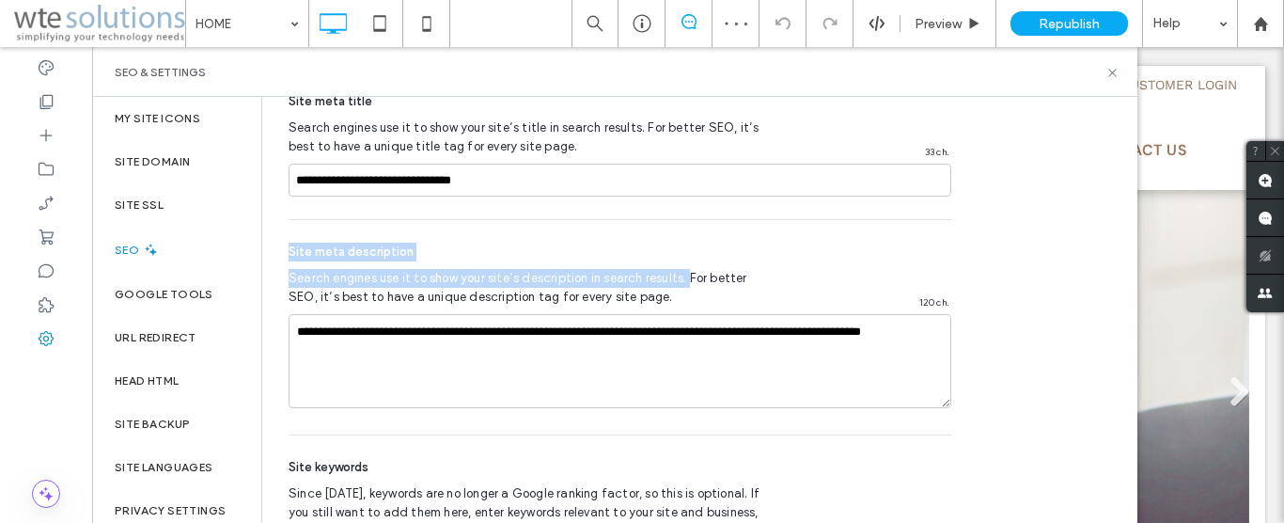
drag, startPoint x: 290, startPoint y: 246, endPoint x: 680, endPoint y: 277, distance: 391.3
click at [680, 277] on div "**********" at bounding box center [620, 327] width 663 height 214
copy div "Site meta description Search engines use it to show your site’s description in …"
